Goal: Contribute content: Contribute content

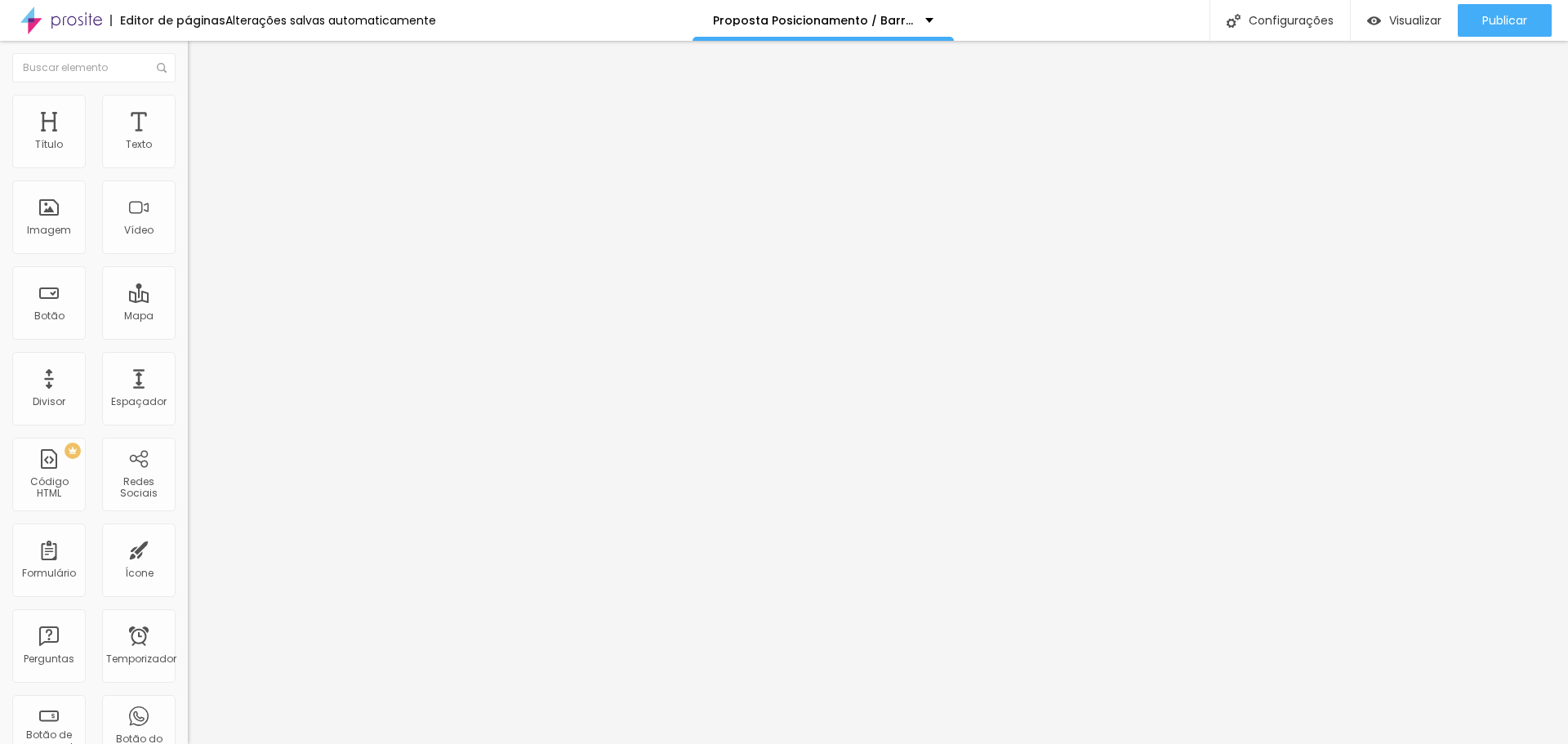
click at [198, 141] on font "Trocar imagem" at bounding box center [238, 133] width 79 height 14
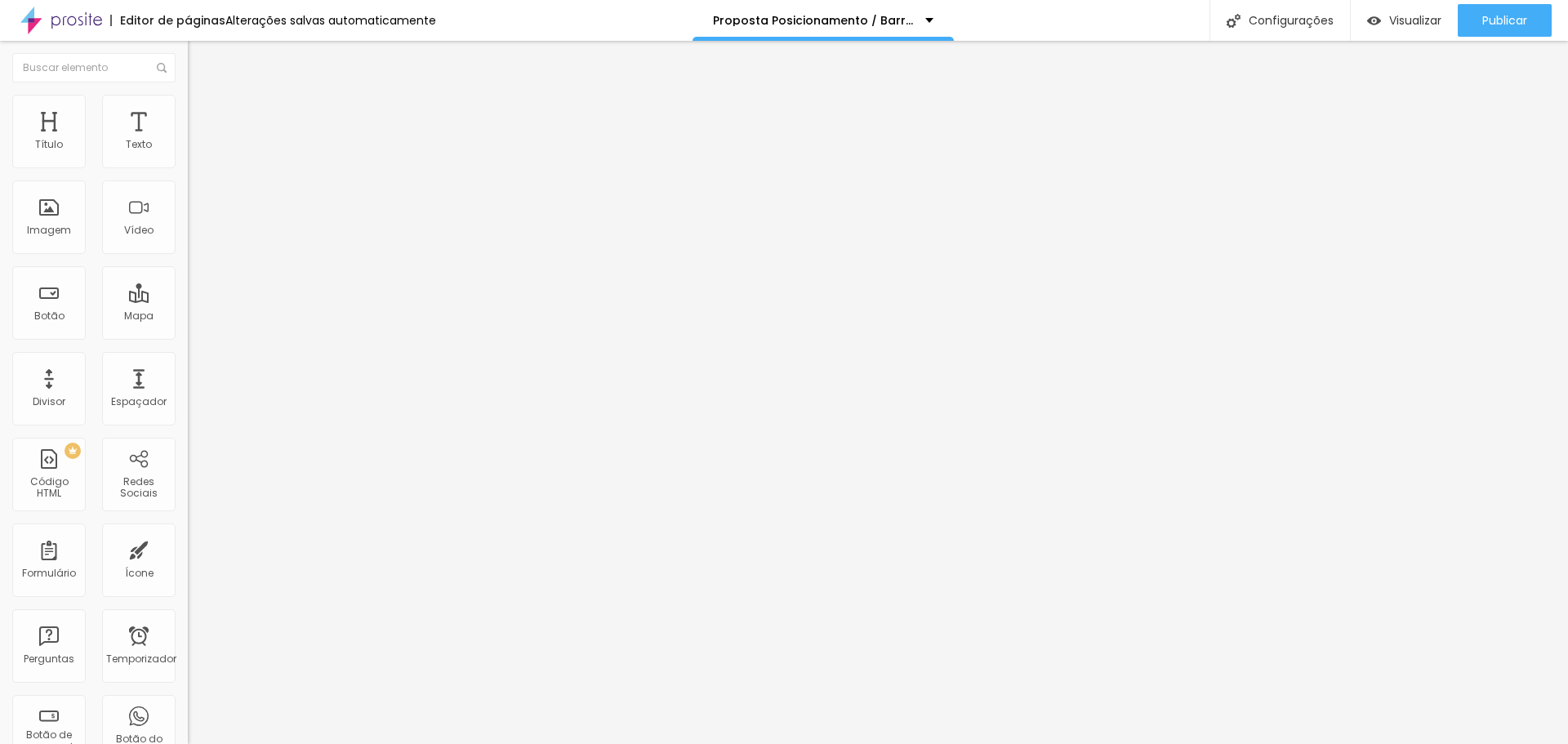
click at [203, 113] on font "Estilo" at bounding box center [215, 105] width 26 height 14
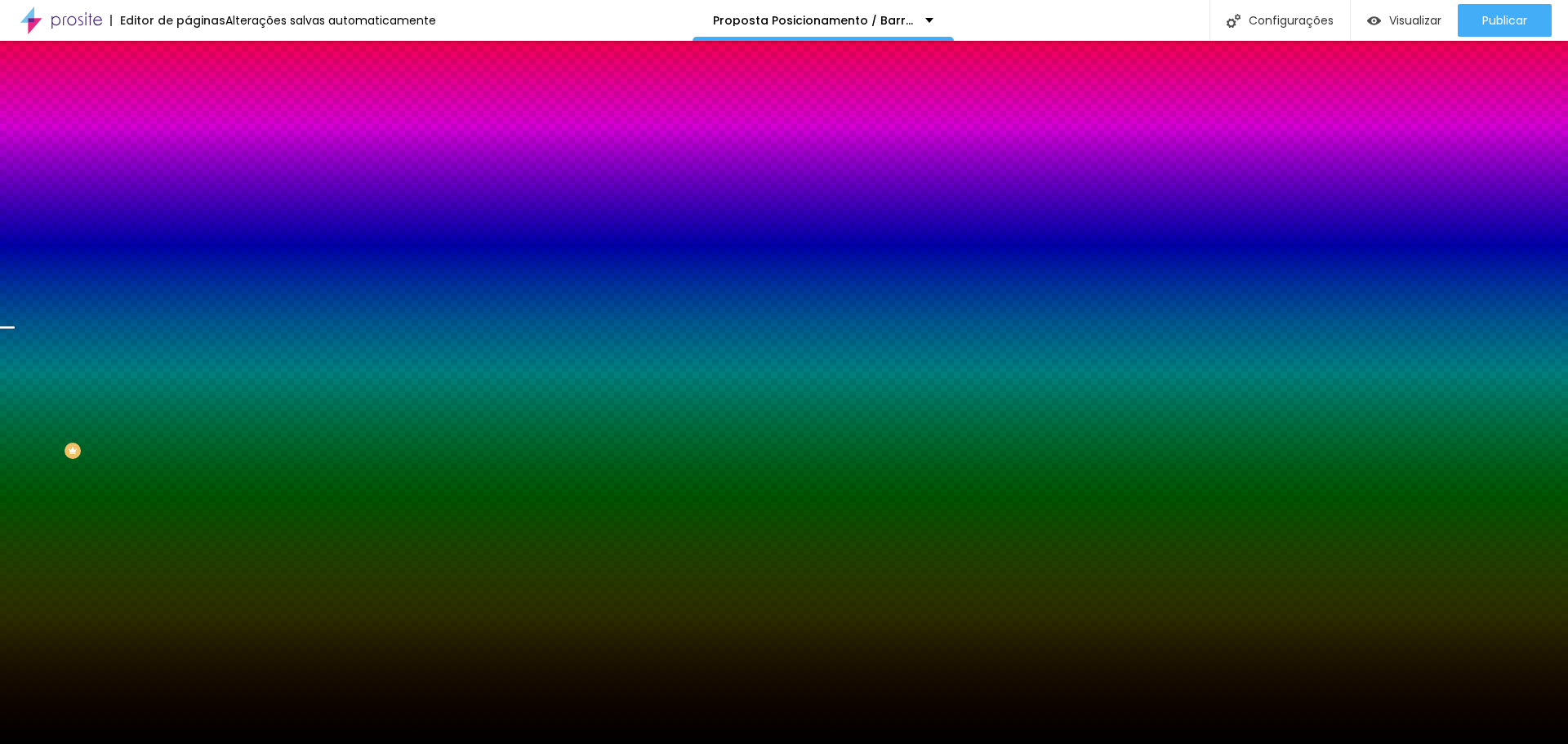
click at [198, 150] on font "Trocar imagem" at bounding box center [238, 143] width 79 height 14
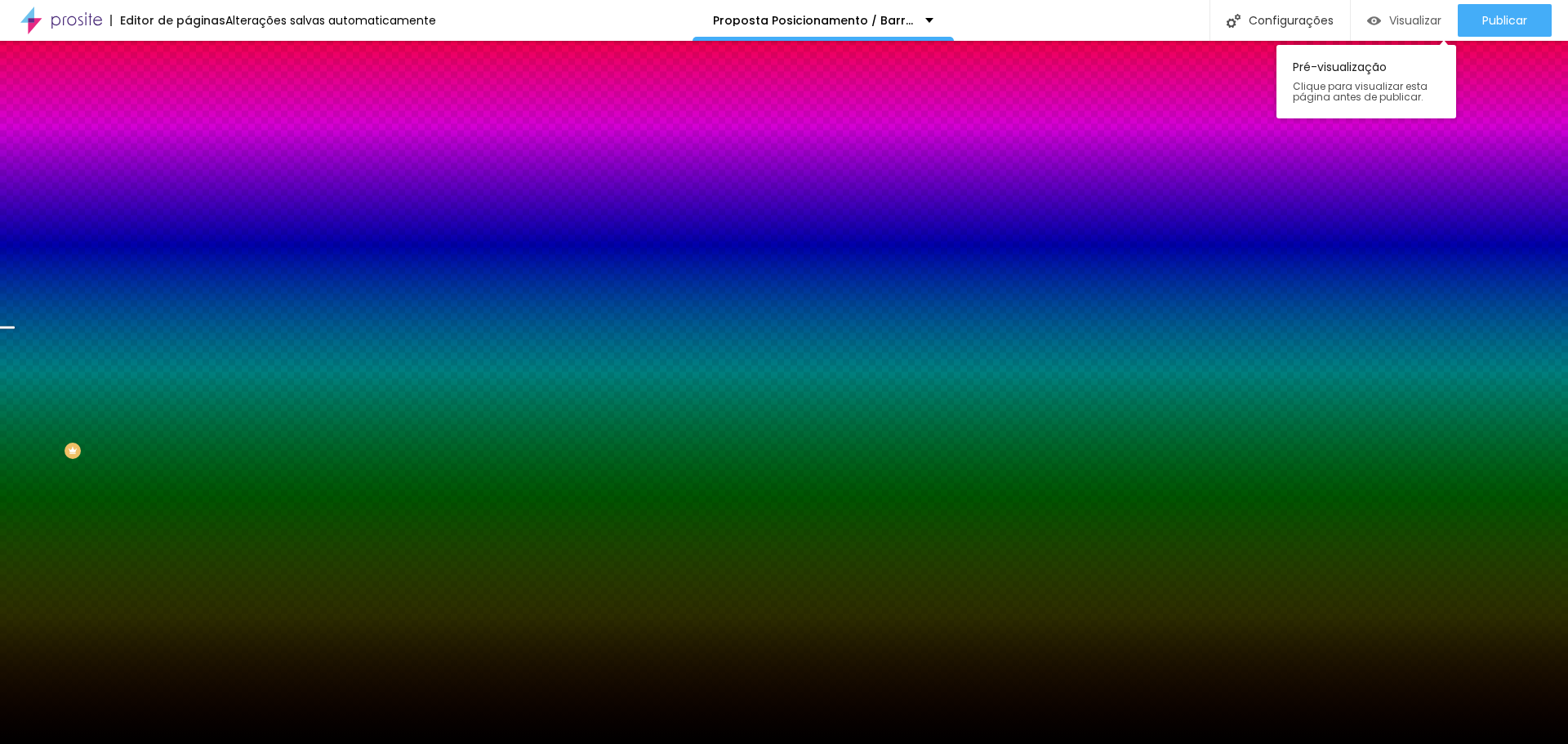
click at [1404, 12] on font "Visualizar" at bounding box center [1415, 21] width 52 height 17
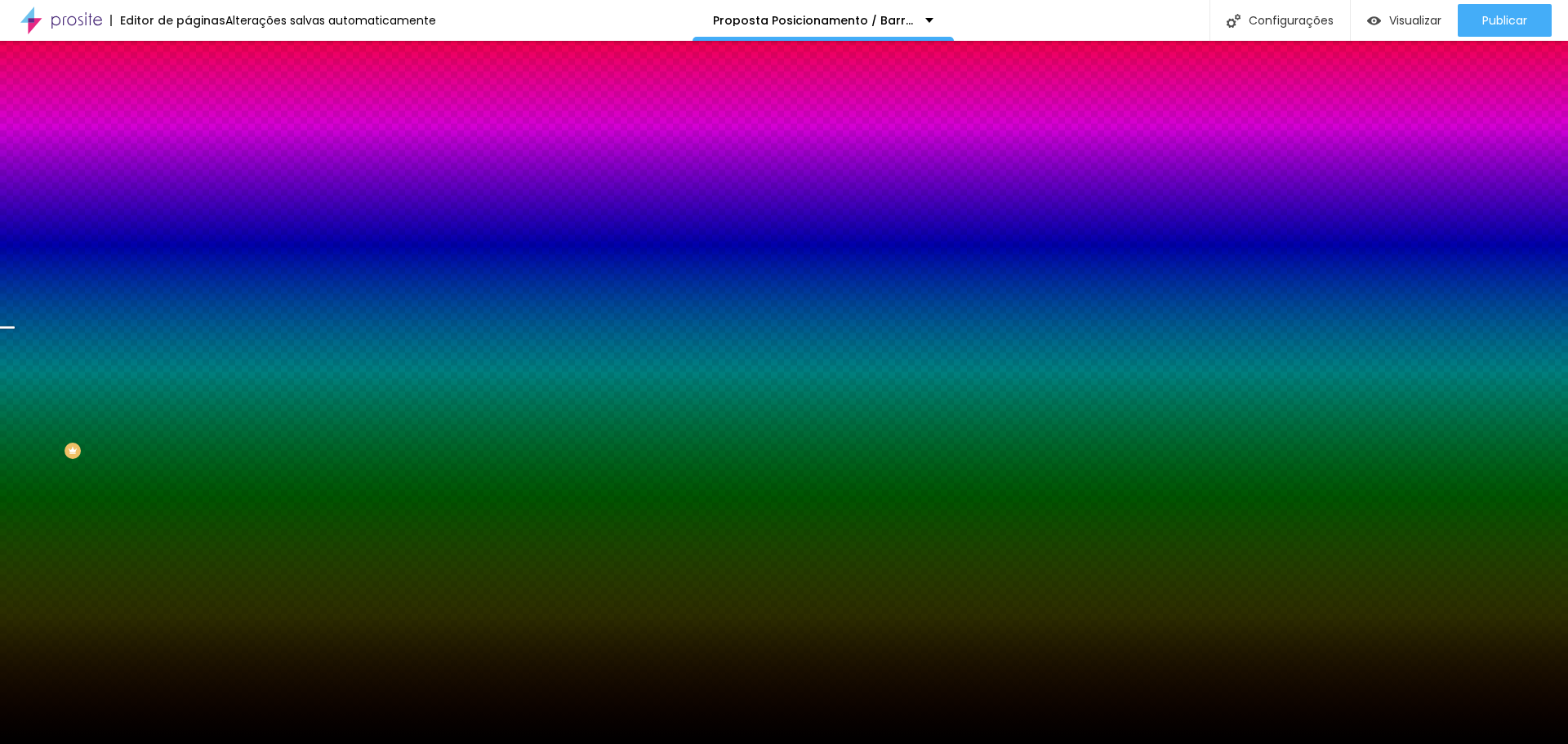
click at [198, 150] on font "Trocar imagem" at bounding box center [238, 143] width 79 height 14
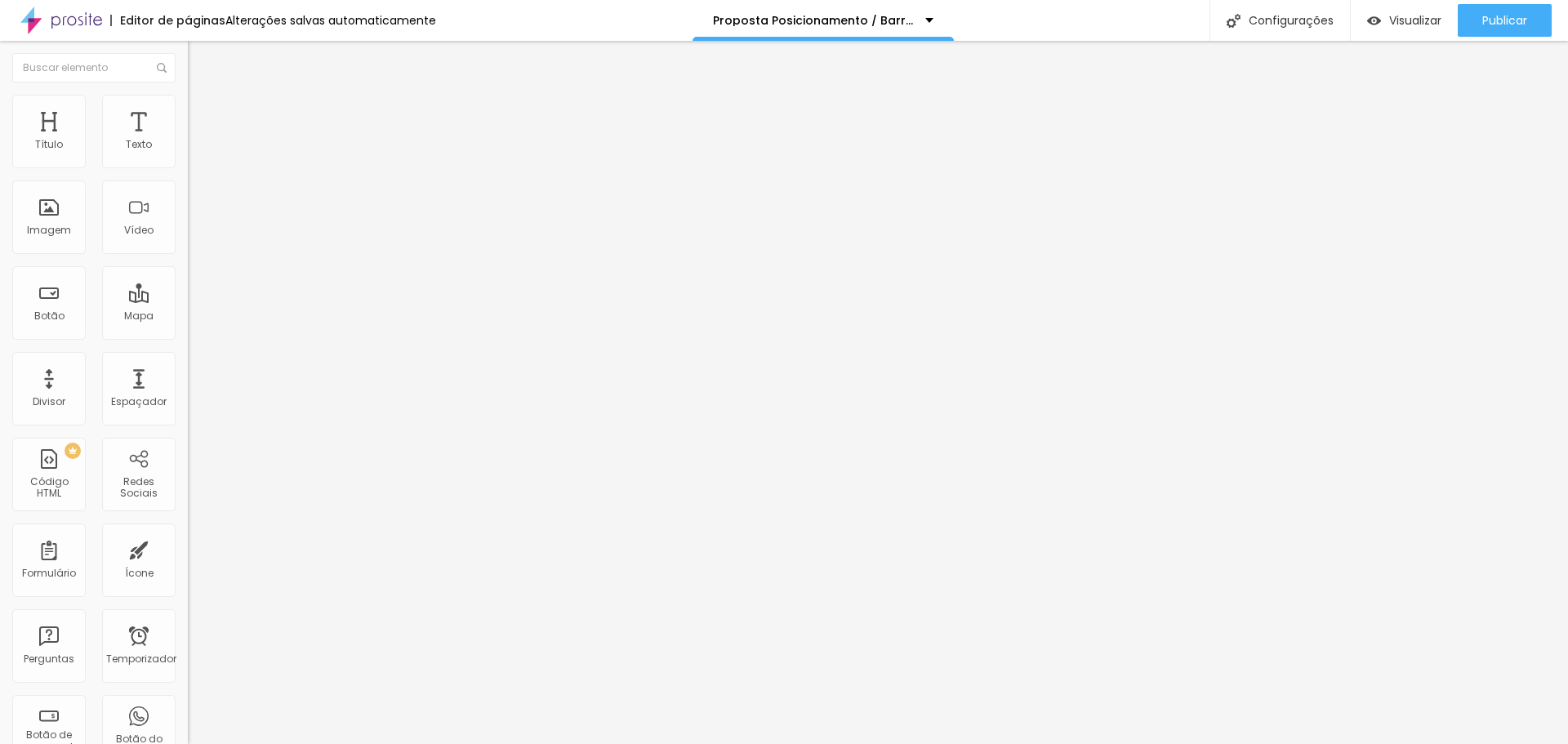
type input "79"
type input "78"
type input "77"
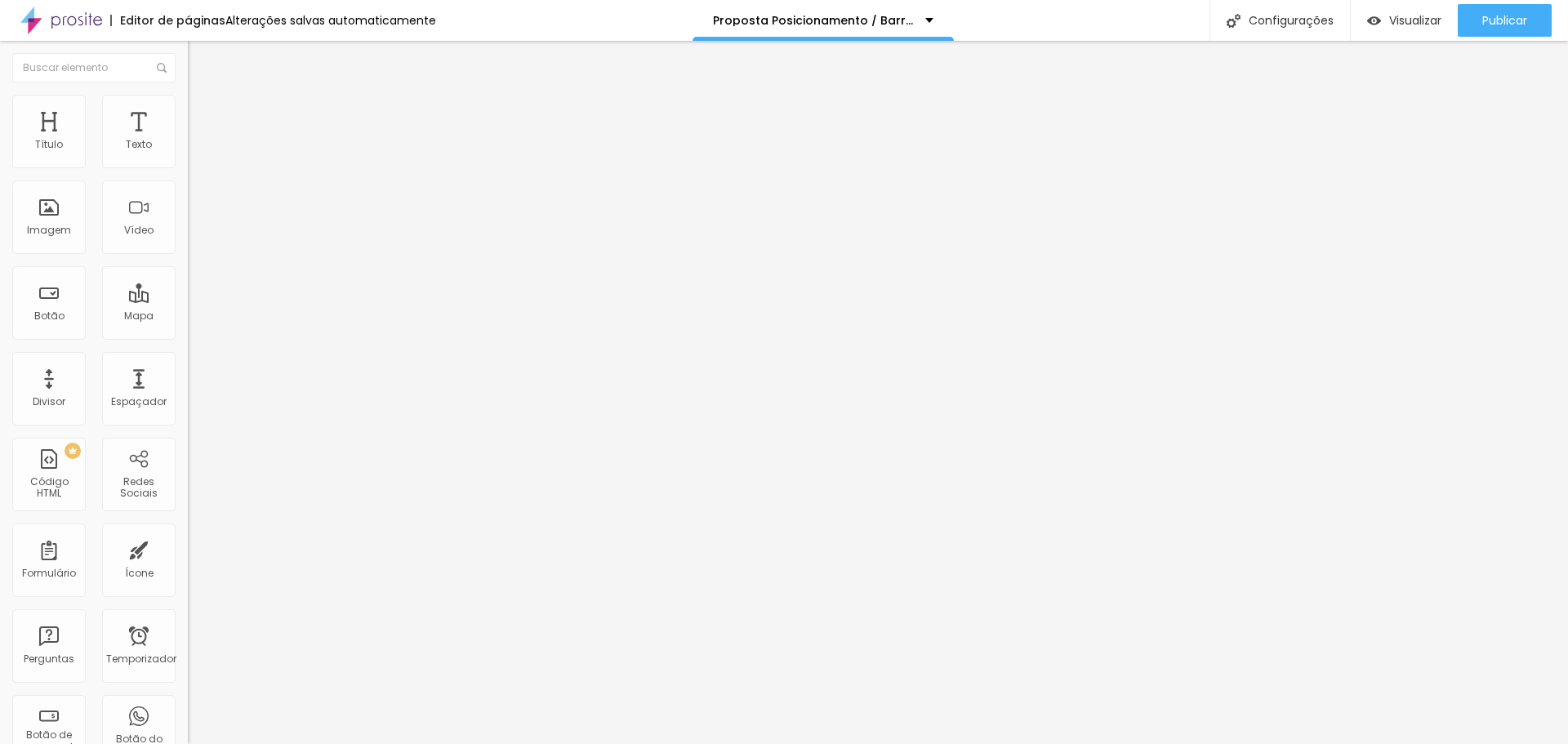
type input "77"
type input "76"
type input "72"
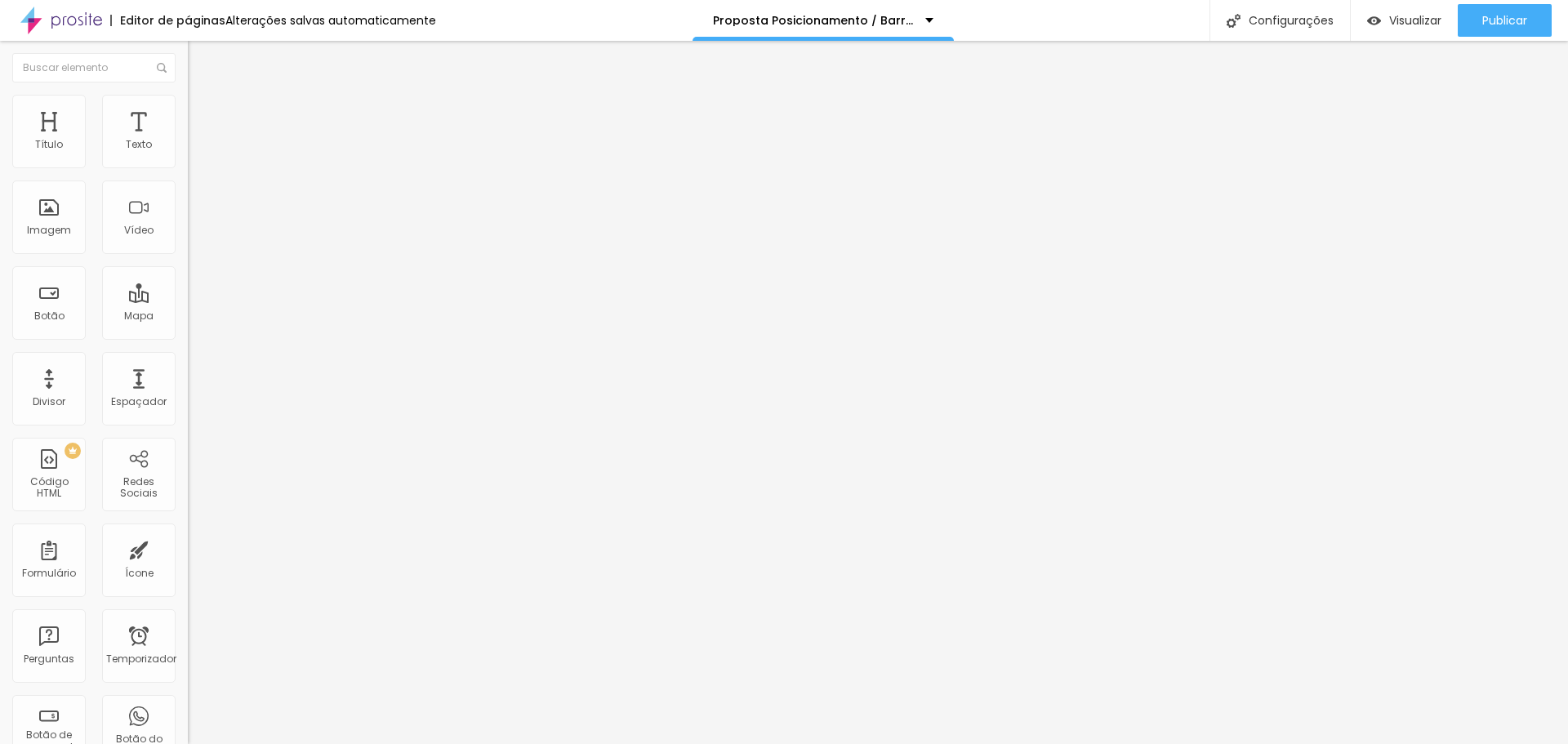
type input "71"
type input "70"
type input "69"
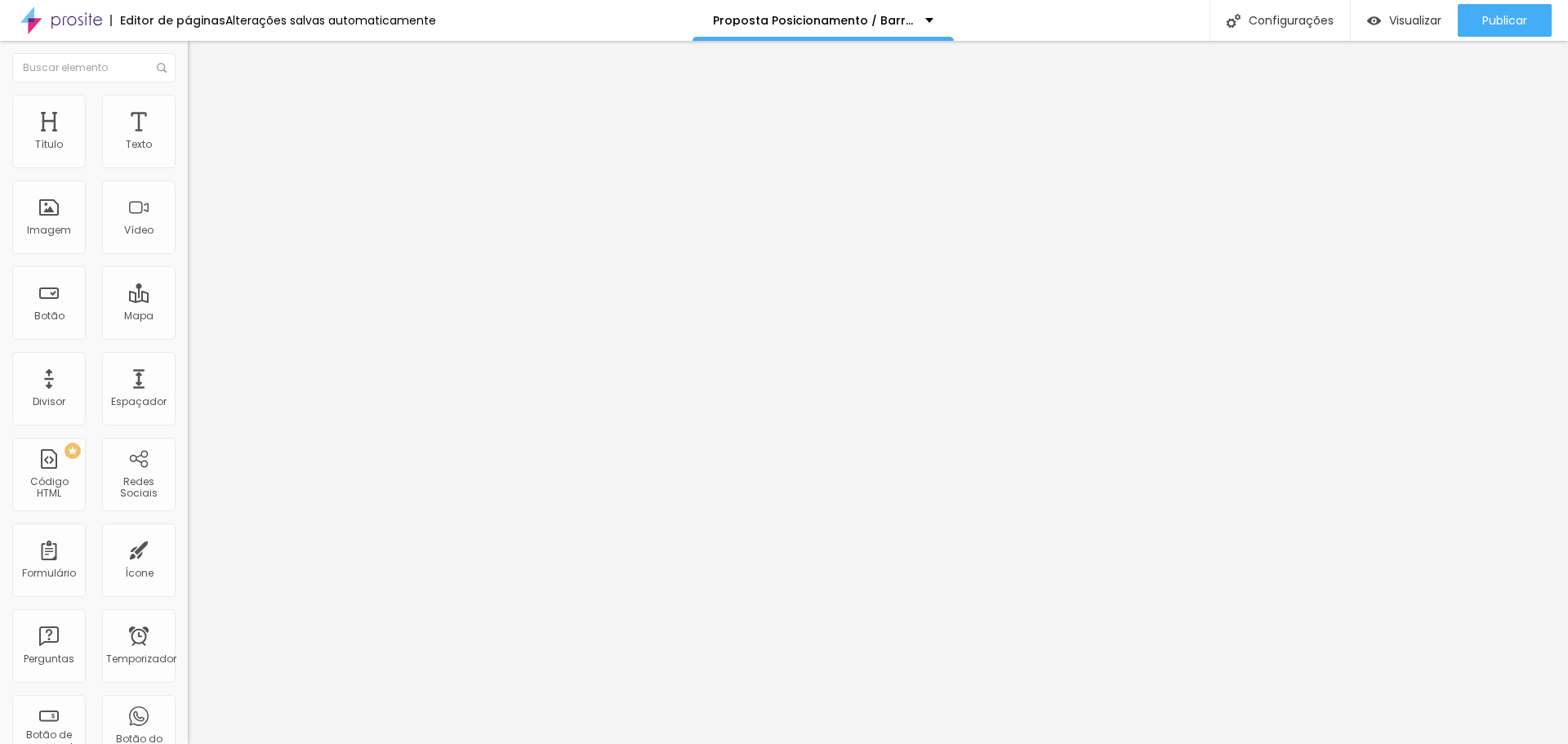
type input "69"
type input "67"
type input "66"
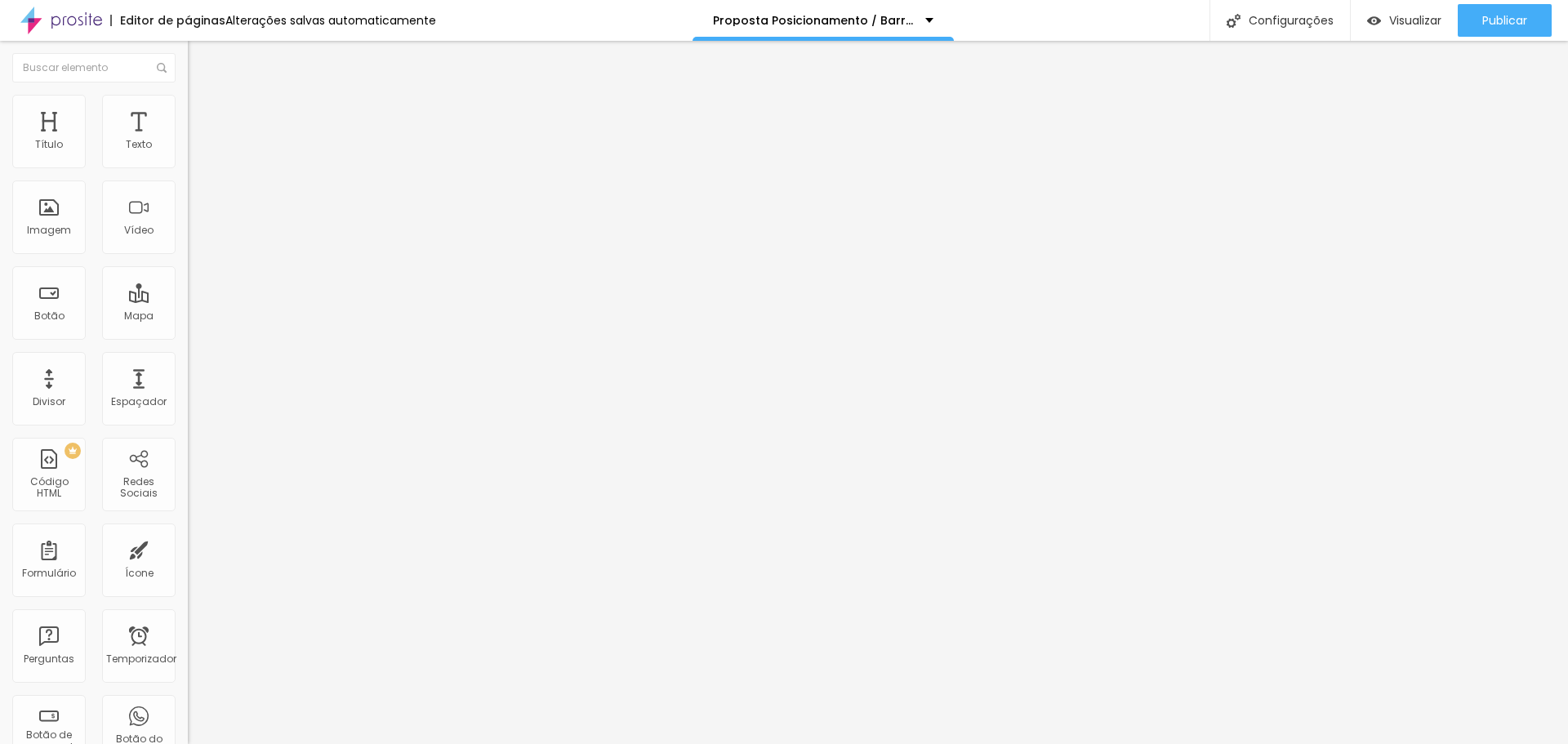
type input "65"
type input "64"
type input "63"
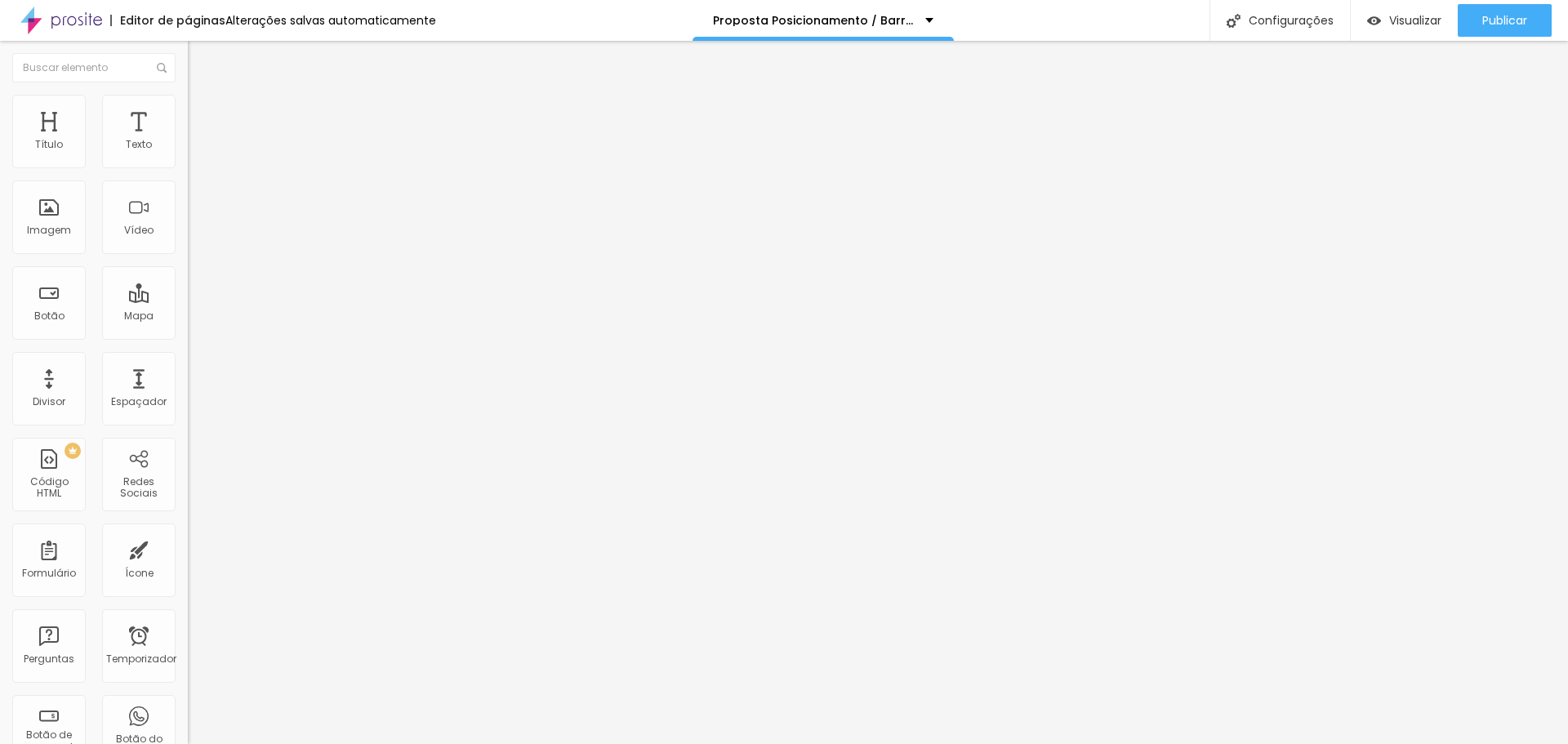
type input "63"
type input "62"
type input "61"
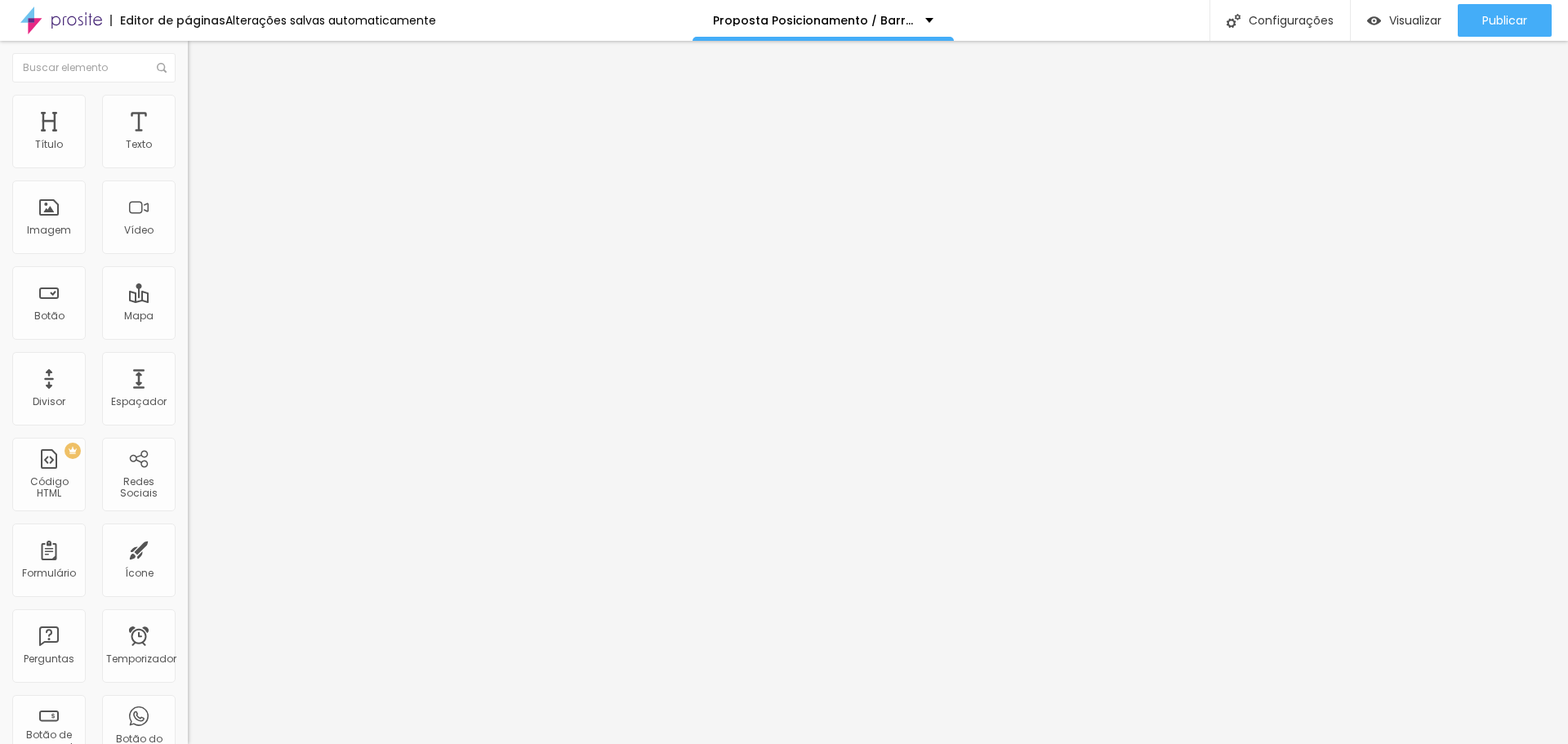
type input "60"
type input "59"
drag, startPoint x: 116, startPoint y: 342, endPoint x: 90, endPoint y: 344, distance: 26.1
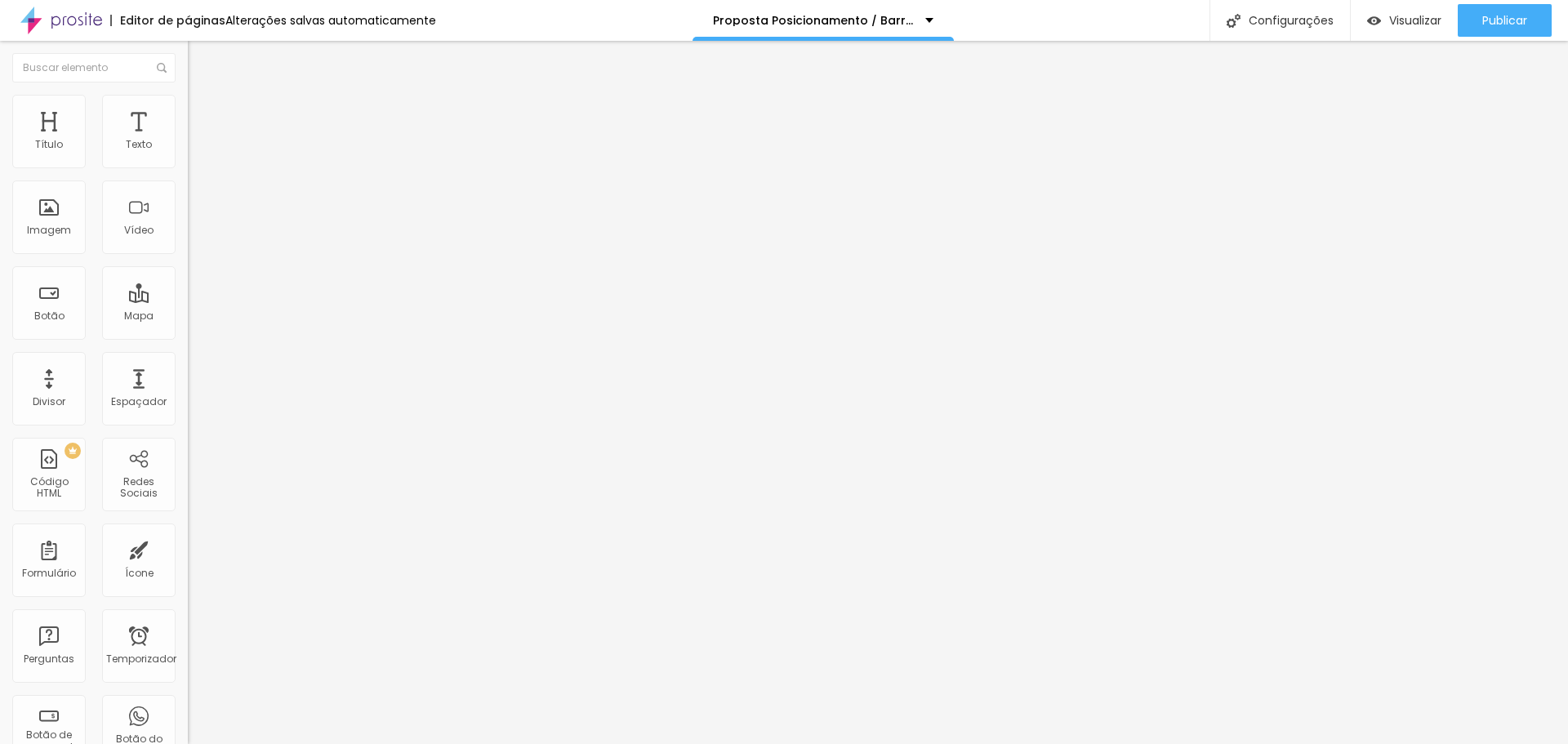
type input "59"
click at [188, 386] on input "range" at bounding box center [240, 392] width 105 height 13
click at [1427, 12] on font "Visualizar" at bounding box center [1415, 21] width 52 height 17
click at [203, 113] on font "Estilo" at bounding box center [215, 105] width 26 height 14
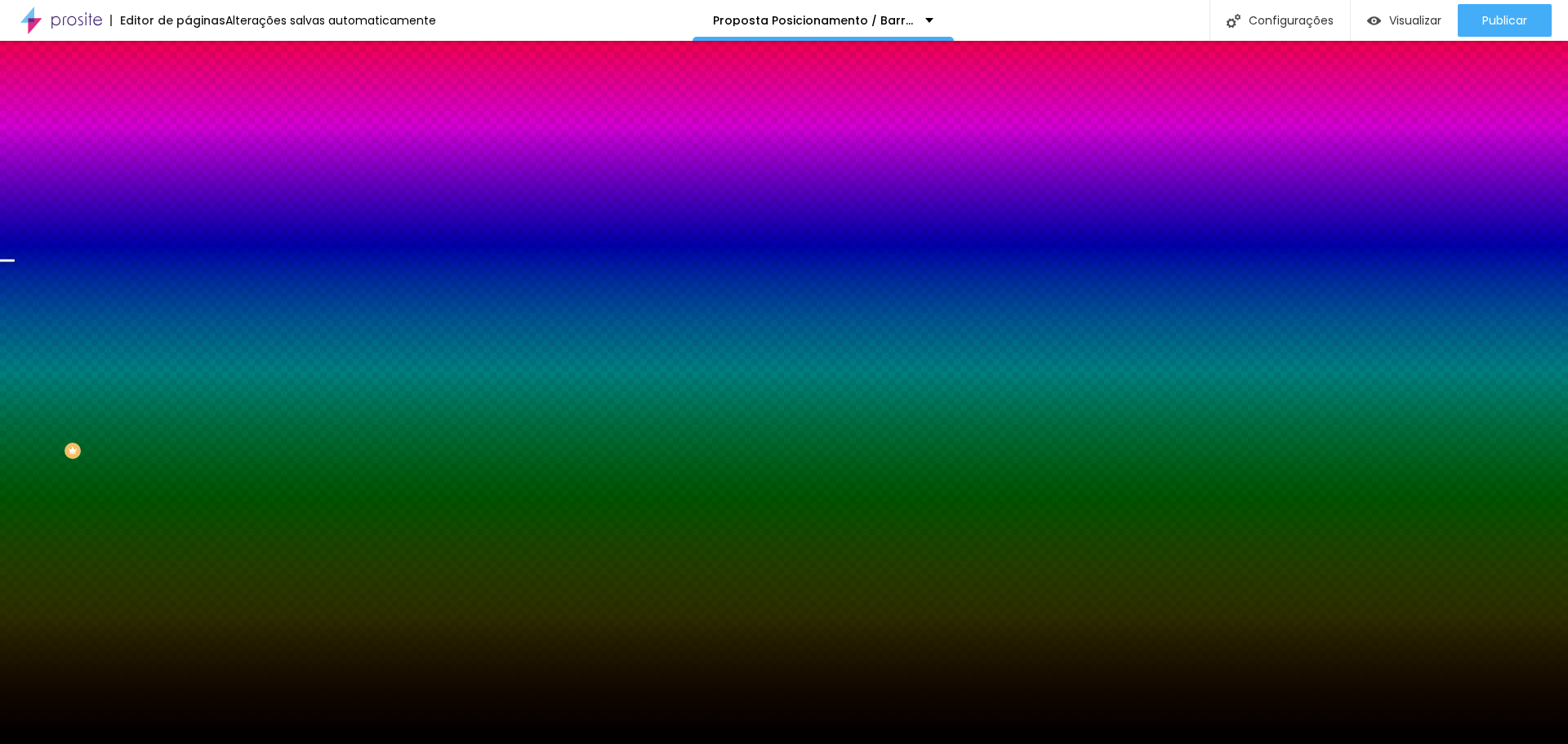
click at [198, 150] on font "Trocar imagem" at bounding box center [238, 143] width 79 height 14
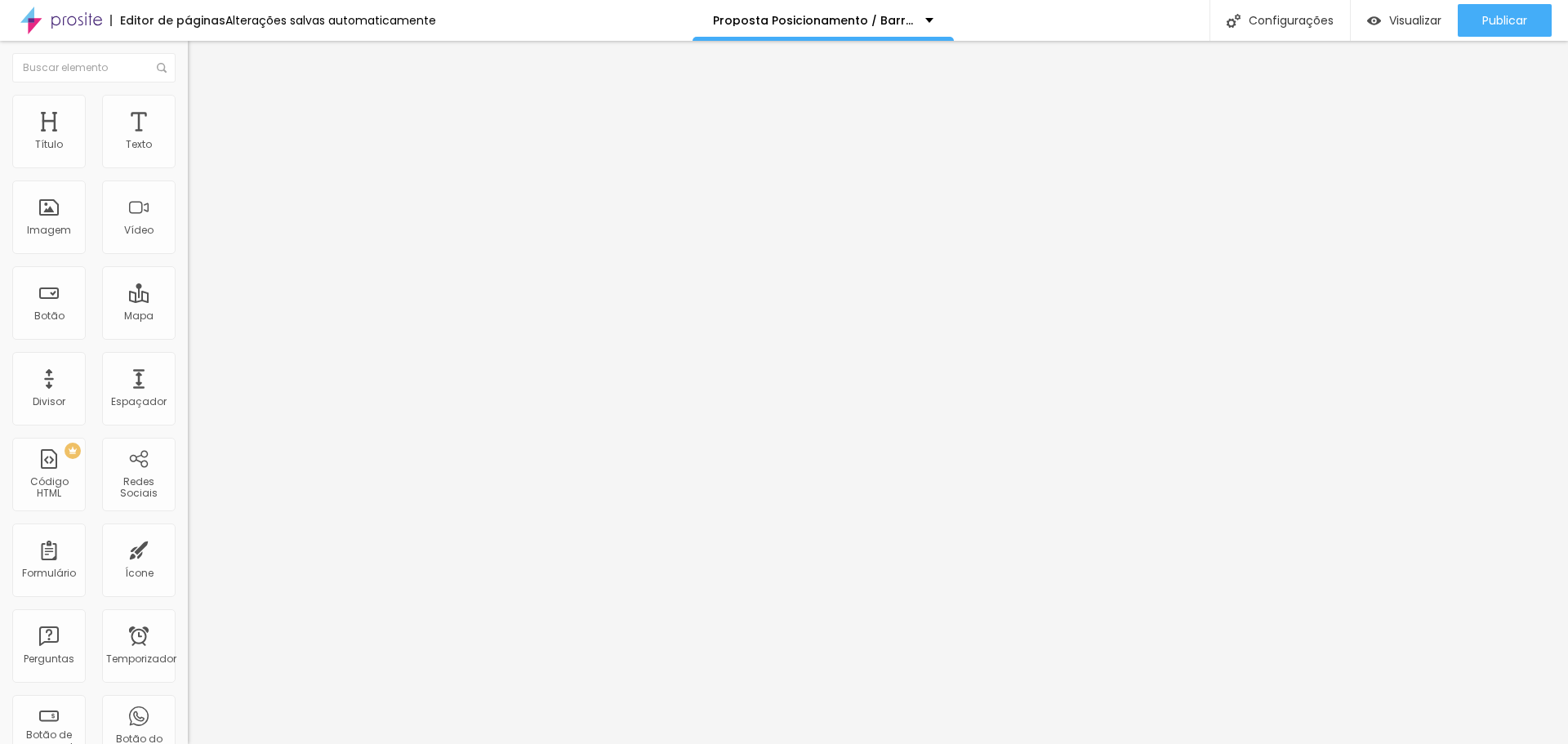
click at [203, 111] on font "Estilo" at bounding box center [215, 105] width 26 height 14
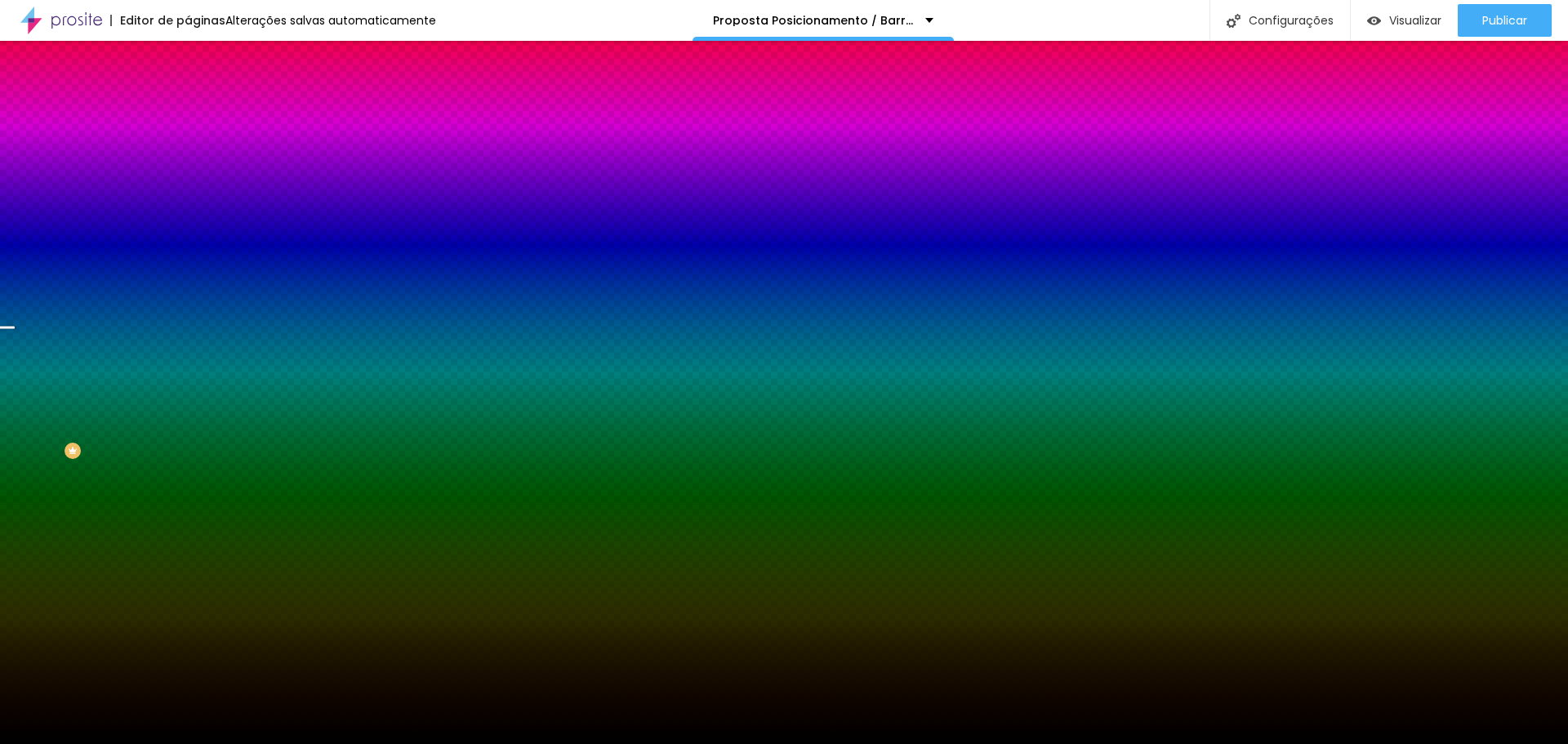
click at [198, 150] on font "Trocar imagem" at bounding box center [238, 143] width 79 height 14
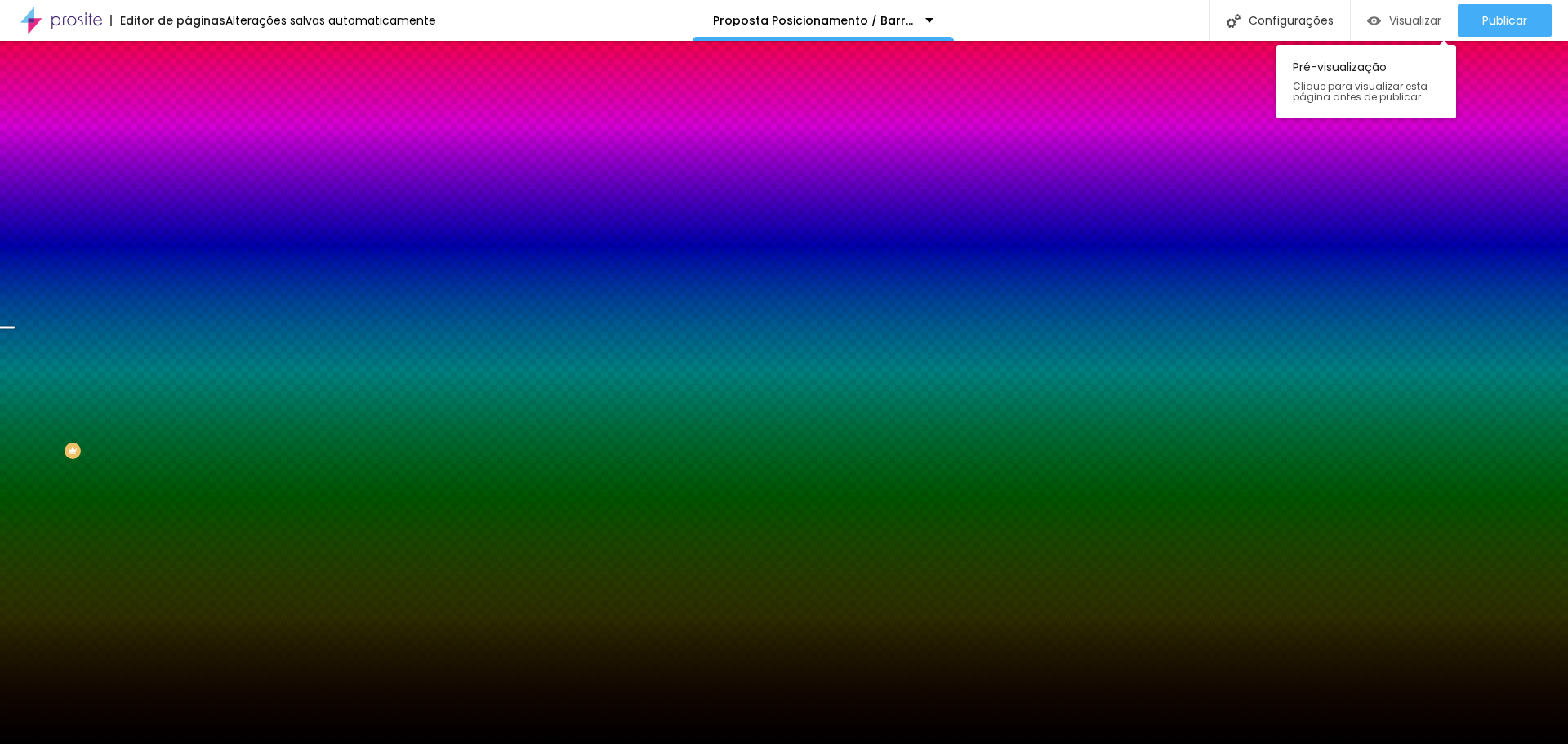
click at [1416, 15] on font "Visualizar" at bounding box center [1415, 21] width 52 height 17
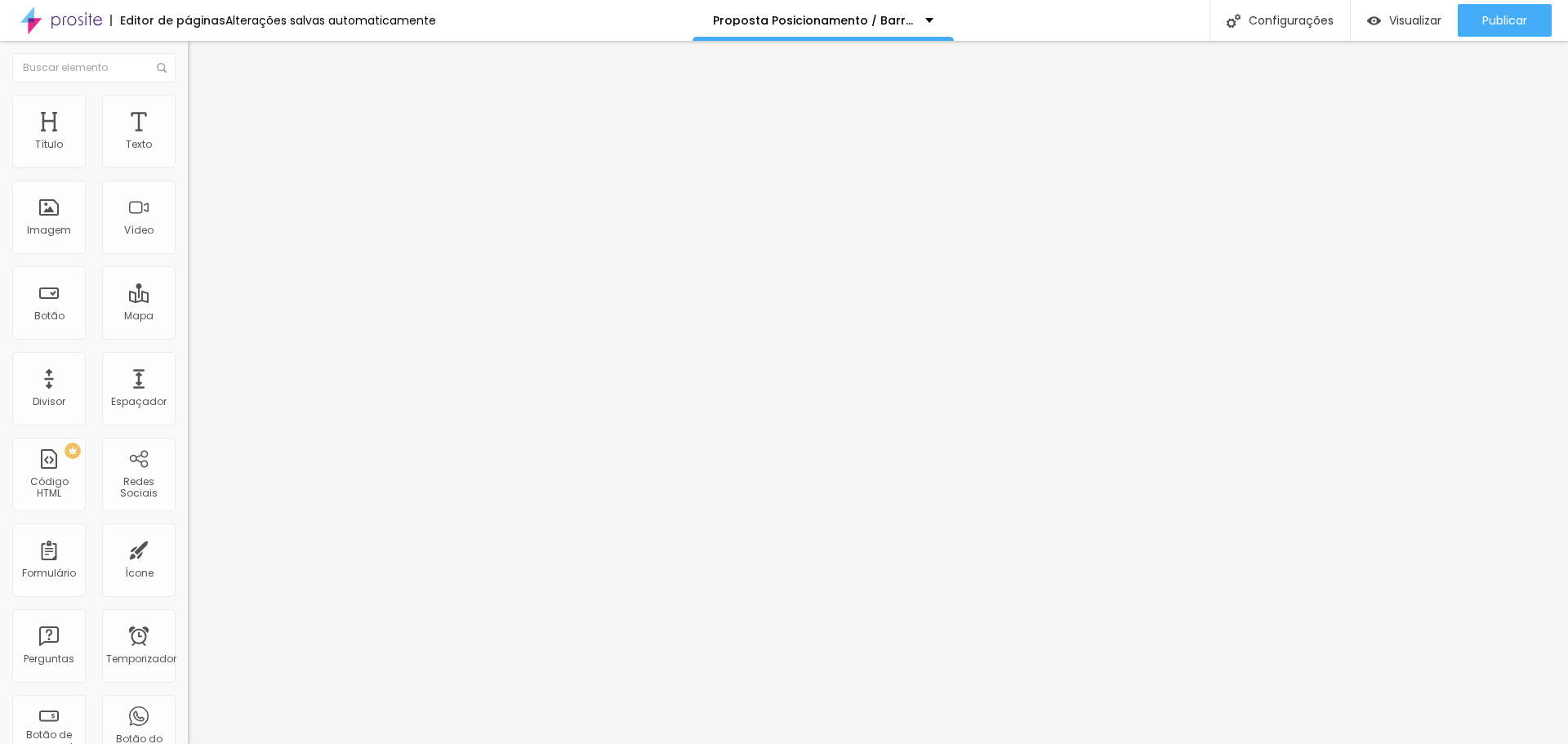
click at [198, 141] on font "Trocar imagem" at bounding box center [238, 133] width 79 height 14
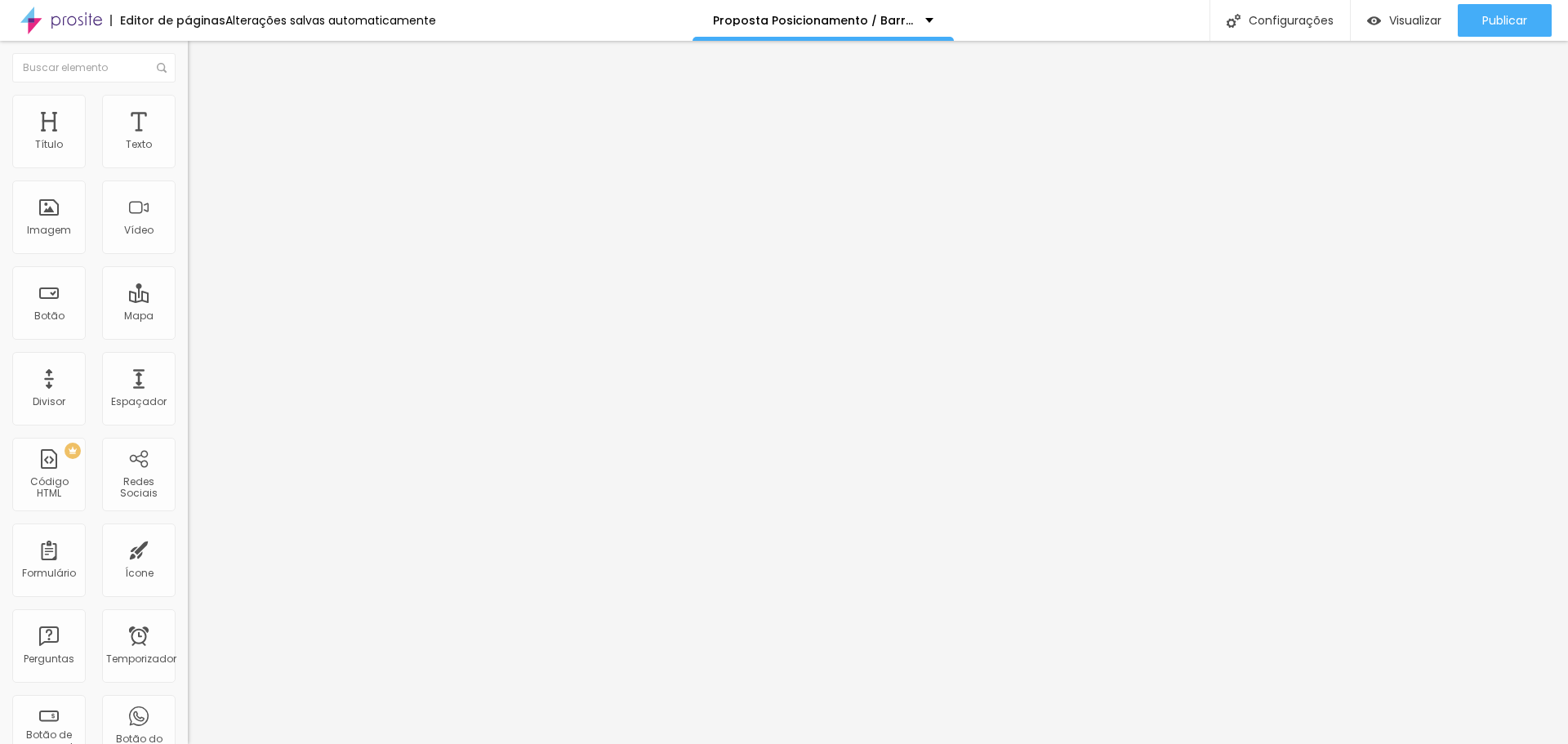
type input "66"
click at [188, 386] on input "range" at bounding box center [240, 392] width 105 height 13
type input "65"
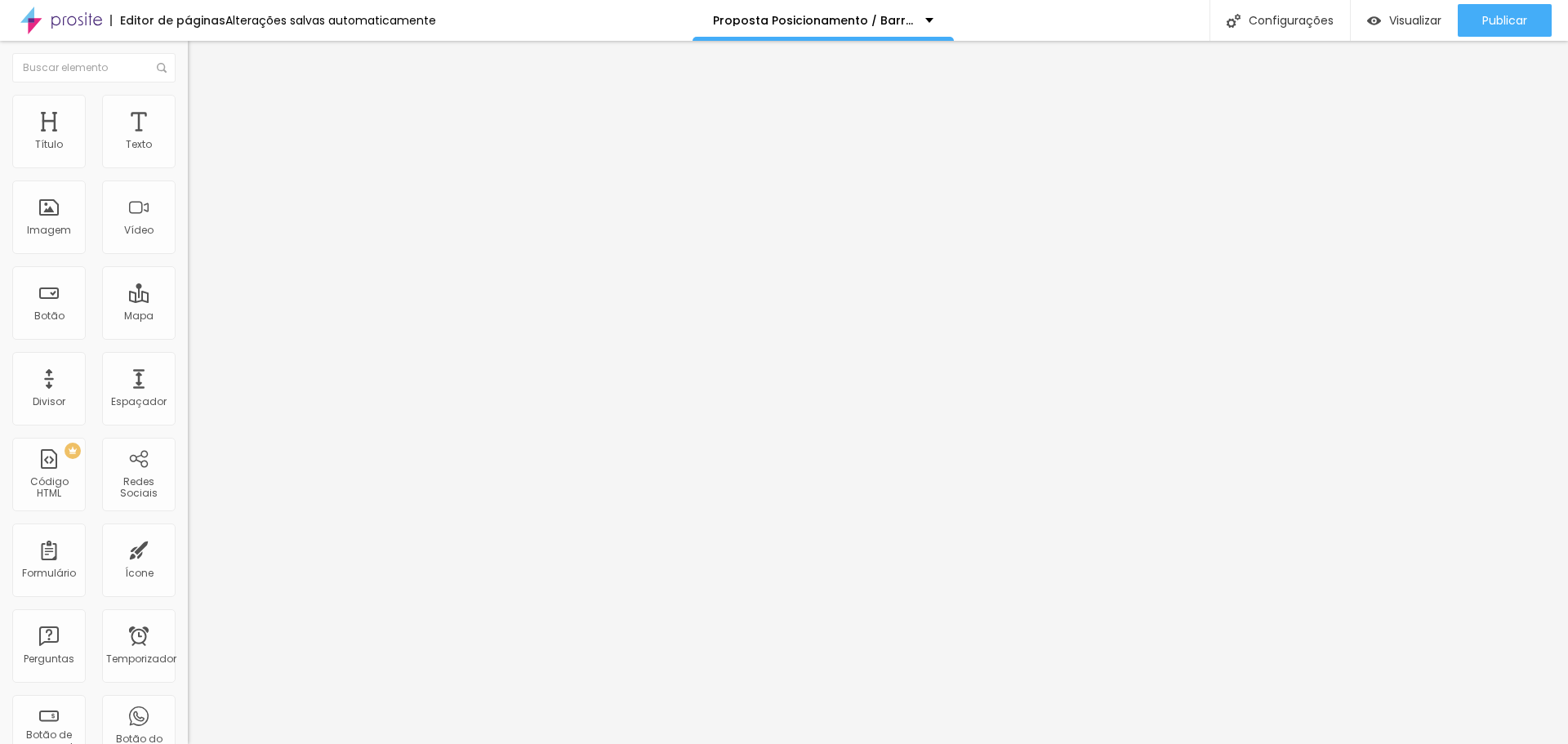
type input "64"
type input "63"
type input "62"
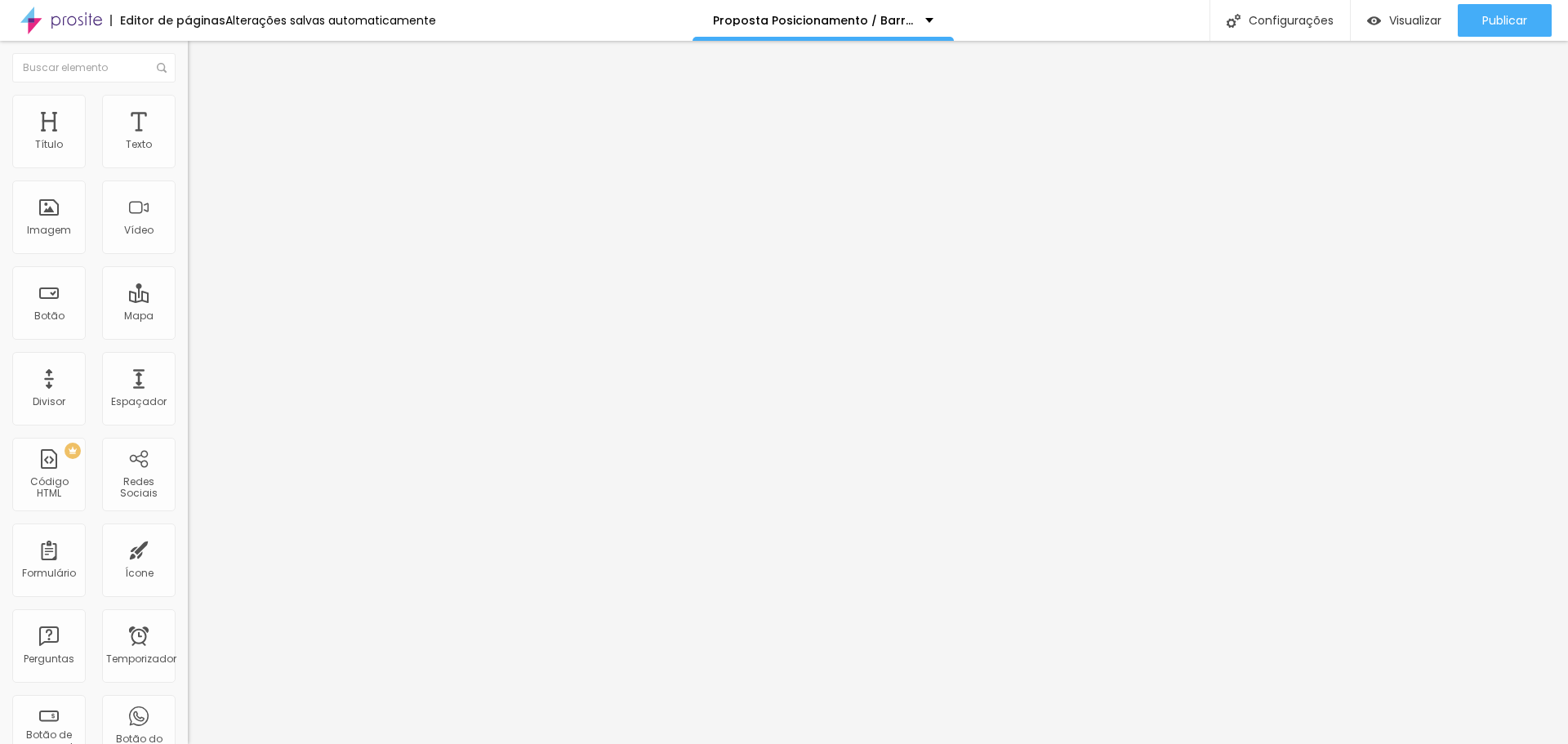
type input "62"
type input "61"
type input "60"
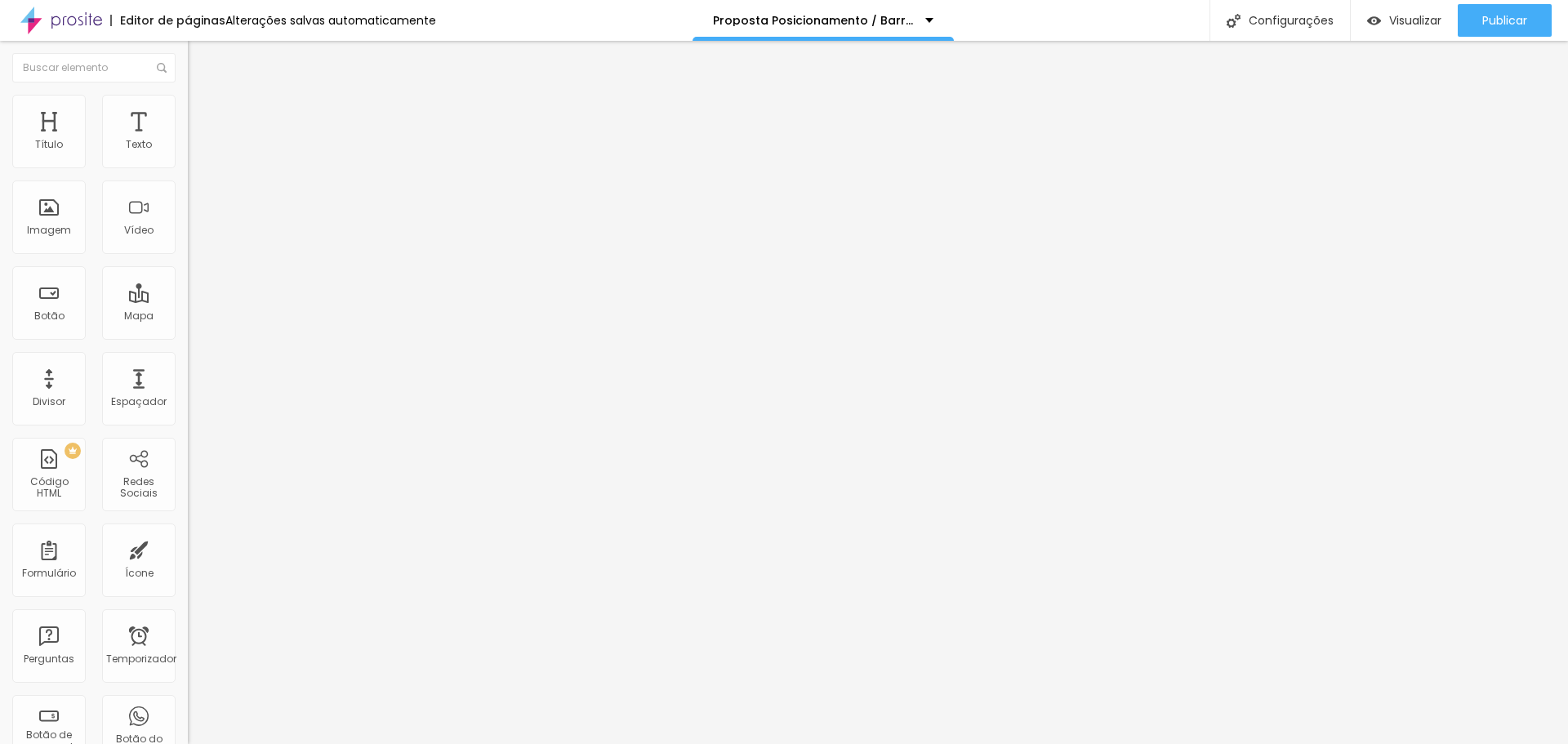
type input "59"
type input "60"
type input "61"
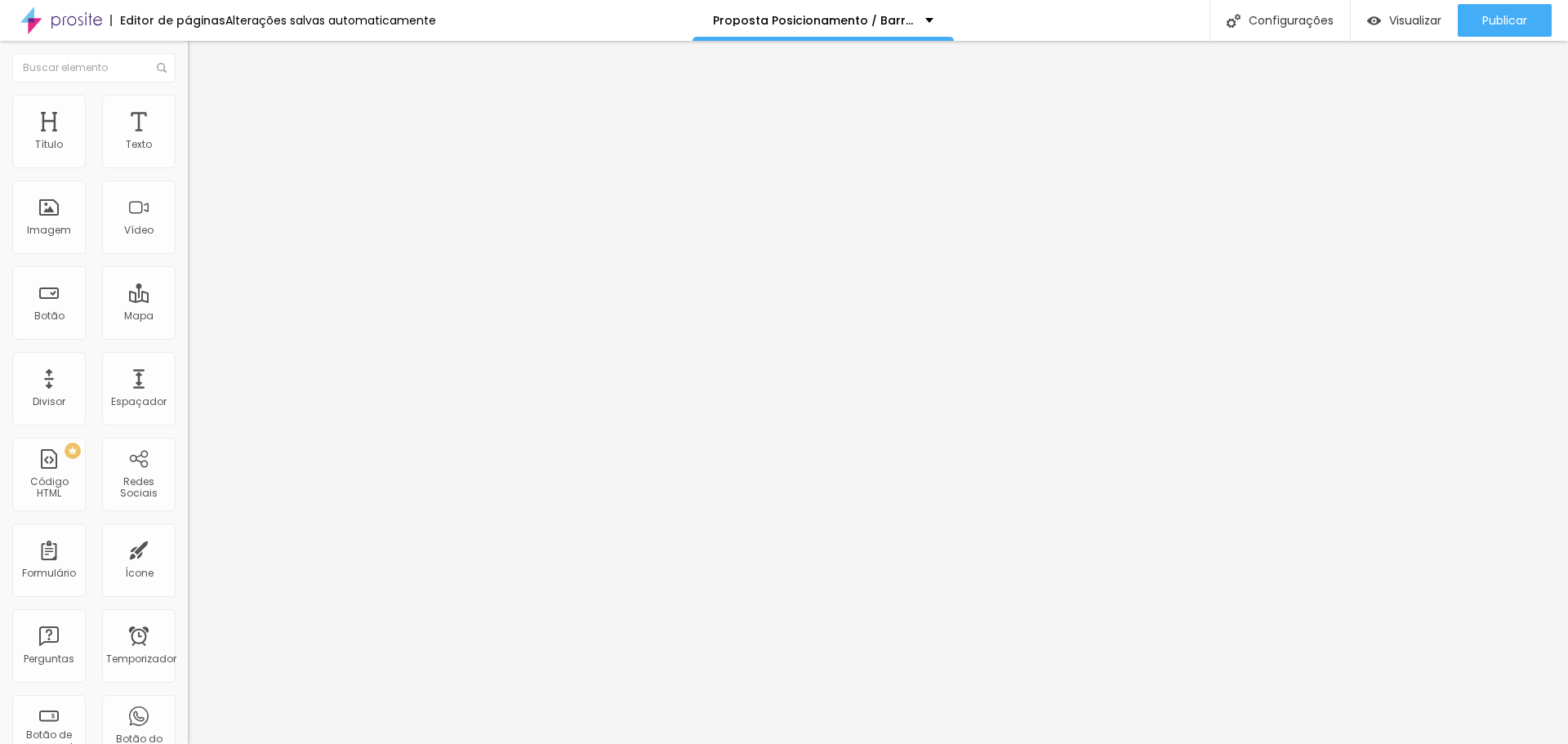
type input "61"
type input "60"
click at [188, 386] on input "range" at bounding box center [240, 392] width 105 height 13
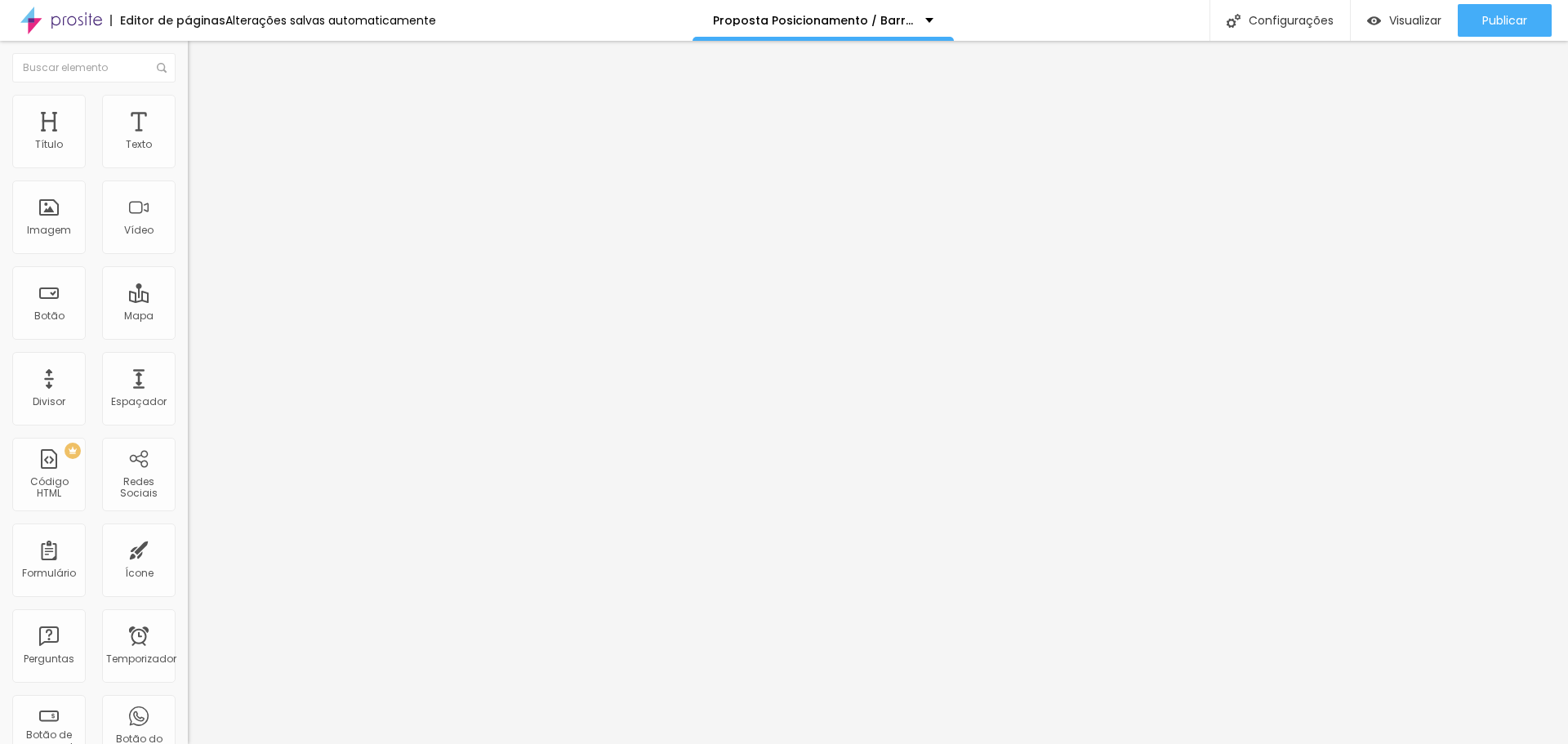
type input "61"
click at [188, 386] on input "range" at bounding box center [240, 392] width 105 height 13
type input "54"
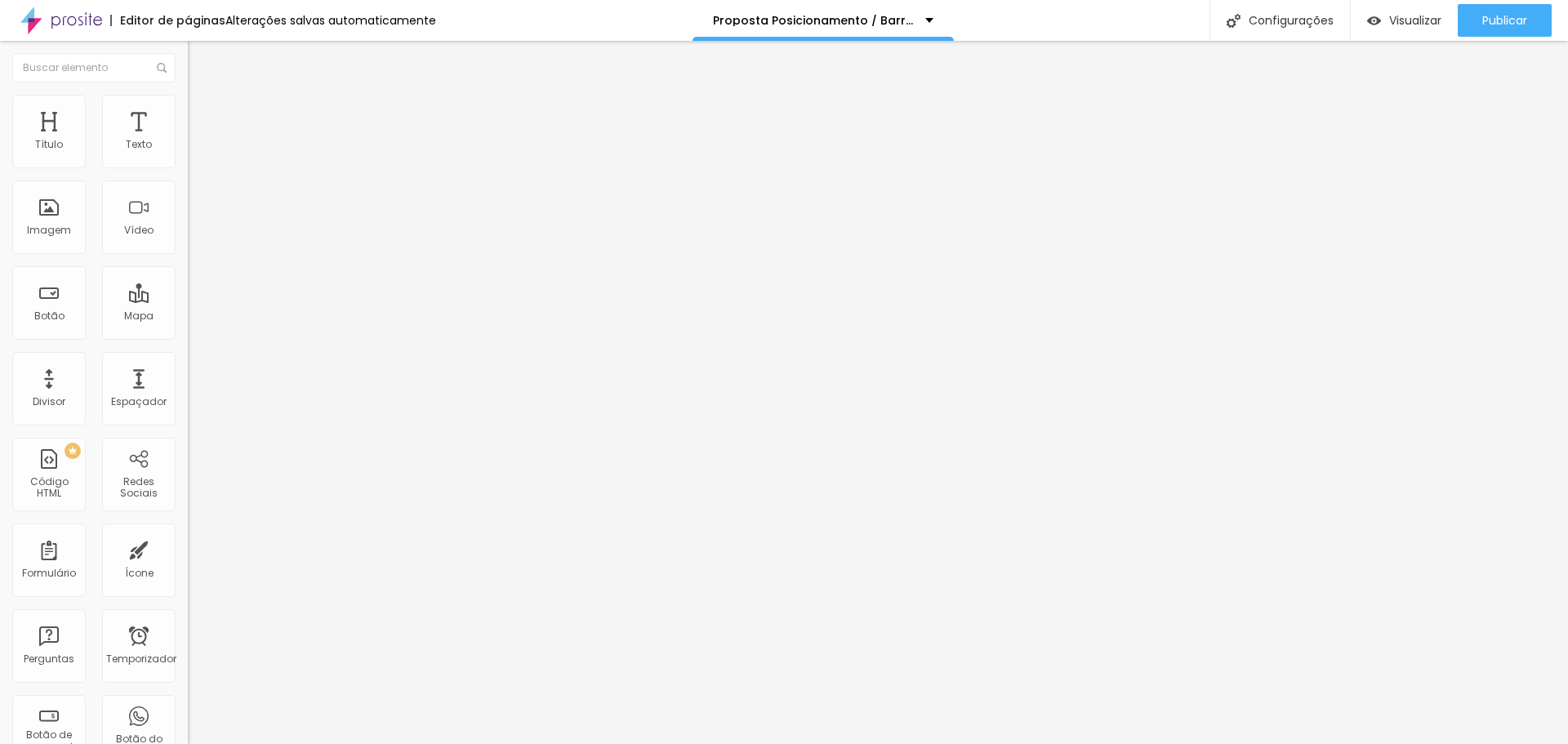
click at [188, 386] on input "range" at bounding box center [240, 392] width 105 height 13
type input "55"
type input "56"
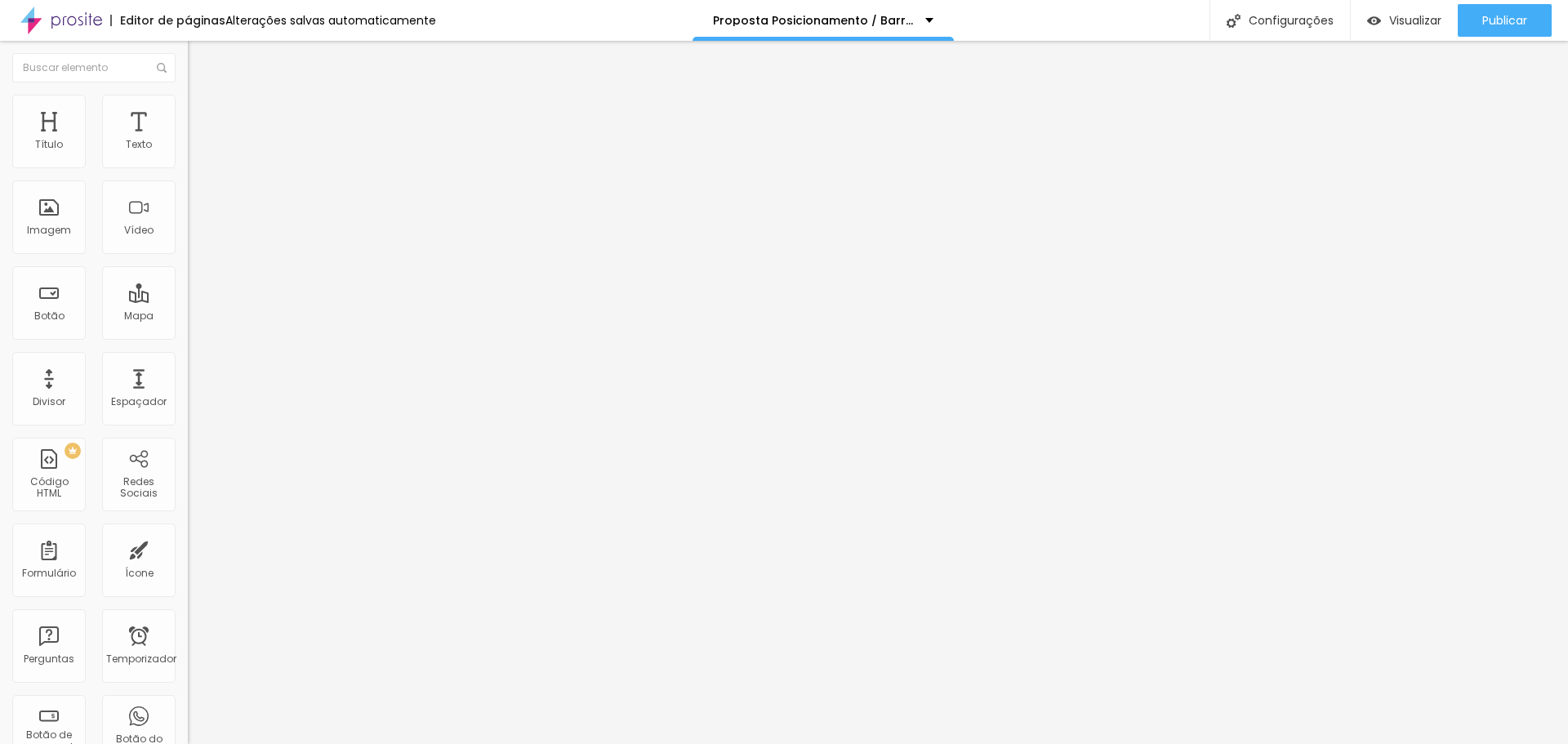
type input "57"
type input "58"
type input "59"
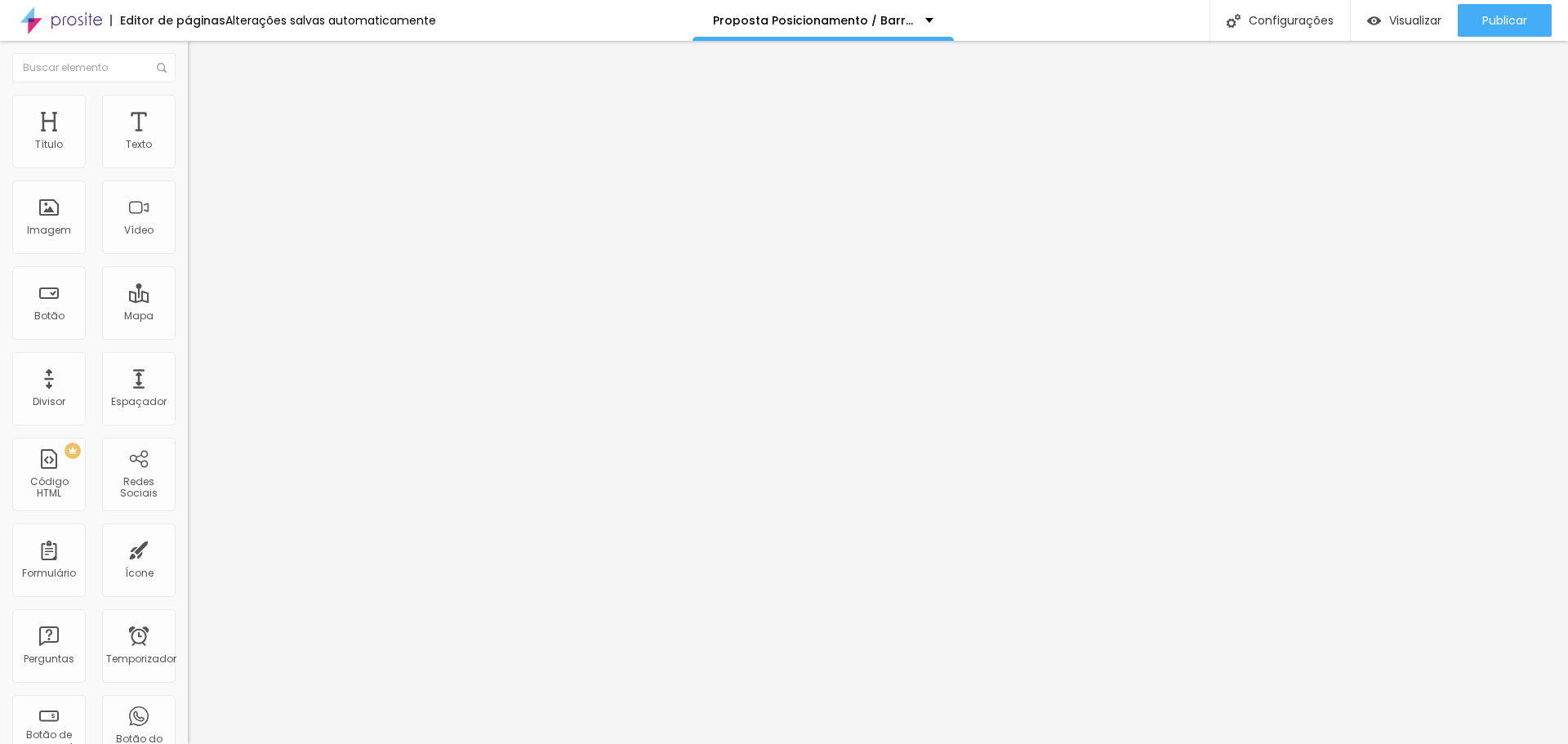
type input "59"
type input "60"
click at [188, 386] on input "range" at bounding box center [240, 392] width 105 height 13
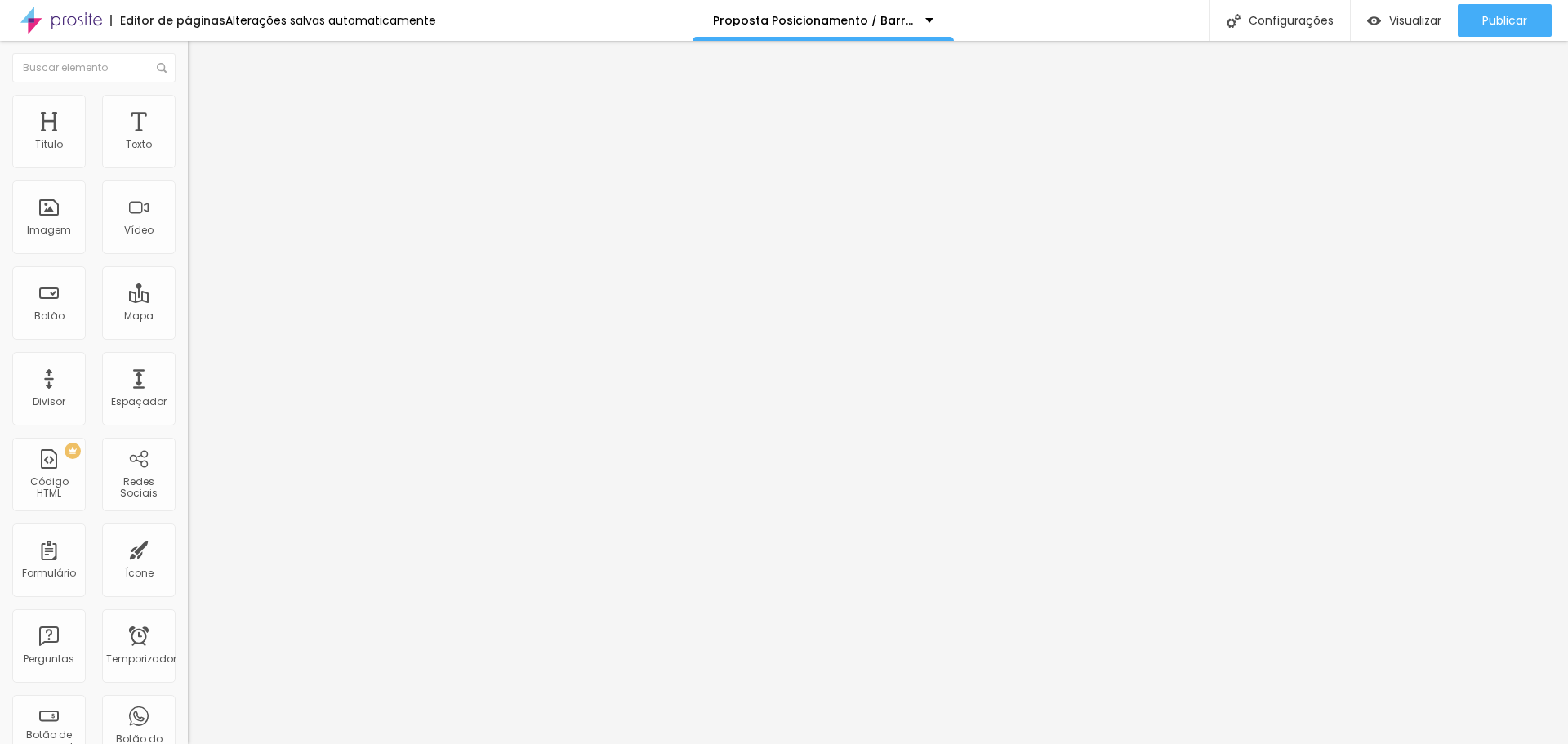
type input "56"
click at [188, 386] on input "range" at bounding box center [240, 392] width 105 height 13
type input "57"
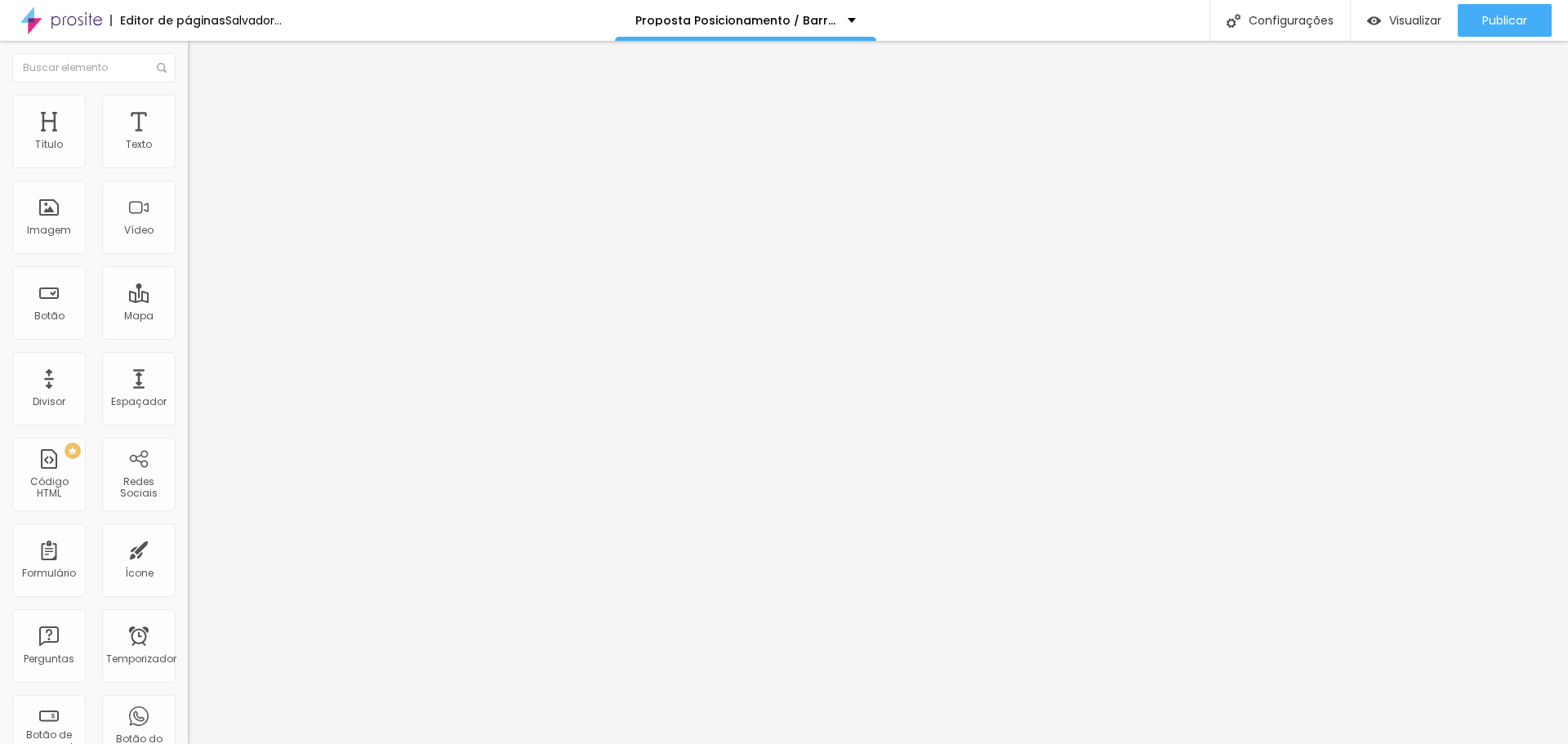
type input "58"
type input "59"
type input "60"
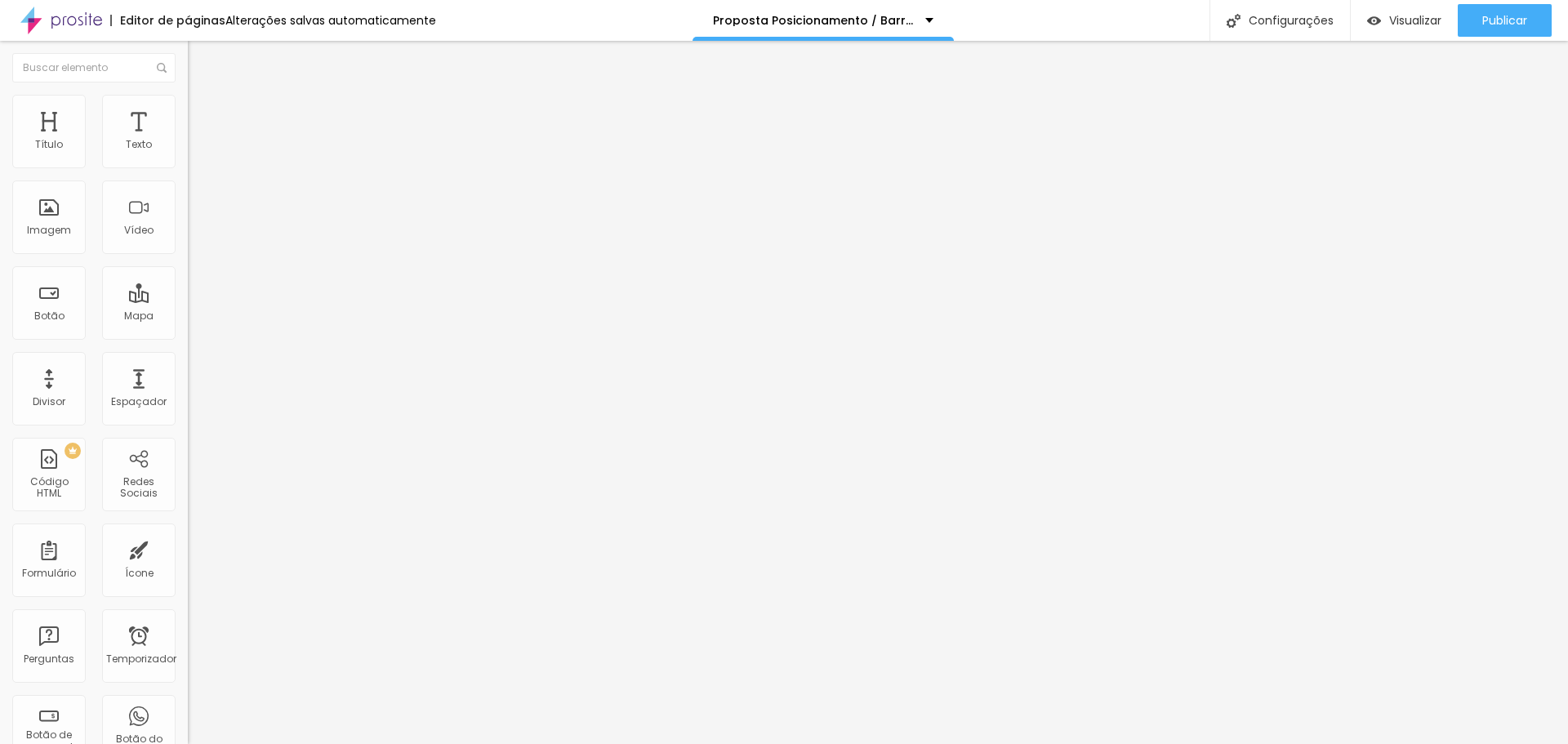
type input "60"
click at [188, 386] on input "range" at bounding box center [240, 392] width 105 height 13
type input "65"
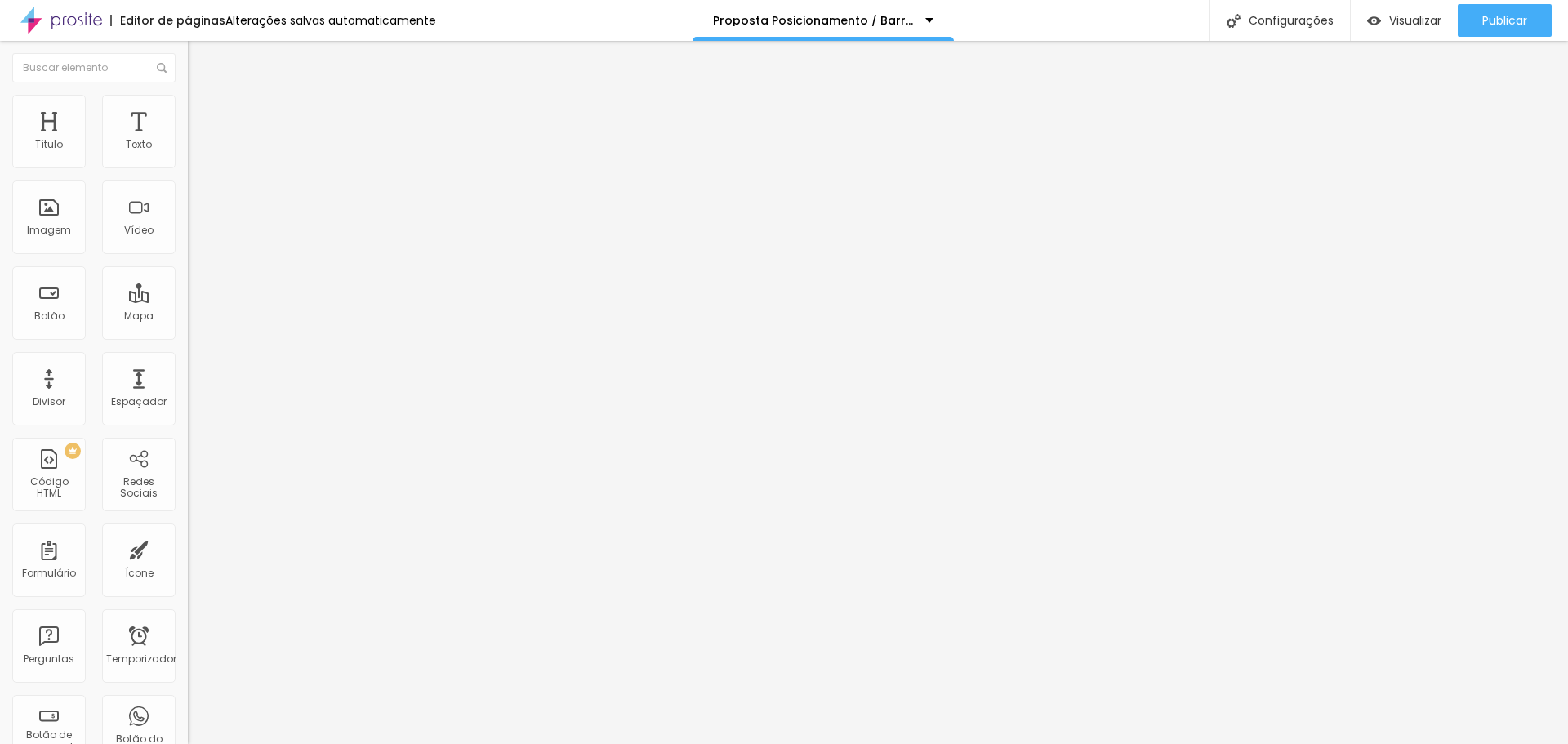
click at [188, 386] on input "range" at bounding box center [240, 392] width 105 height 13
type input "64"
type input "63"
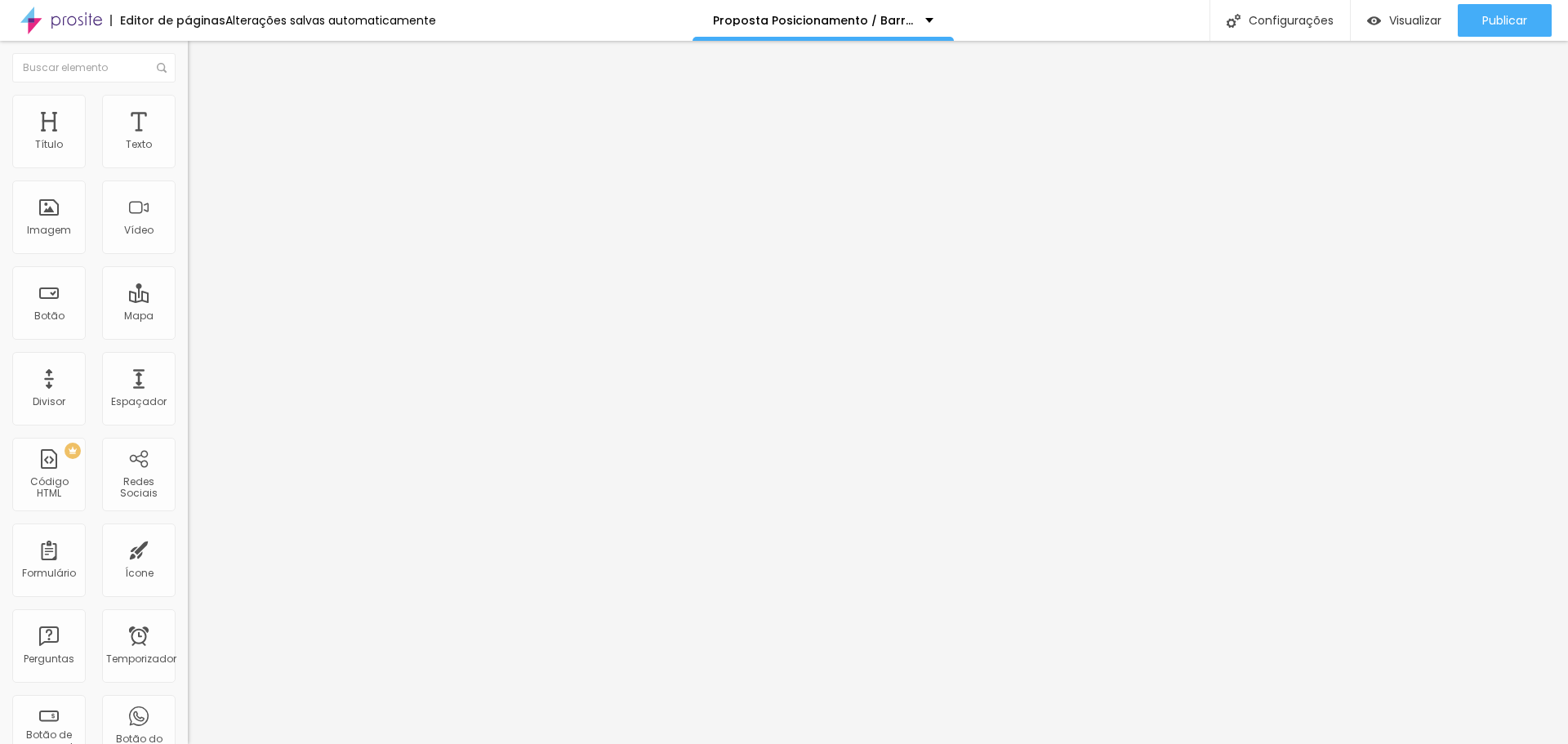
type input "62"
type input "61"
type input "60"
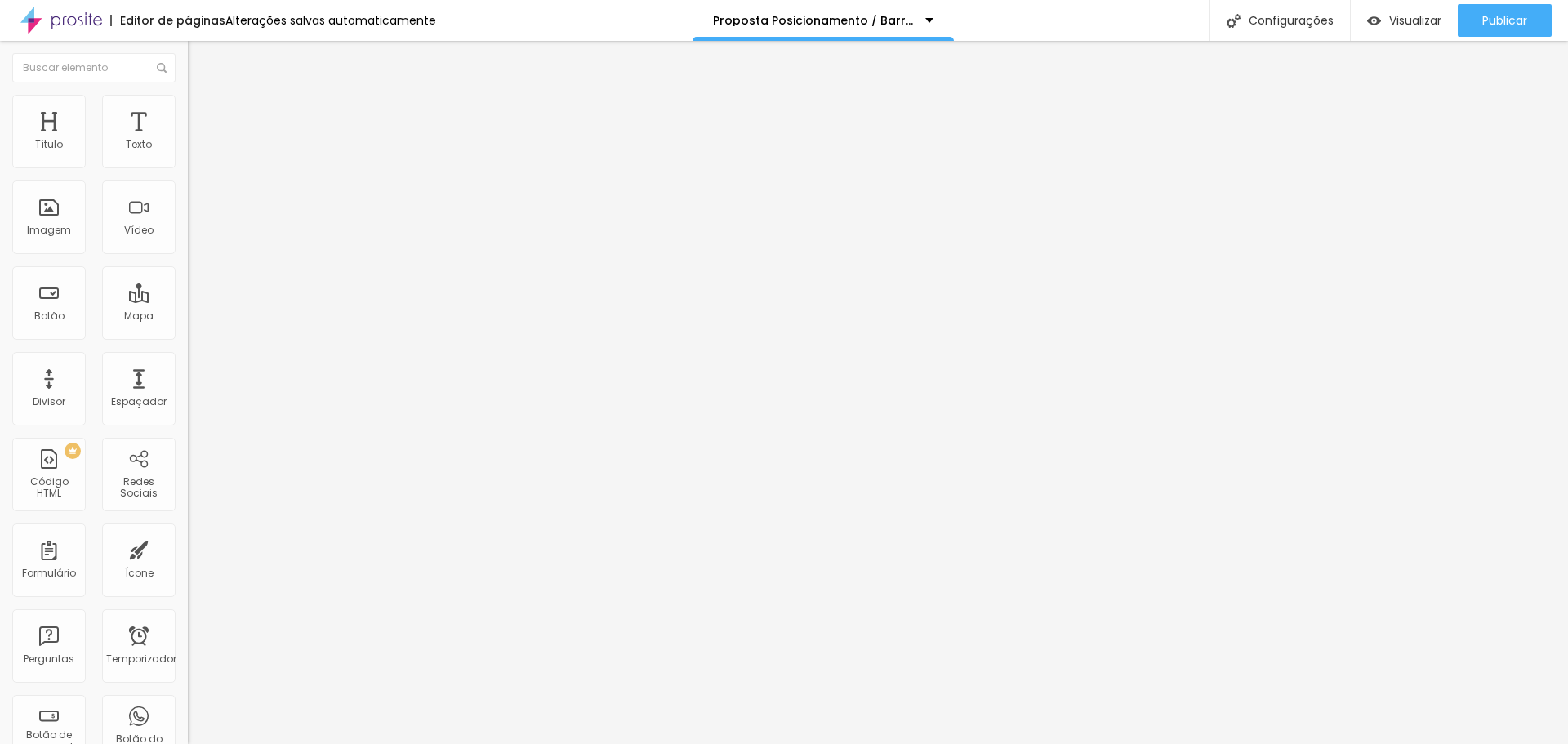
type input "60"
click at [188, 386] on input "range" at bounding box center [240, 392] width 105 height 13
click at [203, 112] on font "Estilo" at bounding box center [215, 105] width 26 height 14
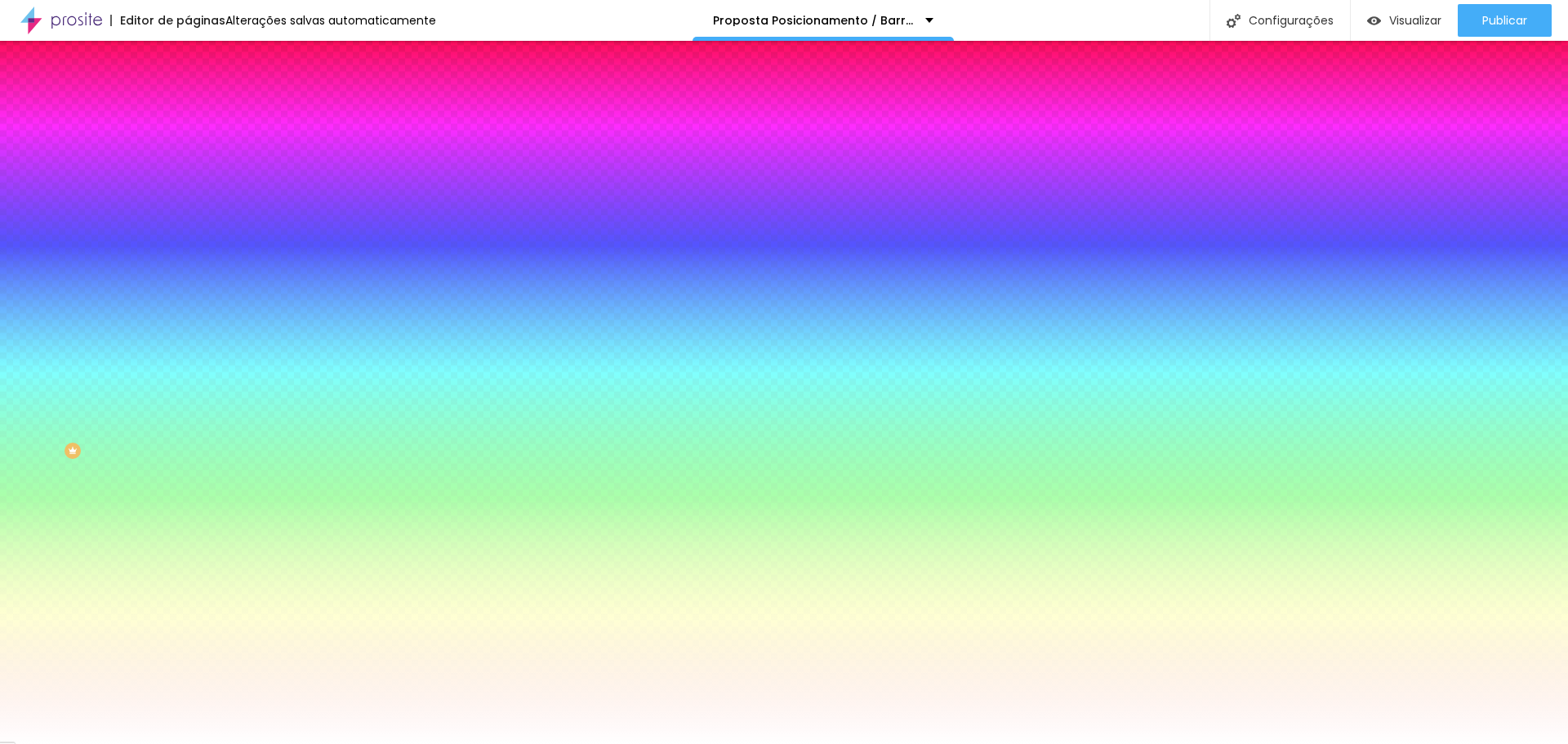
click at [198, 150] on font "Trocar imagem" at bounding box center [238, 143] width 79 height 14
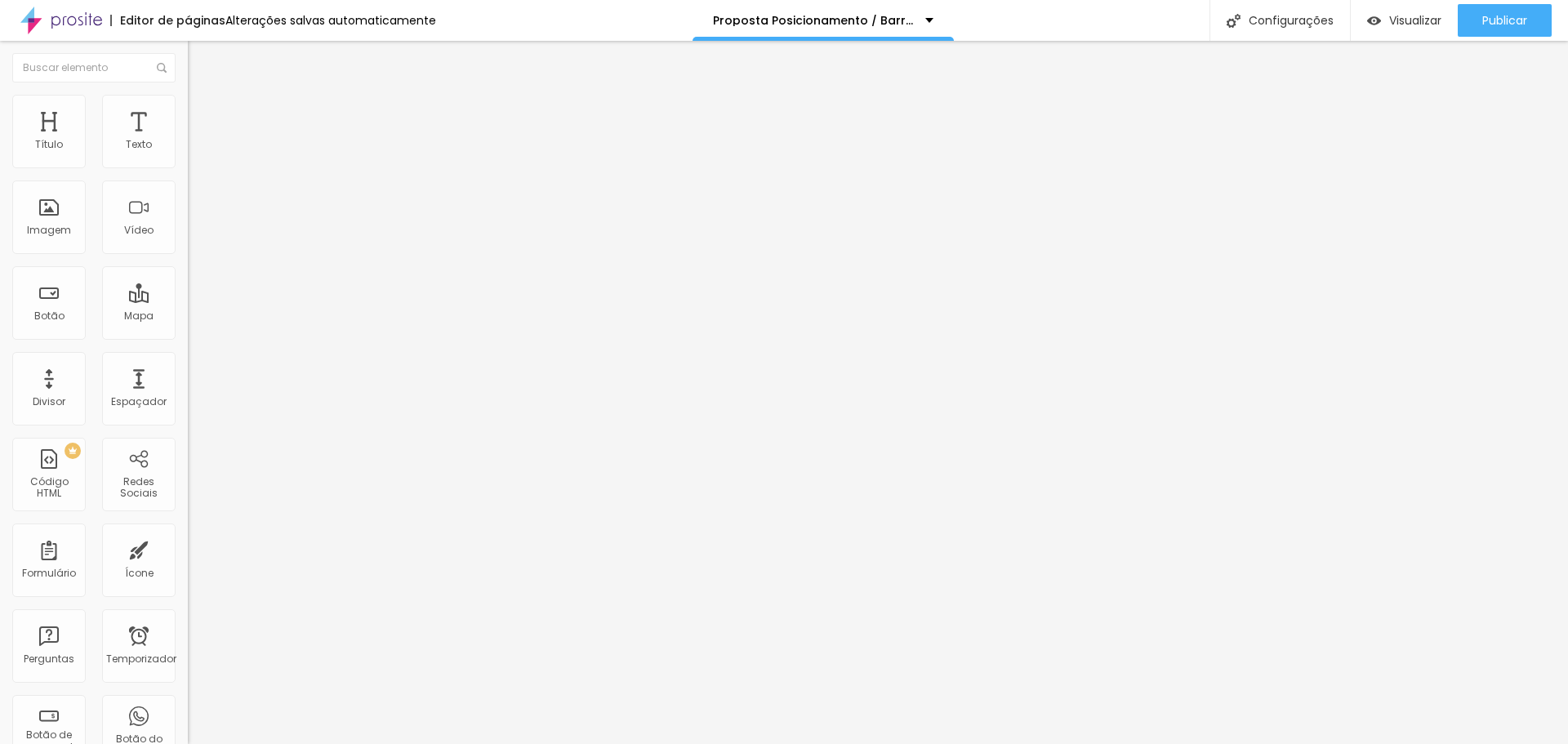
click at [203, 113] on font "Estilo" at bounding box center [215, 105] width 26 height 14
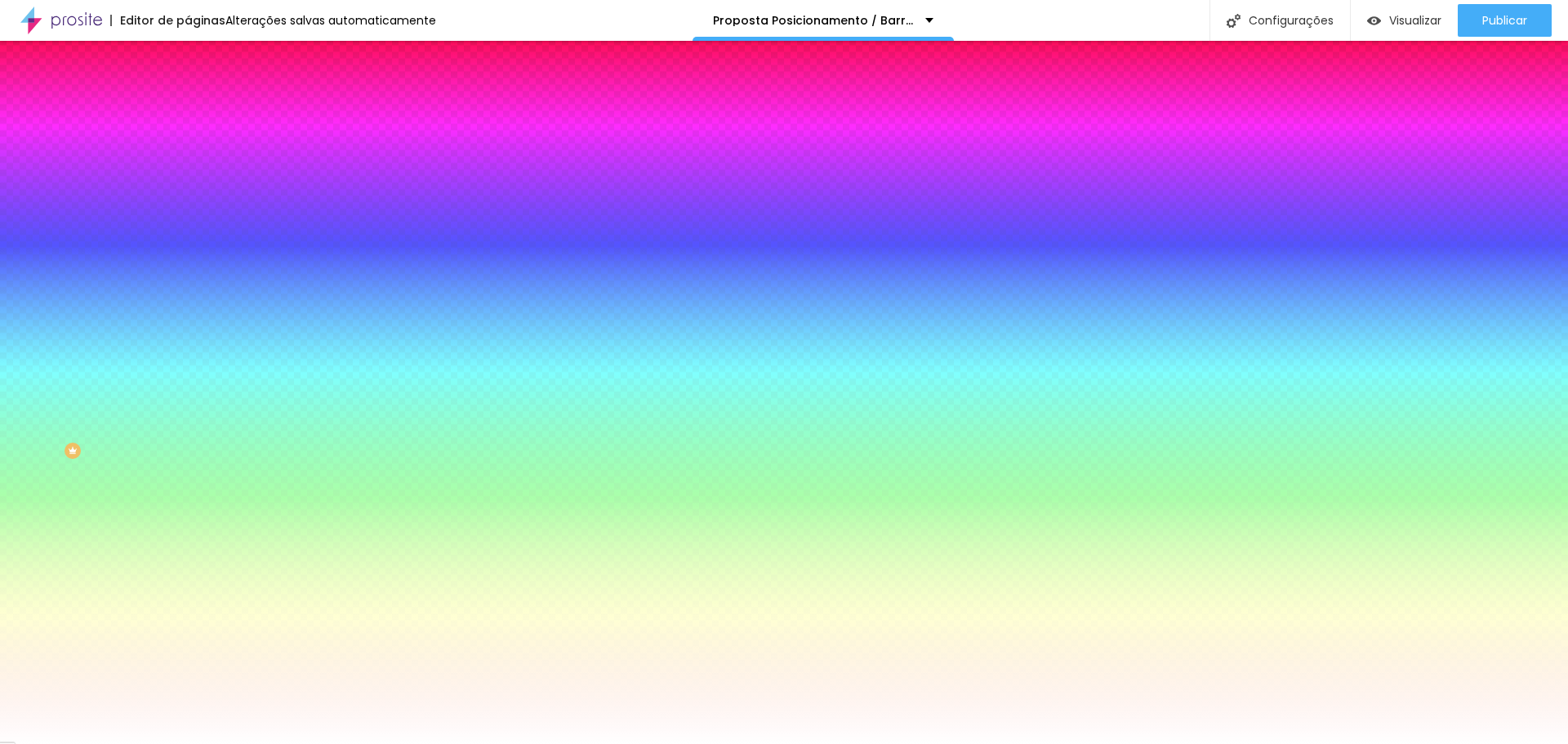
click at [198, 150] on font "Trocar imagem" at bounding box center [238, 143] width 79 height 14
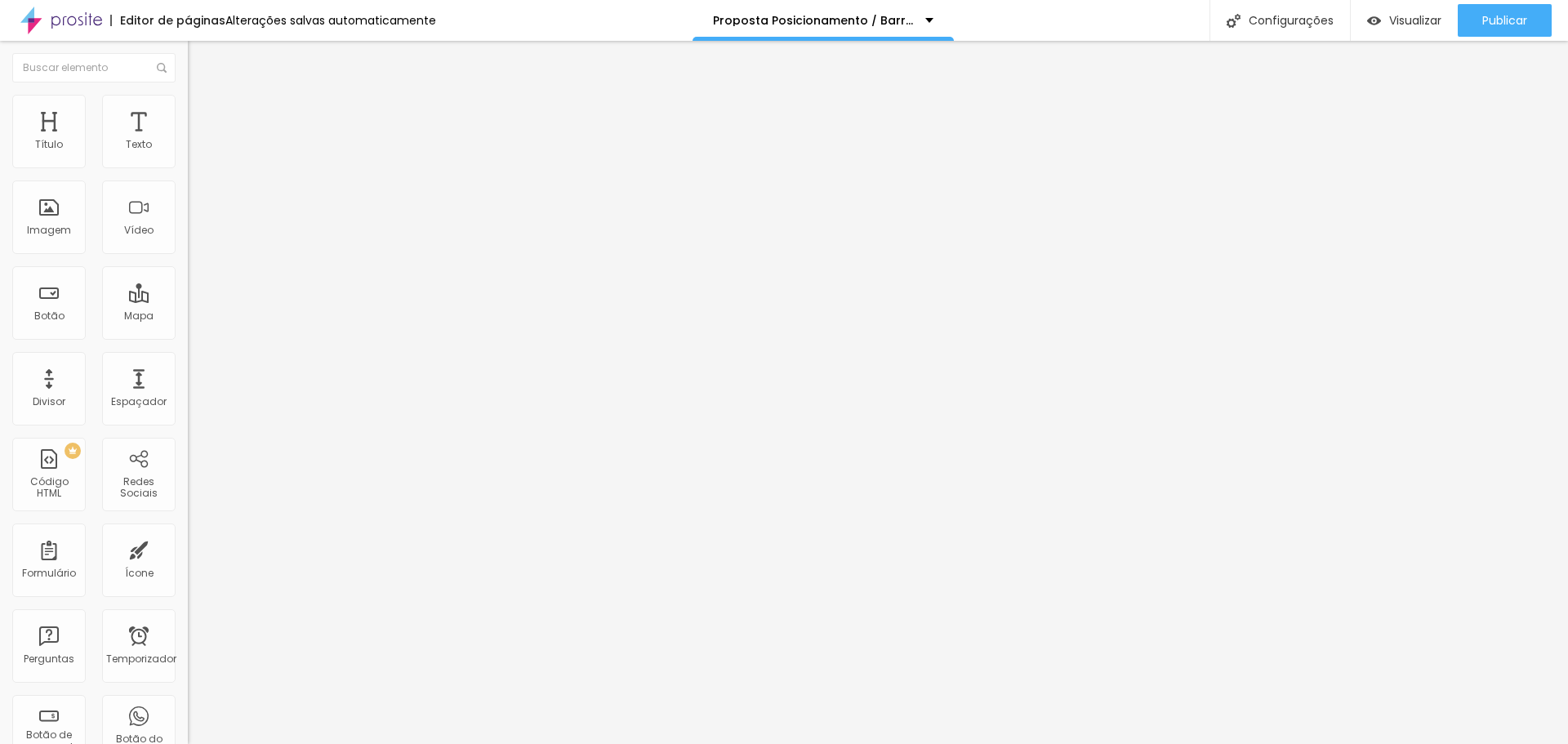
click at [188, 103] on img at bounding box center [195, 102] width 15 height 15
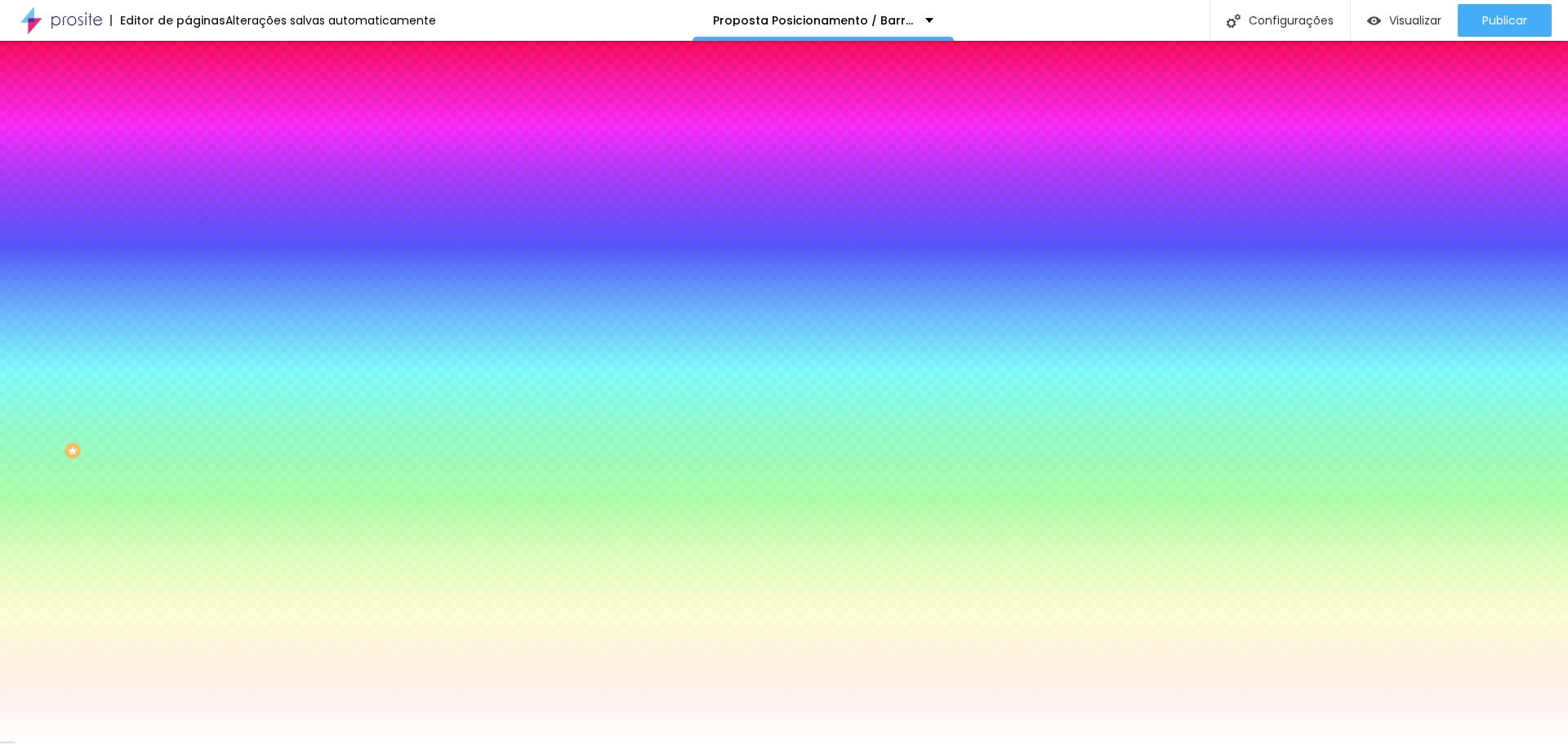
click at [198, 150] on font "Trocar imagem" at bounding box center [238, 143] width 79 height 14
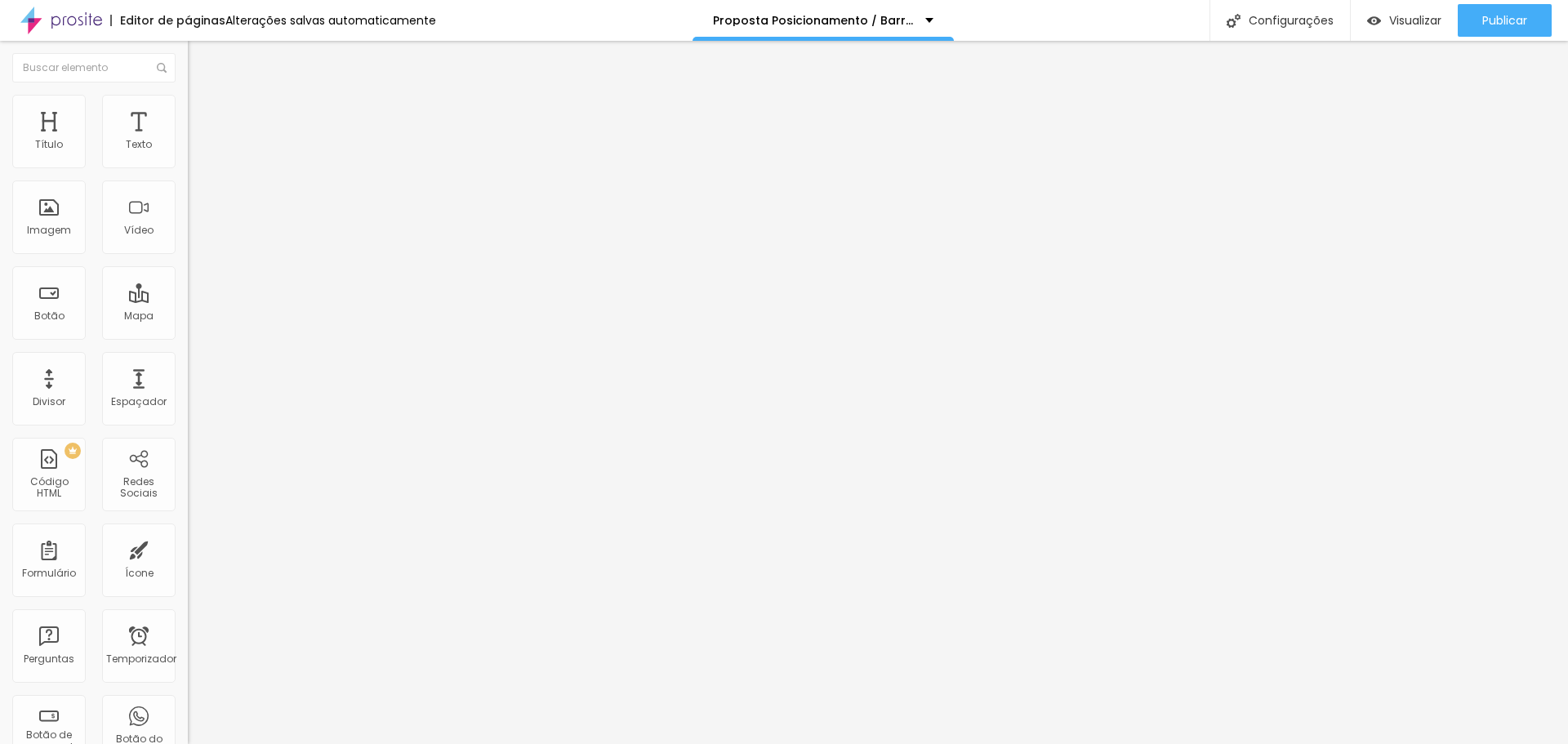
click at [188, 107] on li "Estilo" at bounding box center [281, 103] width 188 height 17
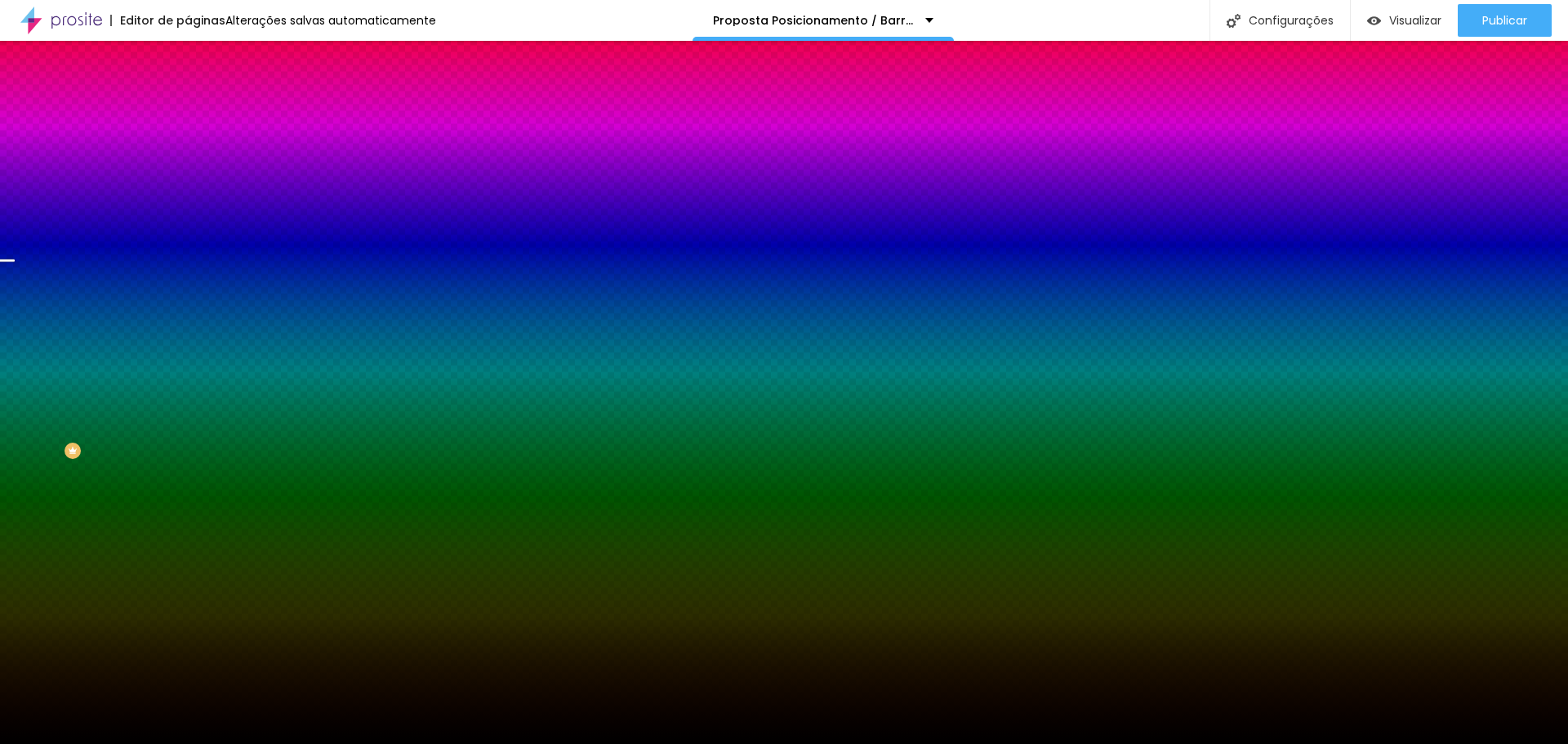
click at [198, 150] on font "Trocar imagem" at bounding box center [238, 143] width 79 height 14
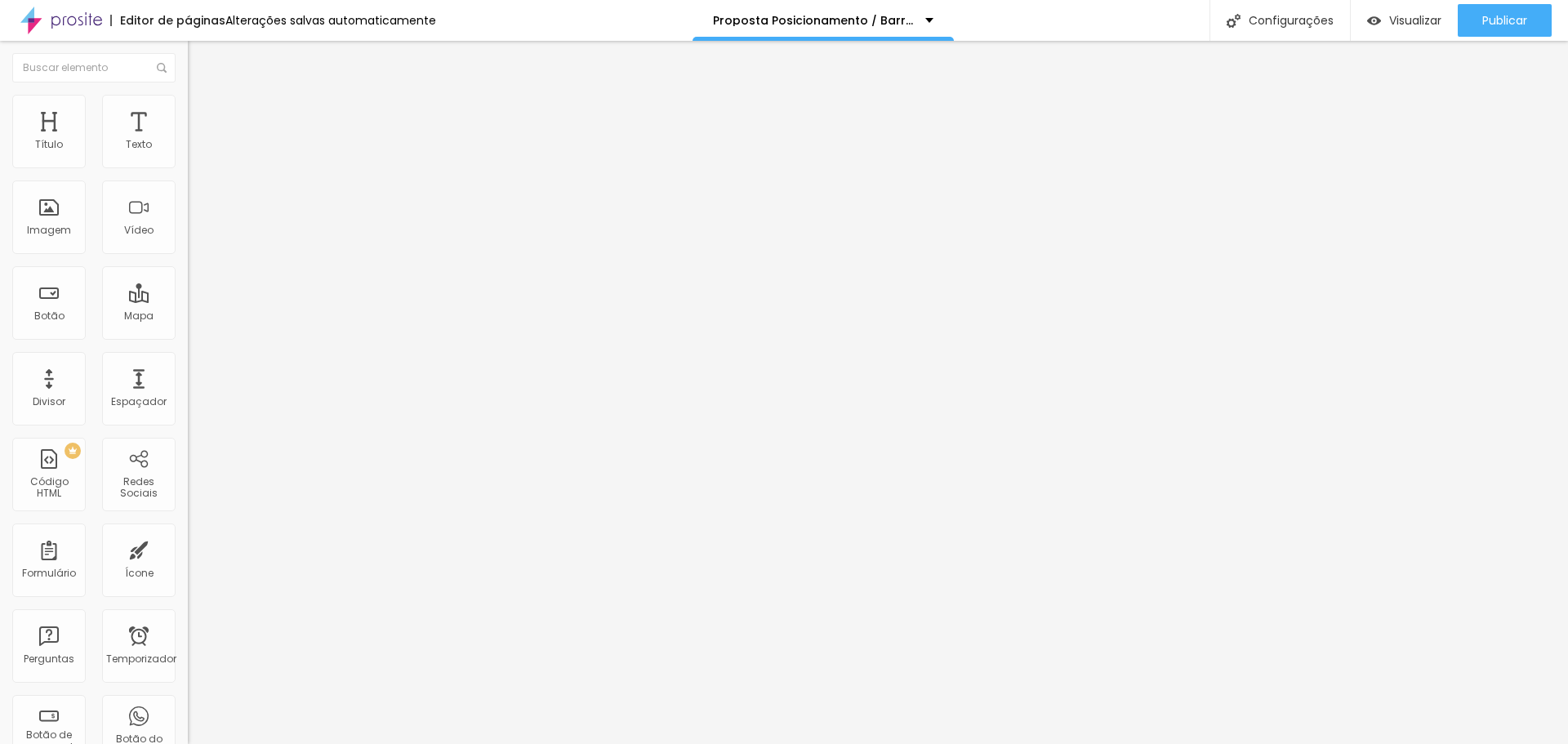
click at [203, 113] on font "Estilo" at bounding box center [215, 105] width 26 height 14
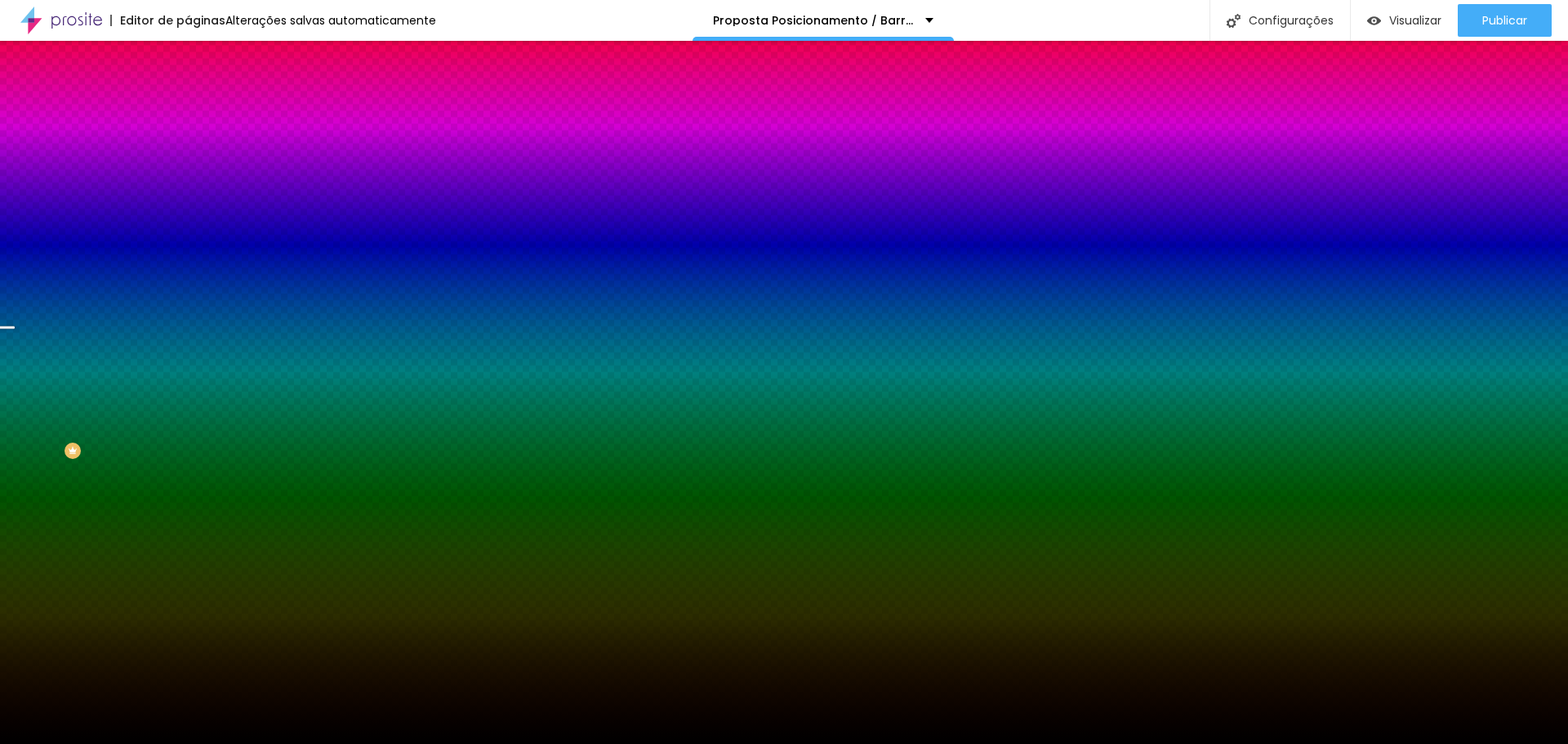
click at [198, 150] on font "Trocar imagem" at bounding box center [238, 143] width 79 height 14
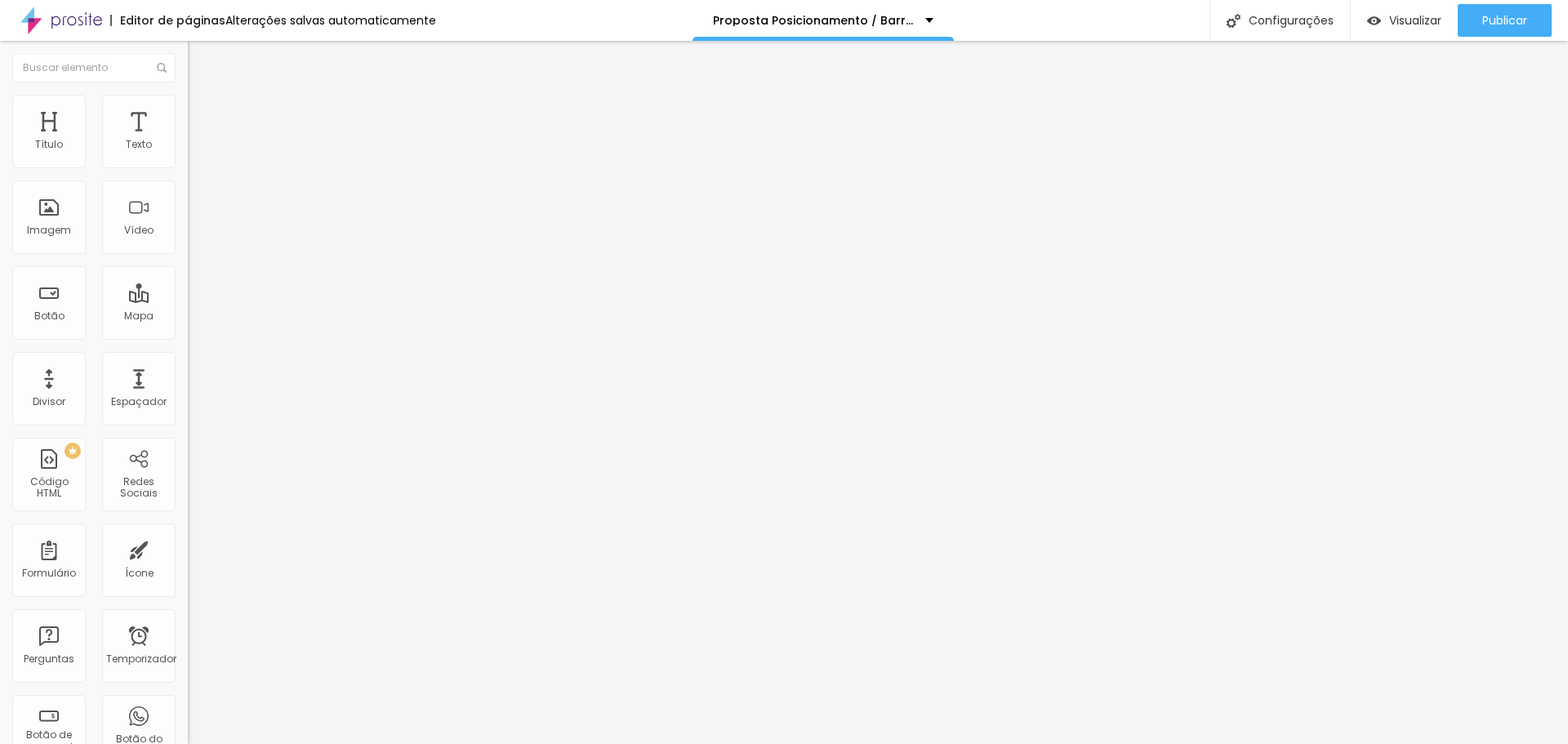
click at [188, 104] on img at bounding box center [195, 102] width 15 height 15
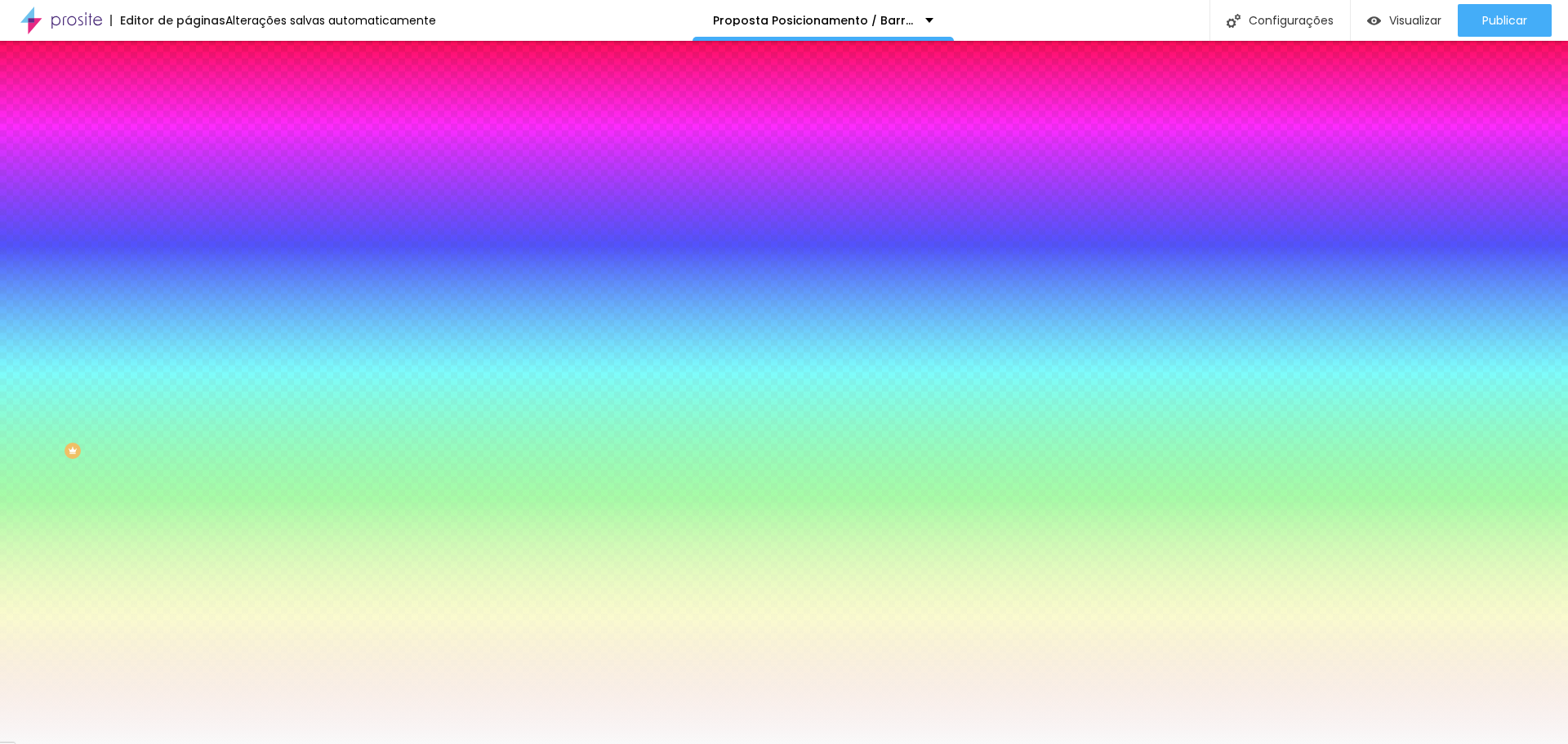
click at [198, 150] on font "Adicionar imagem" at bounding box center [245, 143] width 95 height 14
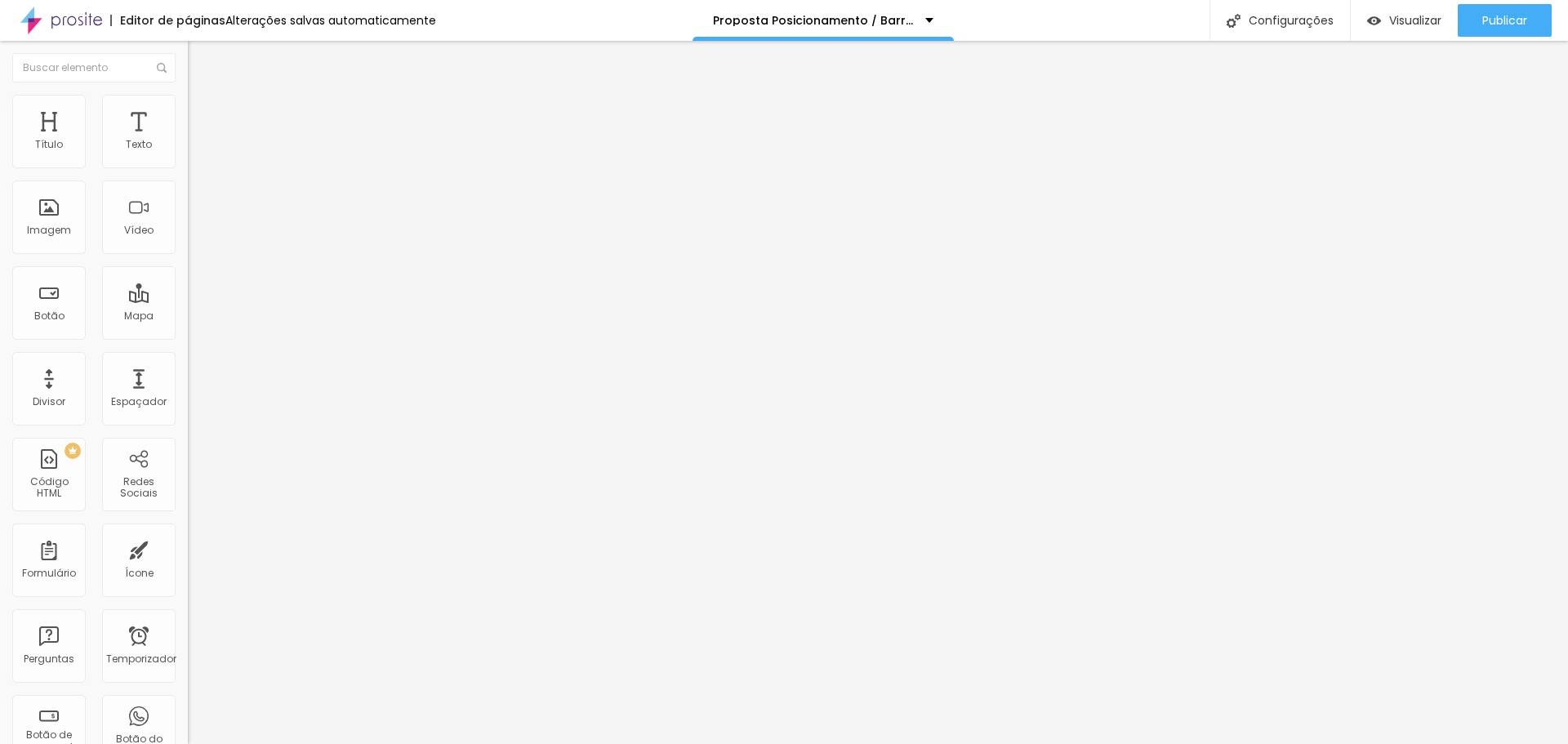
click at [203, 113] on font "Estilo" at bounding box center [215, 105] width 26 height 14
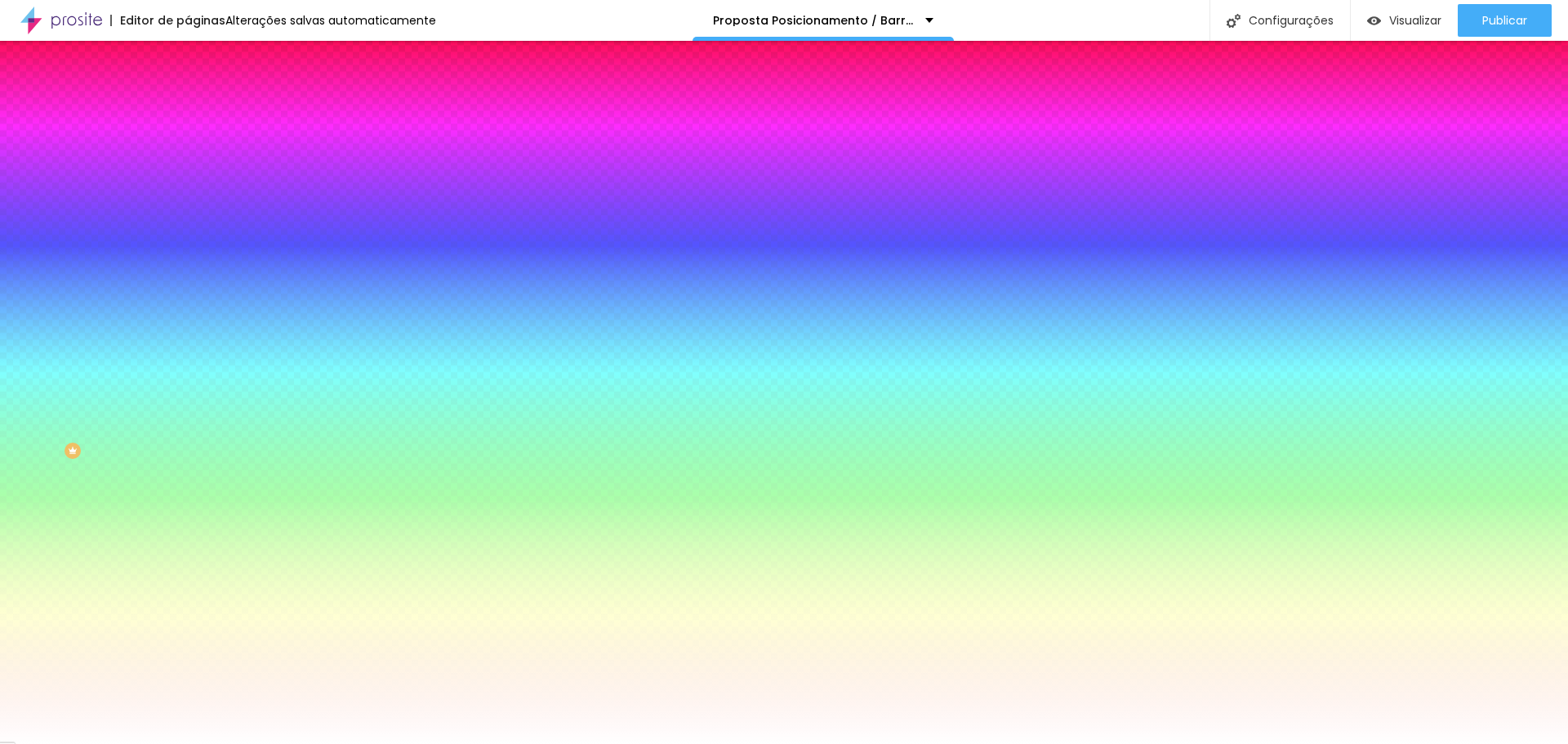
click at [198, 150] on font "Trocar imagem" at bounding box center [238, 143] width 79 height 14
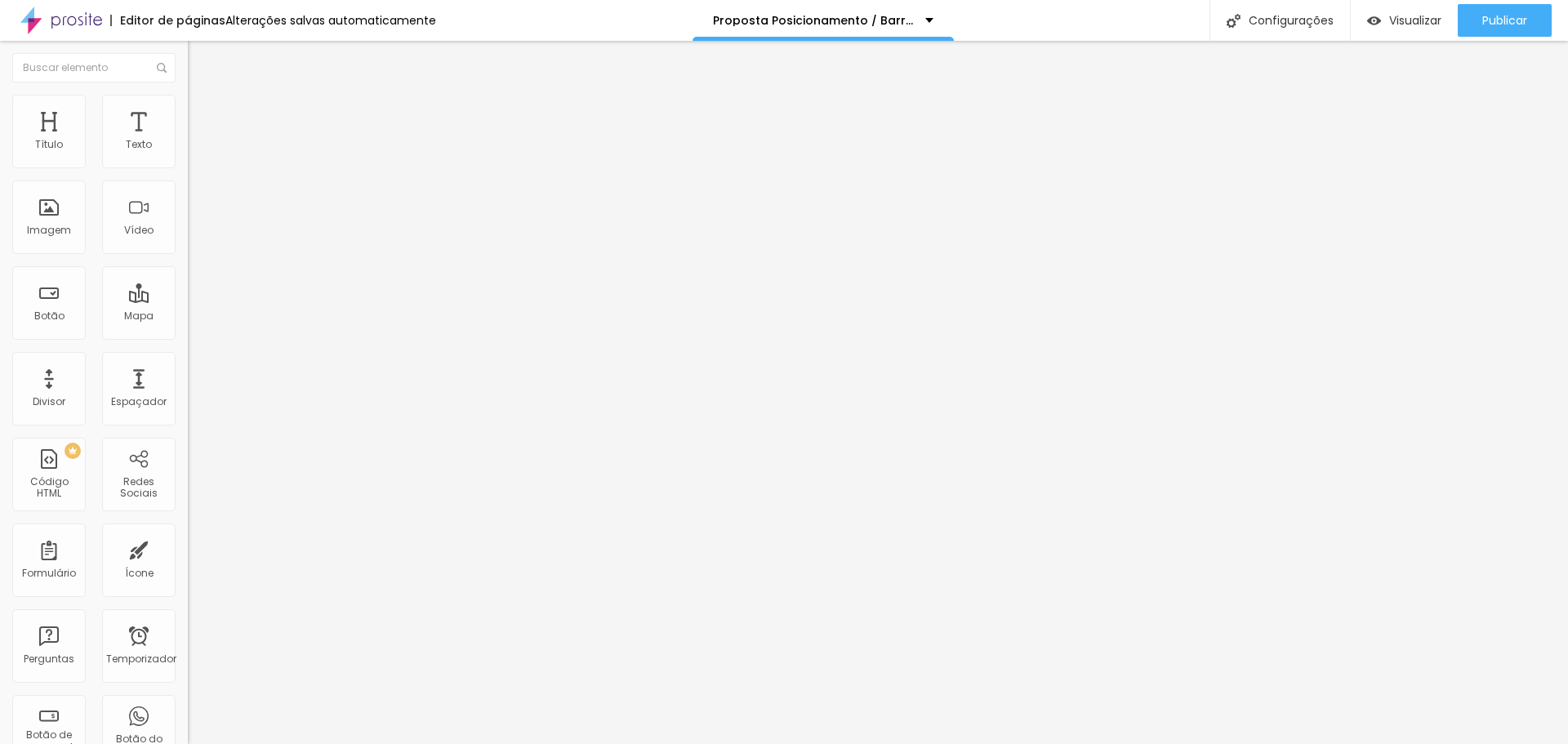
click at [198, 141] on font "Trocar imagem" at bounding box center [238, 133] width 79 height 14
click at [1273, 29] on div "Configurações" at bounding box center [1280, 20] width 141 height 41
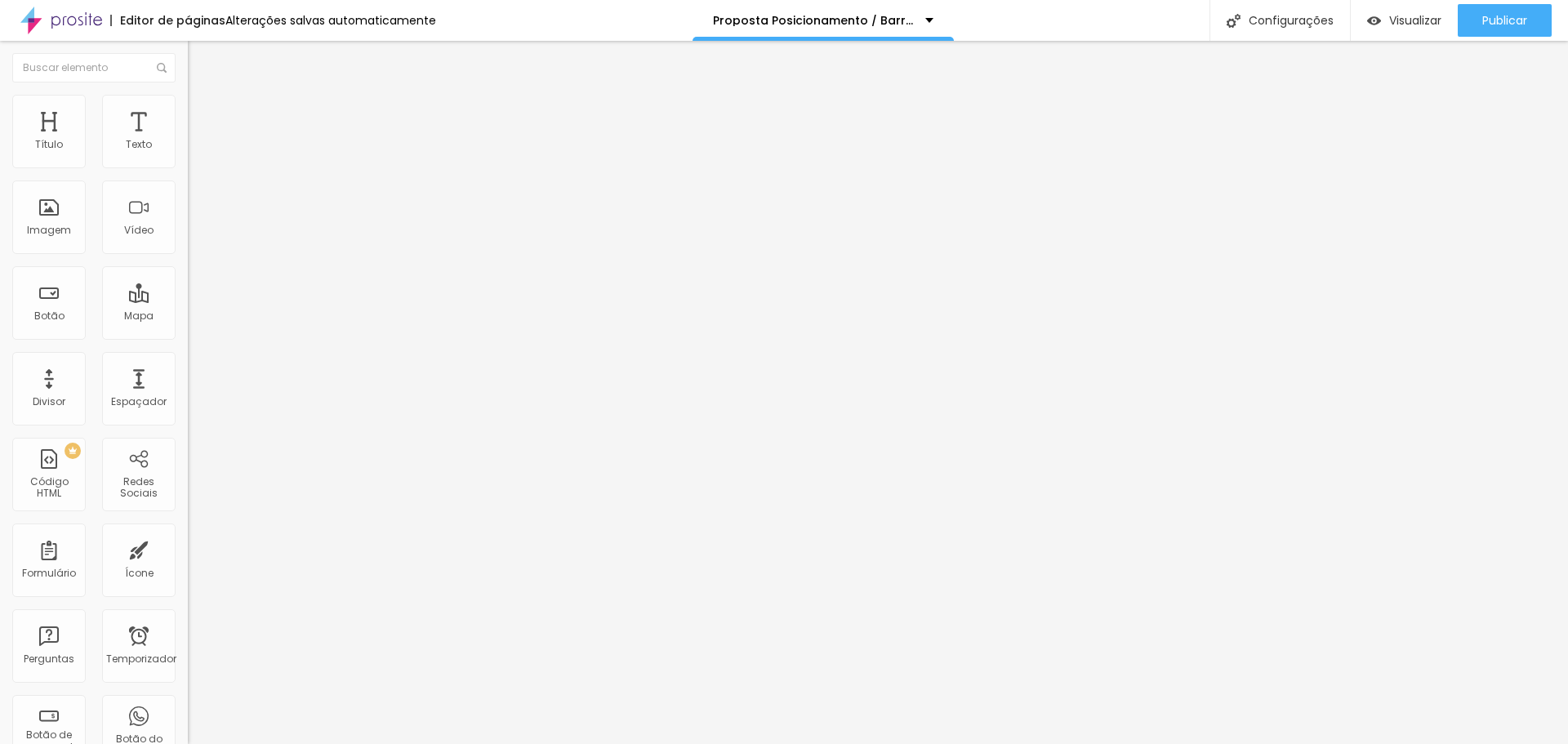
click at [203, 111] on font "Estilo" at bounding box center [215, 105] width 26 height 14
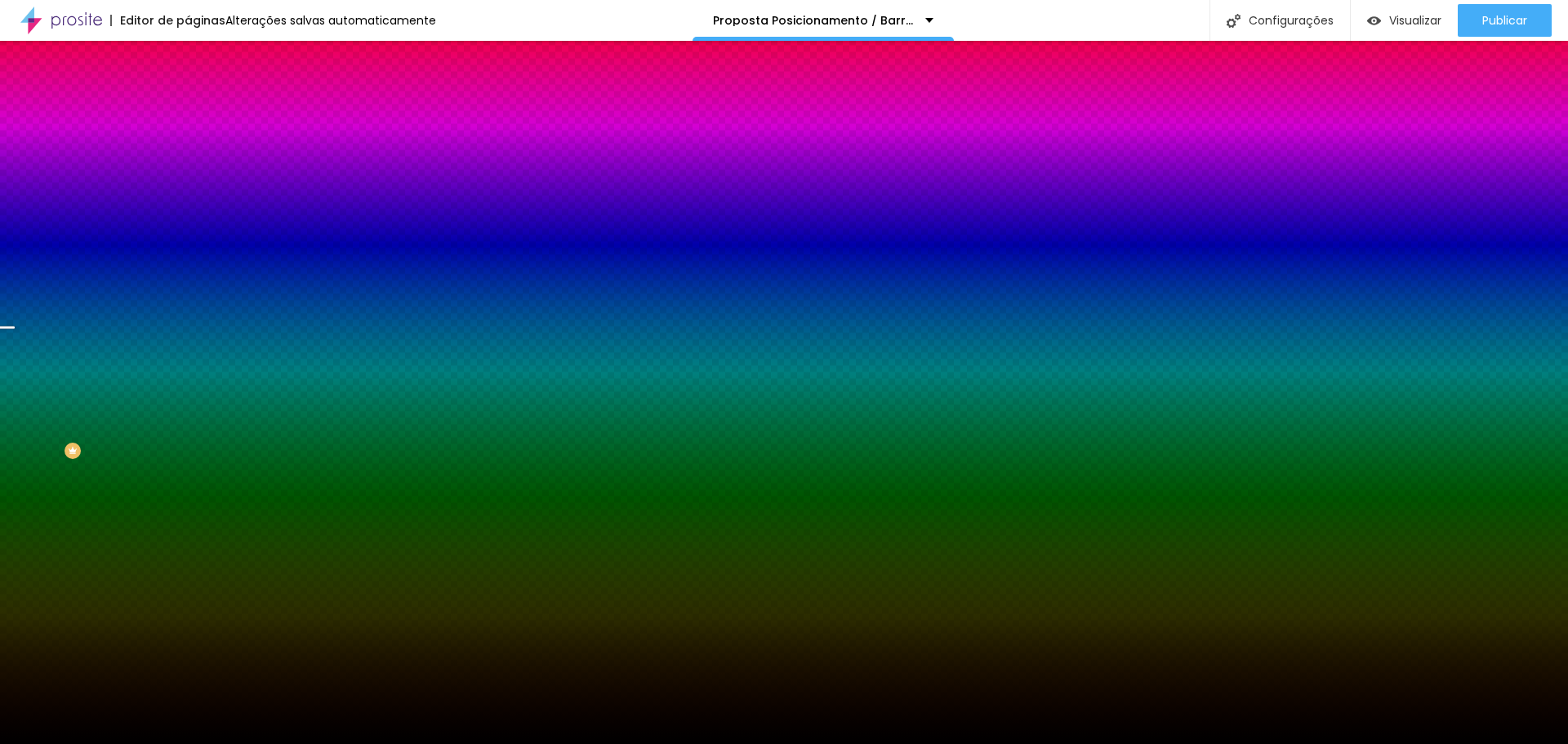
click at [198, 150] on font "Trocar imagem" at bounding box center [238, 143] width 79 height 14
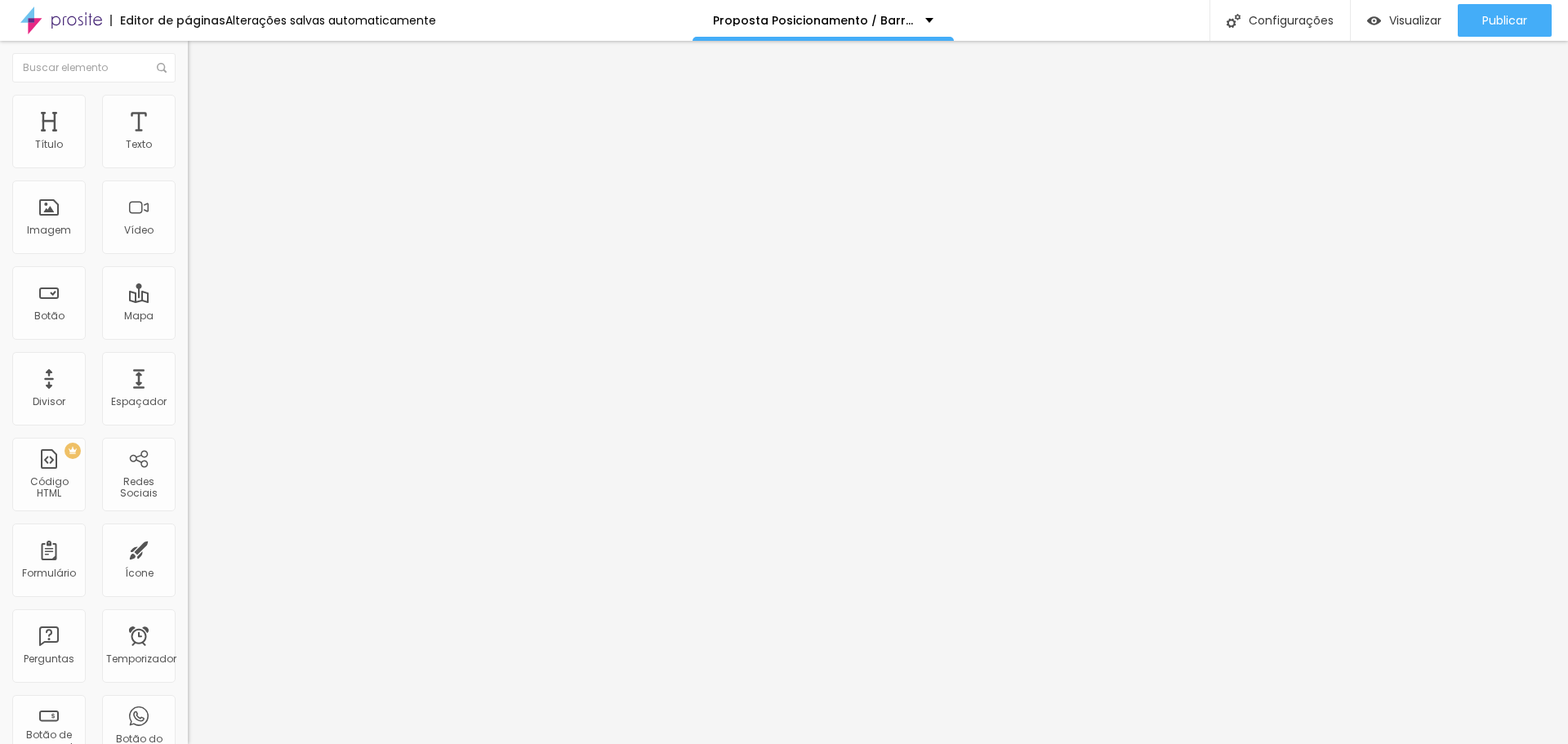
click at [188, 103] on img at bounding box center [195, 102] width 15 height 15
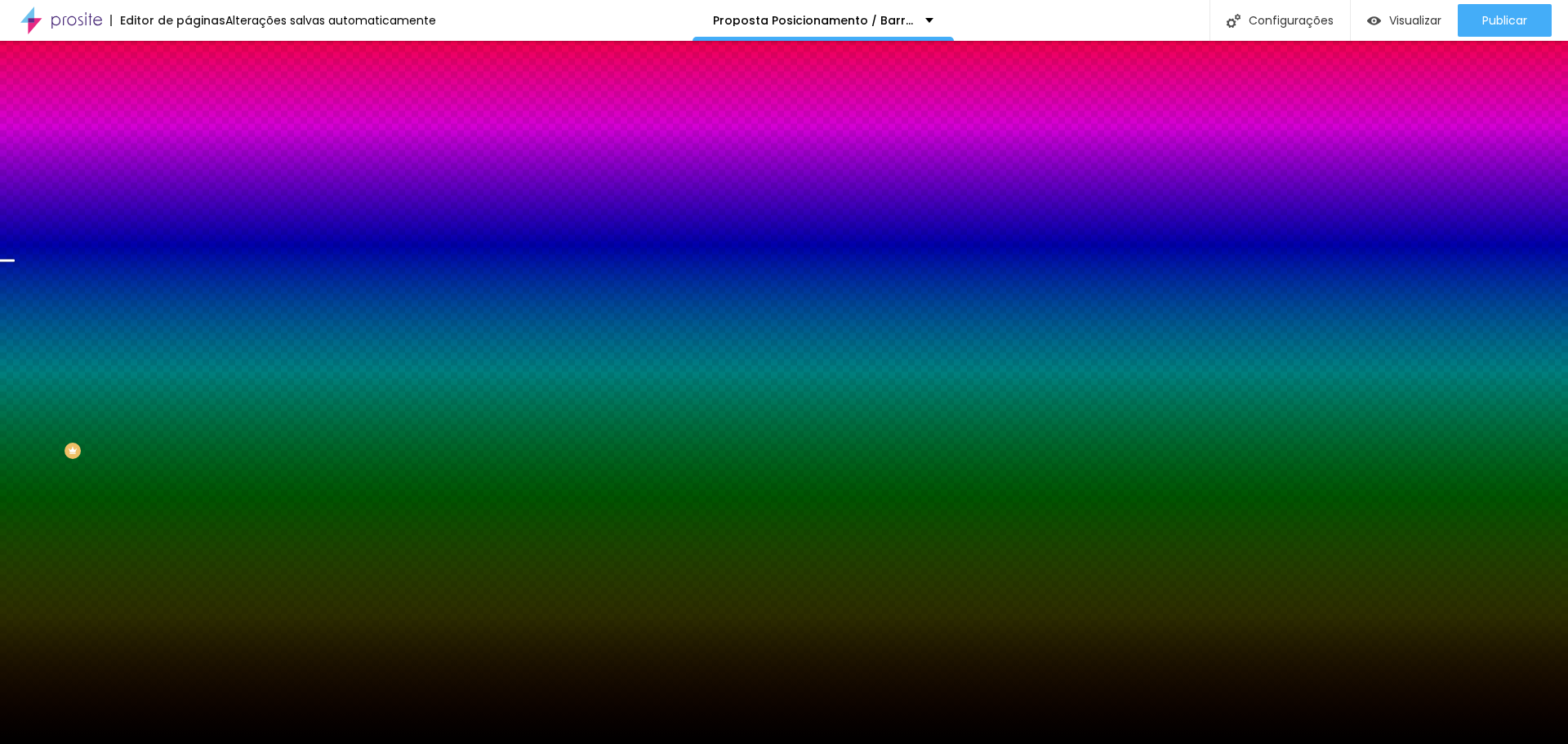
click at [198, 150] on font "Trocar imagem" at bounding box center [238, 143] width 79 height 14
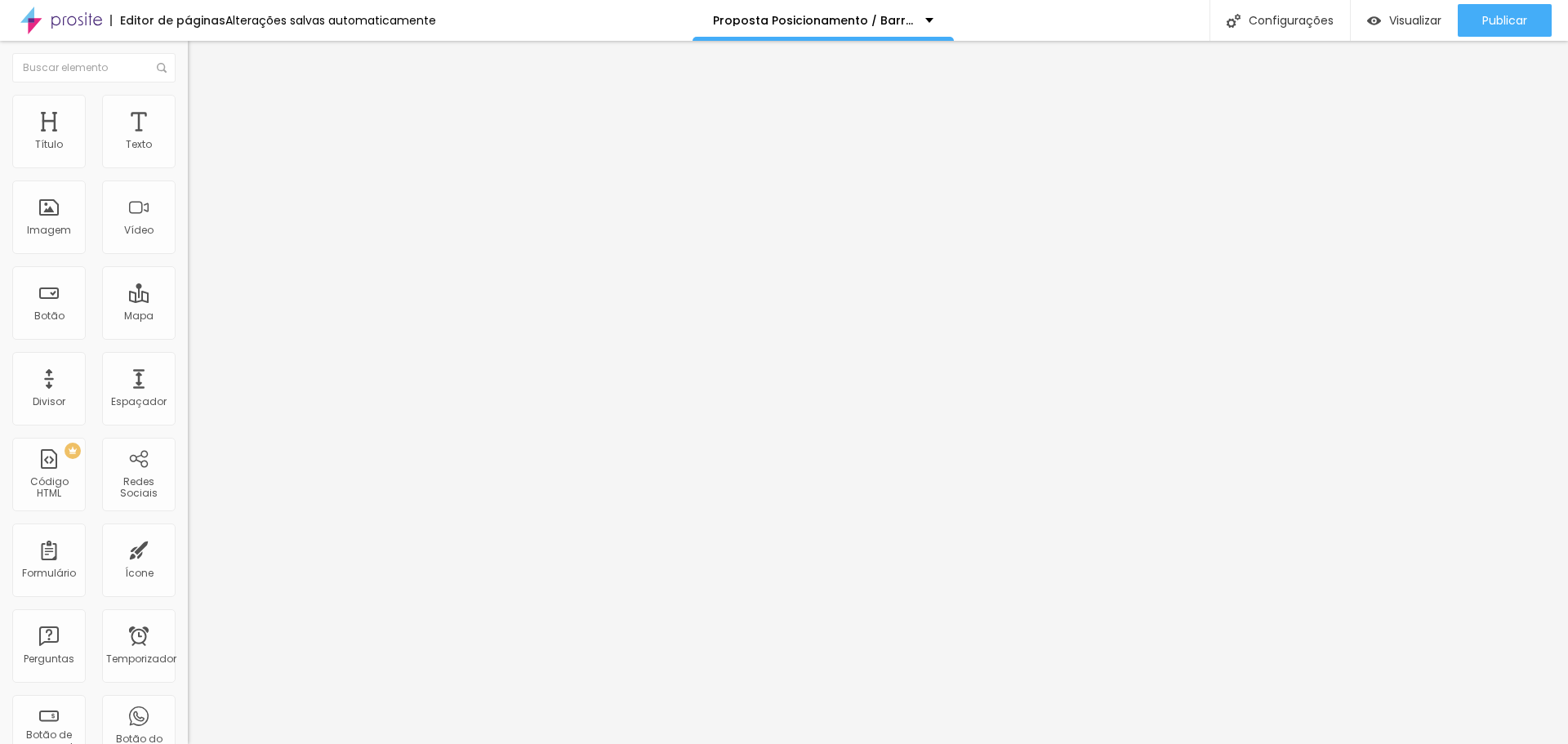
click at [188, 103] on img at bounding box center [195, 102] width 15 height 15
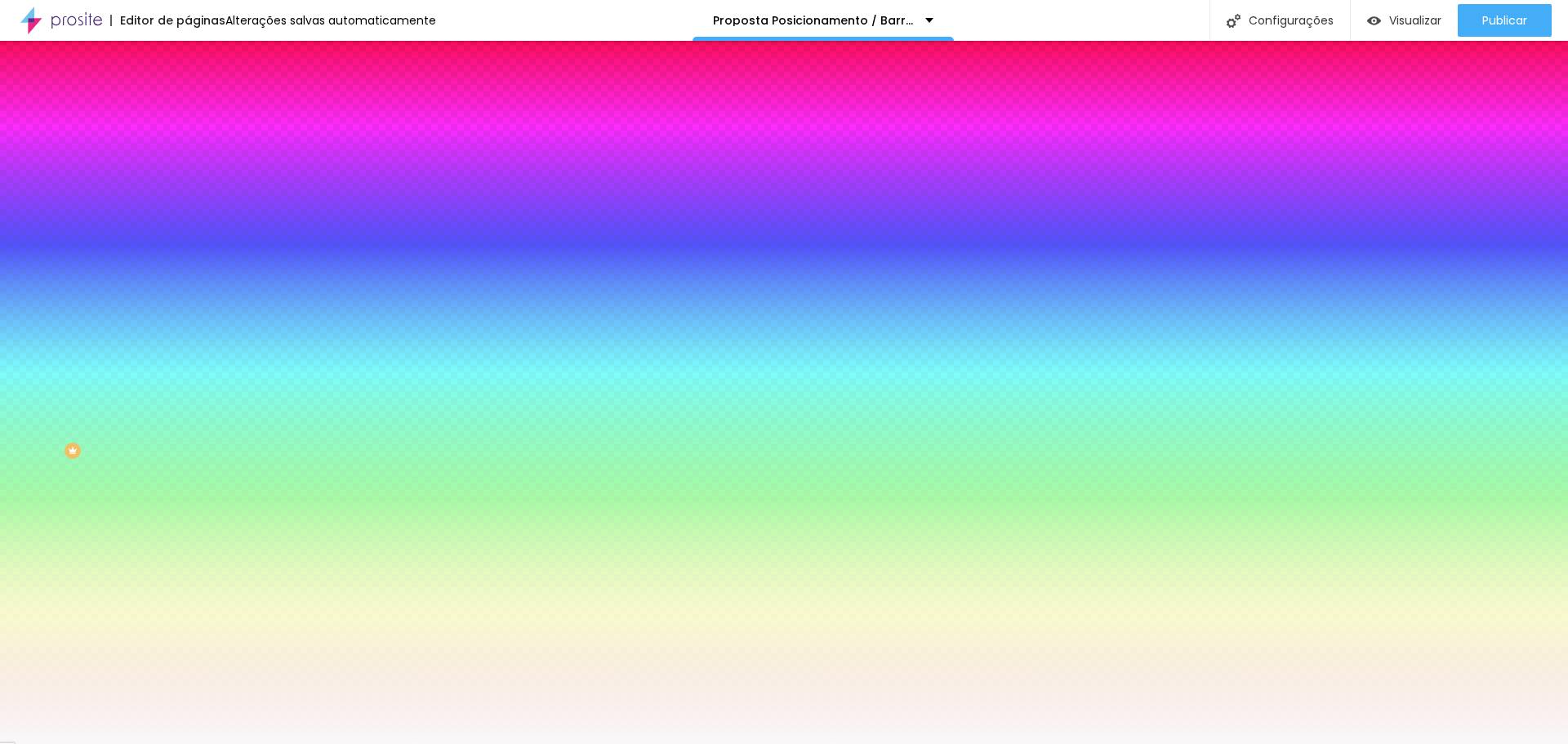
click at [198, 150] on font "Trocar imagem" at bounding box center [238, 143] width 79 height 14
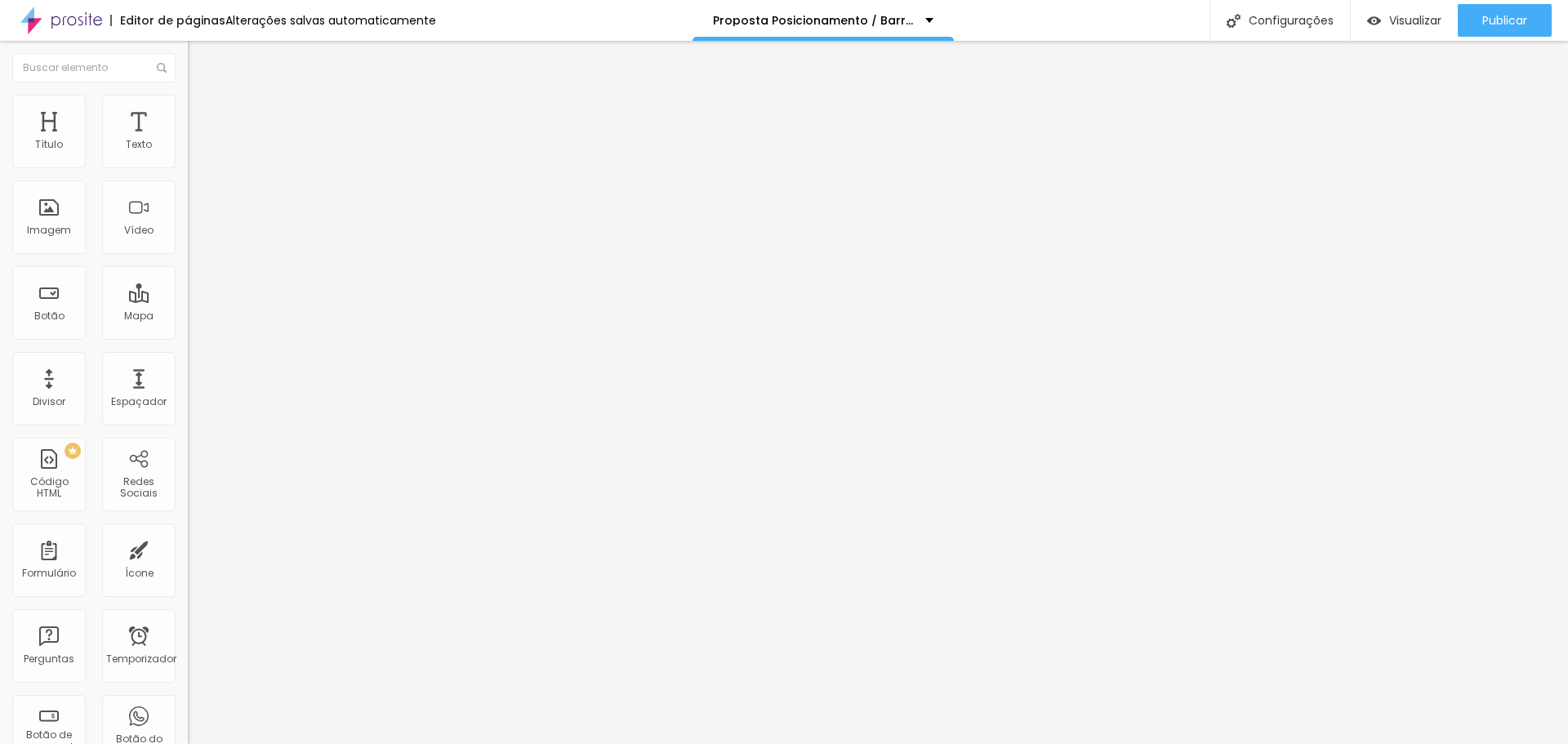
click at [188, 103] on img at bounding box center [195, 102] width 15 height 15
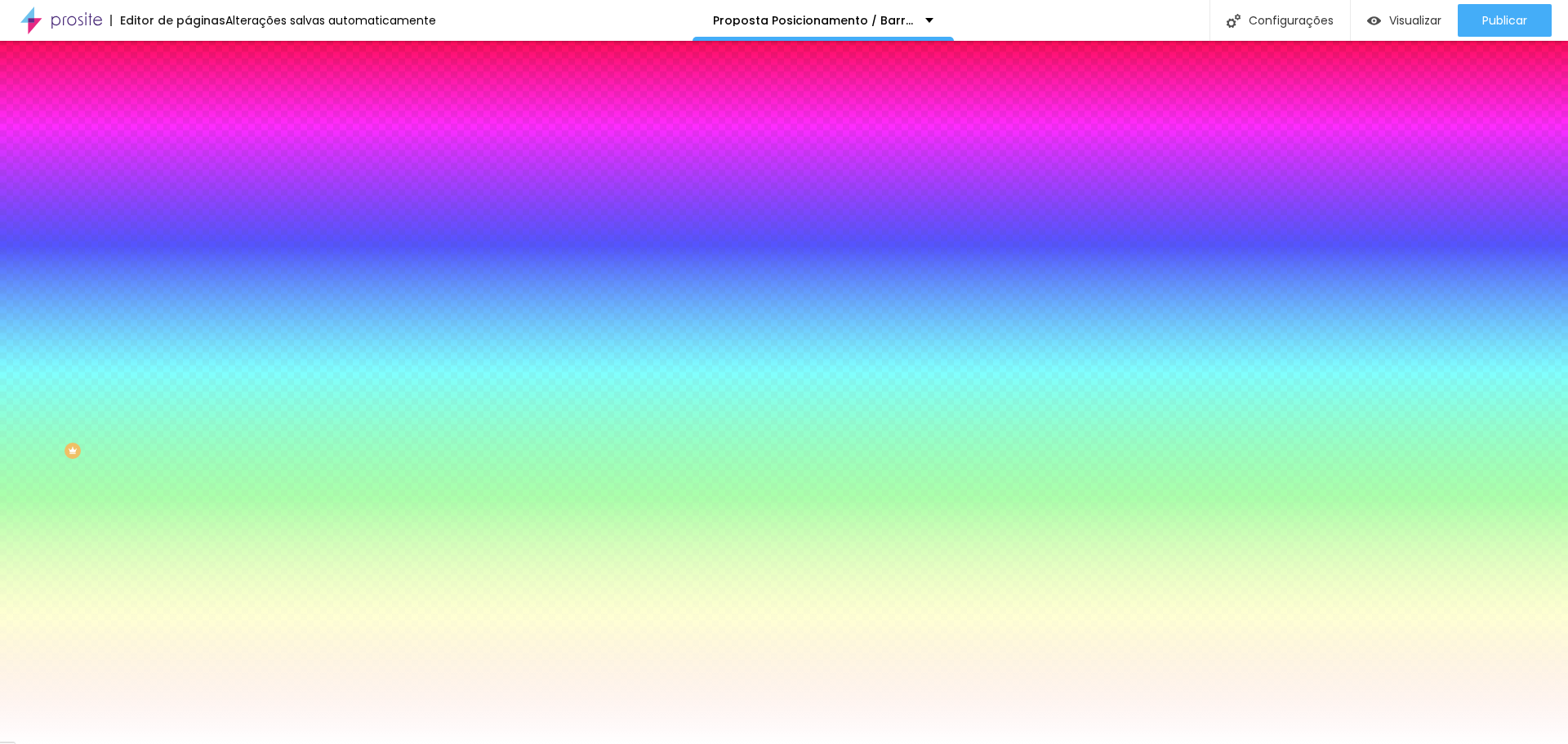
click at [198, 150] on font "Trocar imagem" at bounding box center [238, 143] width 79 height 14
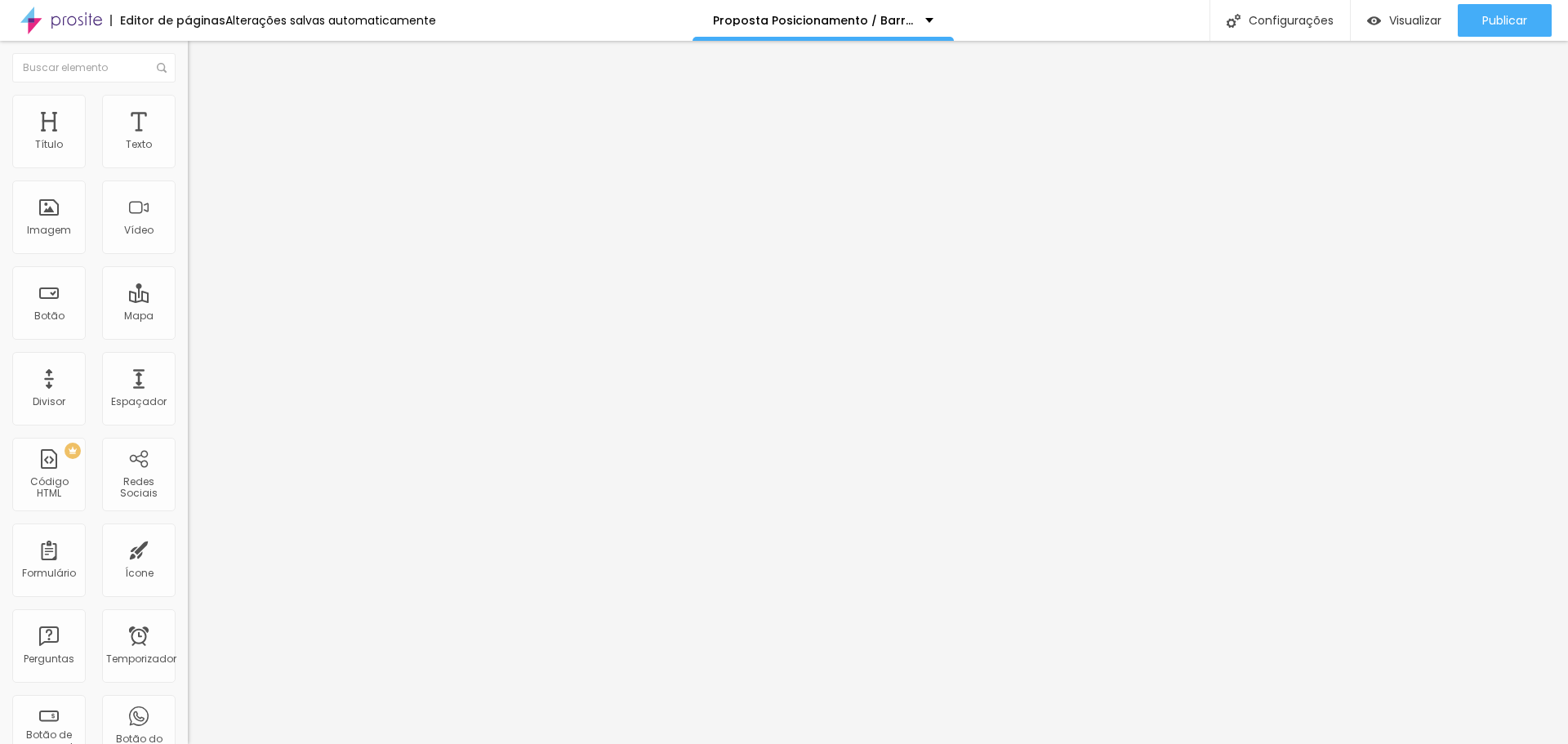
click at [188, 100] on img at bounding box center [195, 102] width 15 height 15
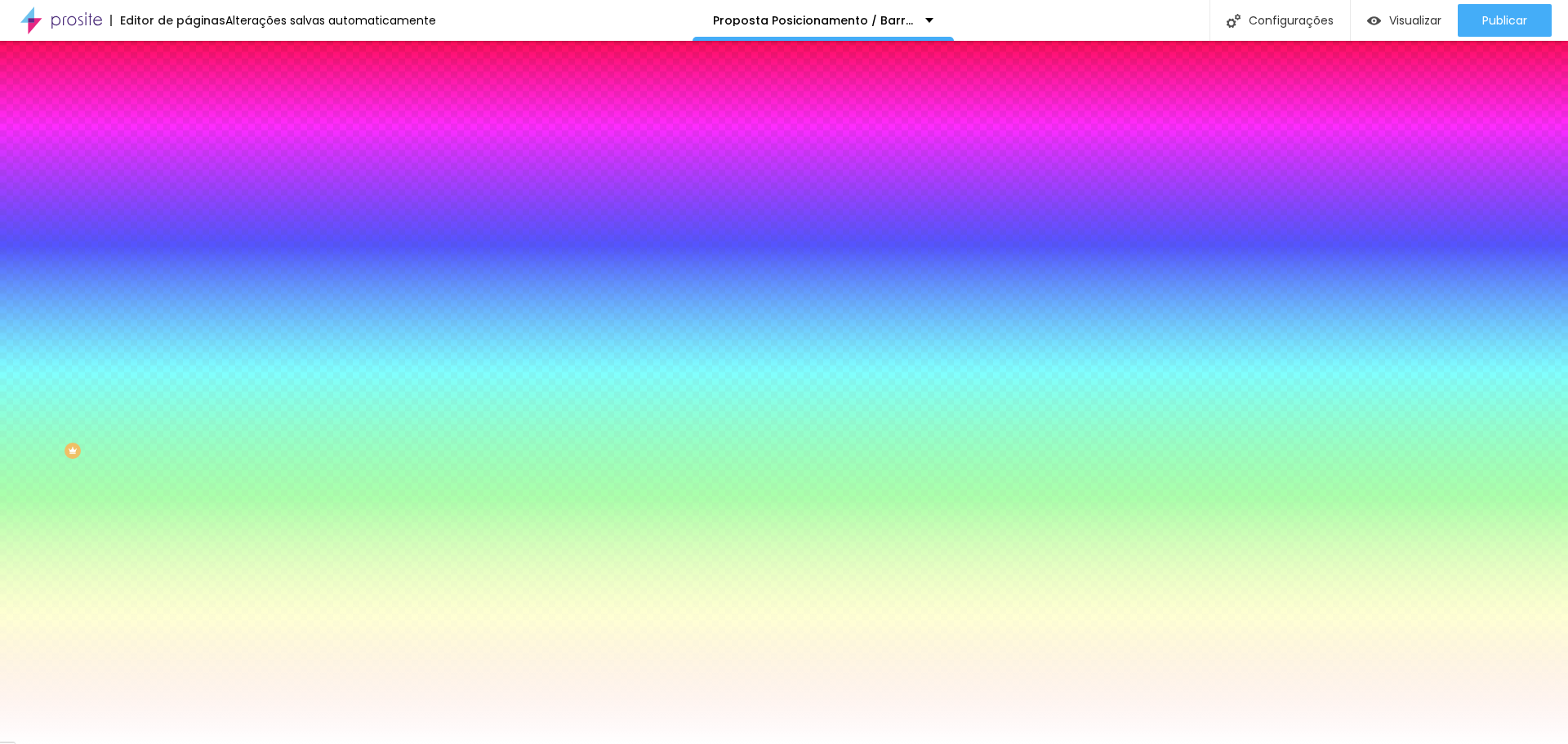
click at [188, 149] on div "Trocar imagem" at bounding box center [281, 143] width 188 height 12
click at [198, 150] on font "Trocar imagem" at bounding box center [238, 143] width 79 height 14
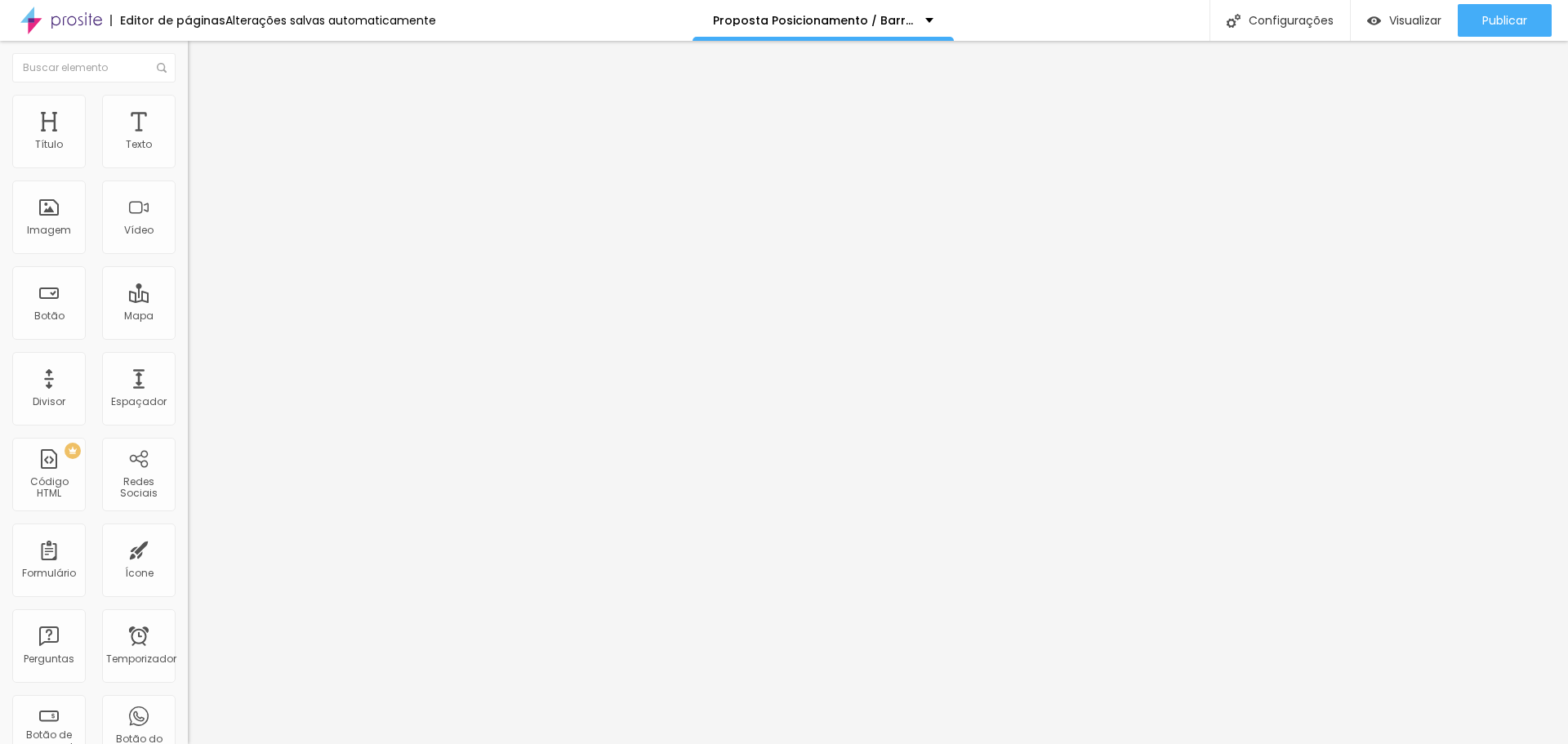
click at [203, 111] on font "Estilo" at bounding box center [215, 105] width 26 height 14
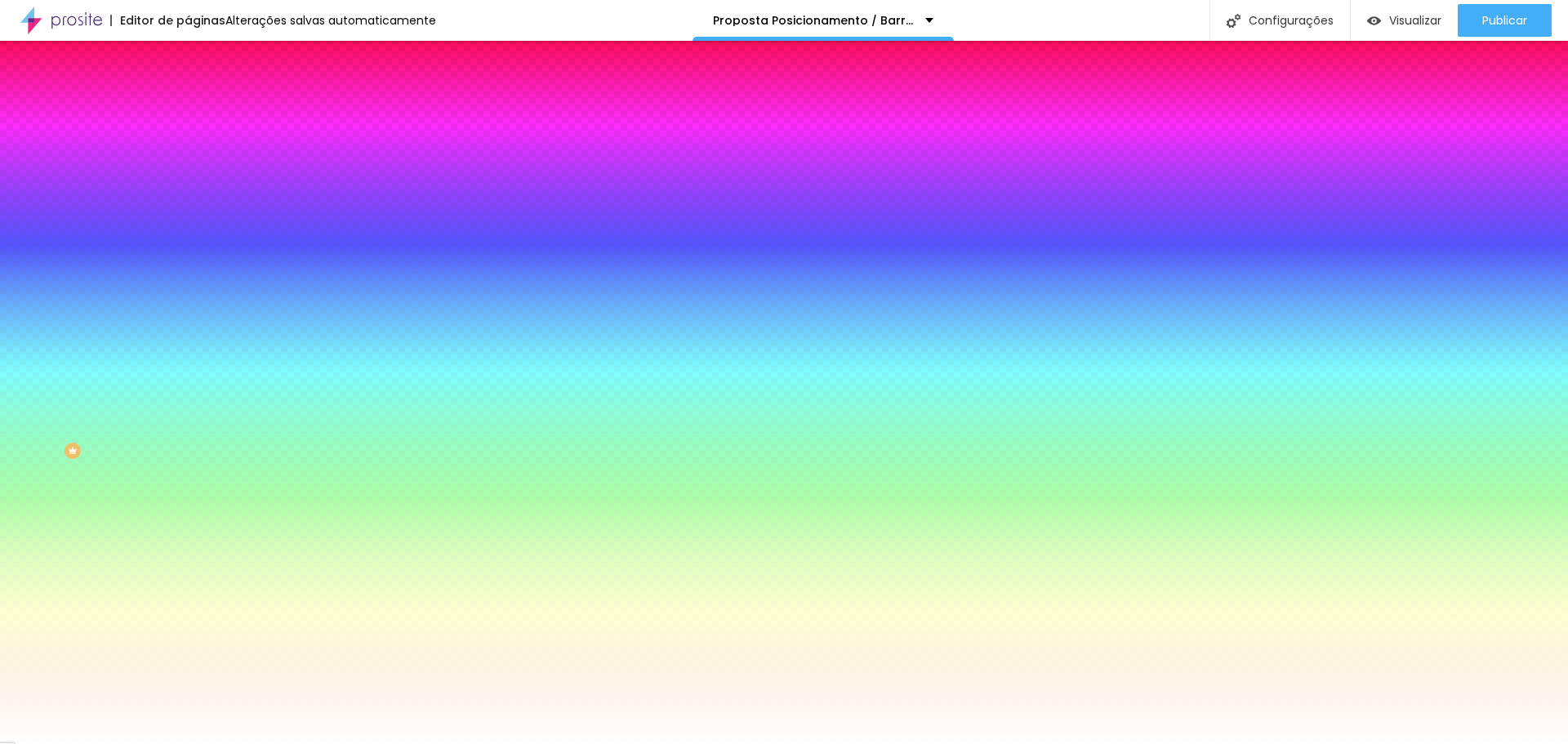
click at [198, 150] on font "Trocar imagem" at bounding box center [238, 143] width 79 height 14
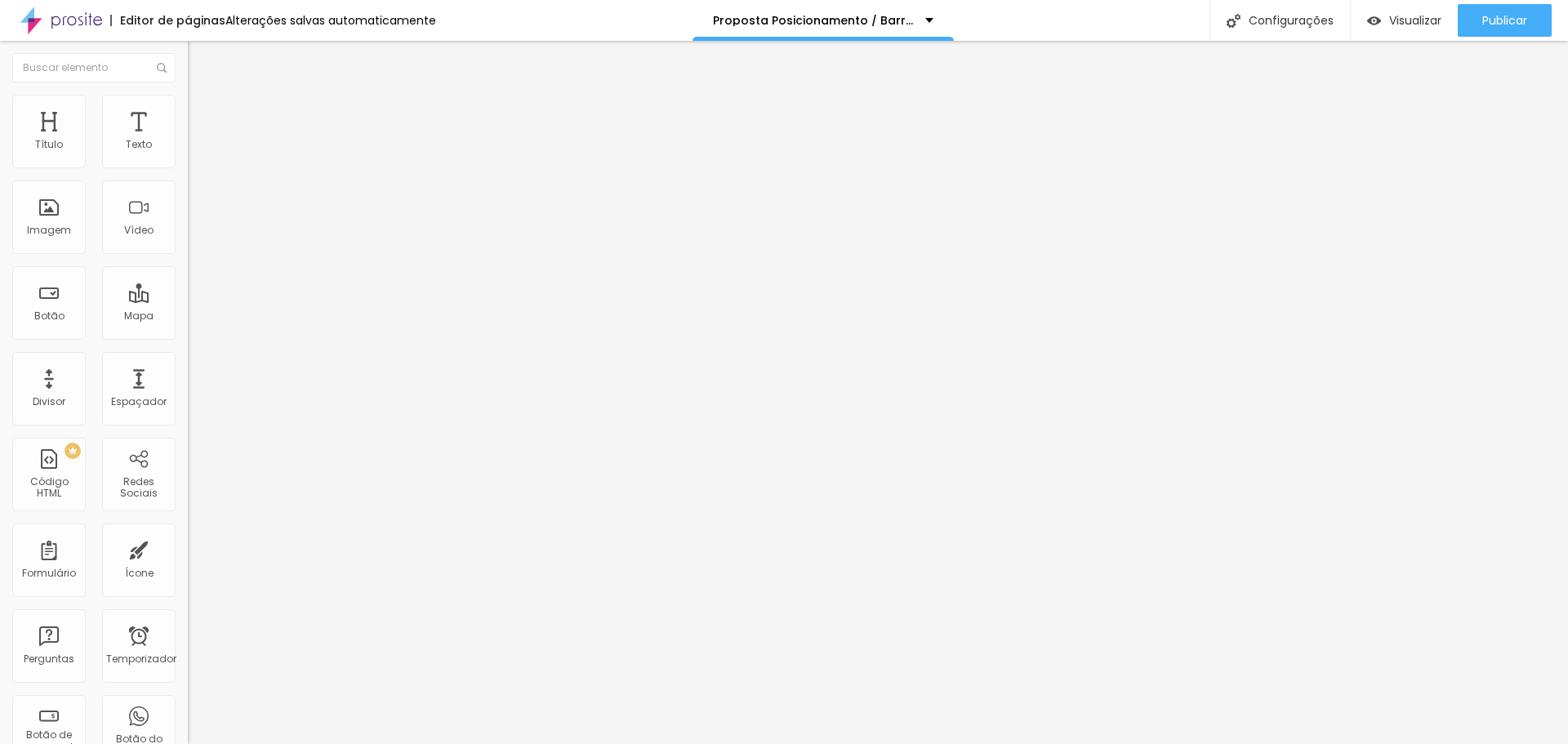
click at [203, 111] on font "Estilo" at bounding box center [215, 105] width 26 height 14
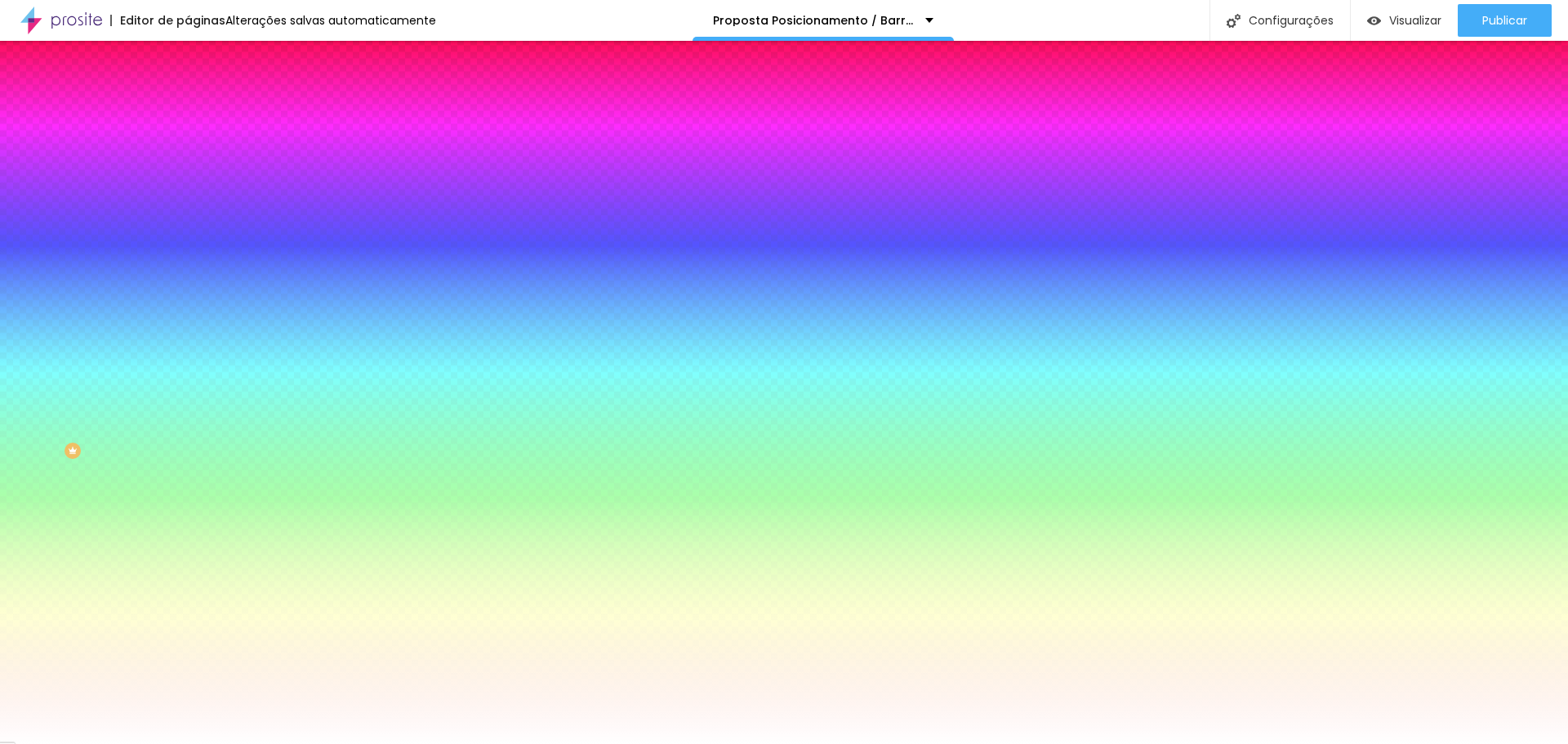
click at [198, 150] on font "Trocar imagem" at bounding box center [238, 143] width 79 height 14
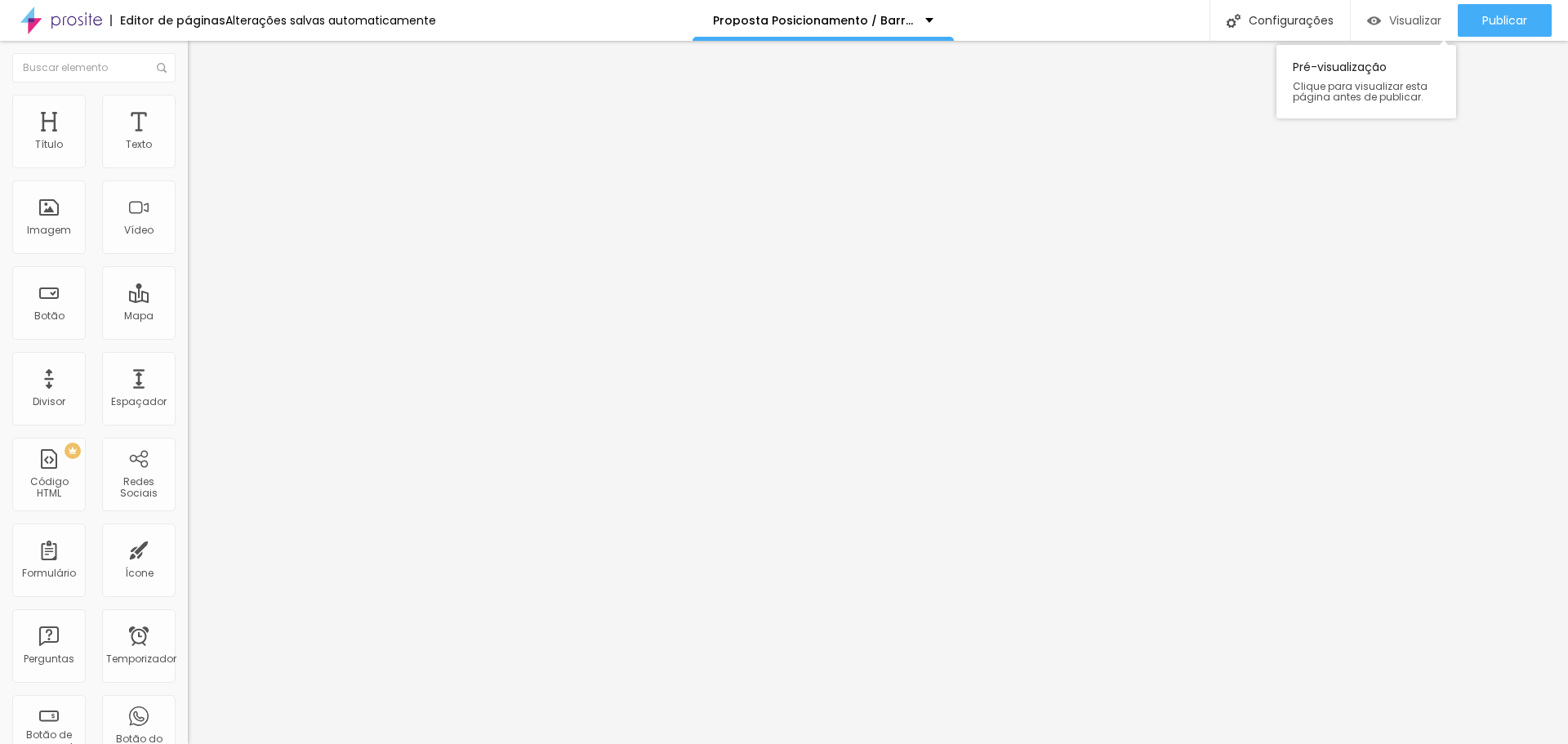
click at [1420, 15] on font "Visualizar" at bounding box center [1415, 21] width 52 height 17
click at [1514, 21] on font "Publicar" at bounding box center [1504, 21] width 45 height 17
click at [1424, 25] on font "Visualizar" at bounding box center [1400, 21] width 52 height 17
drag, startPoint x: 129, startPoint y: 177, endPoint x: 0, endPoint y: 198, distance: 130.7
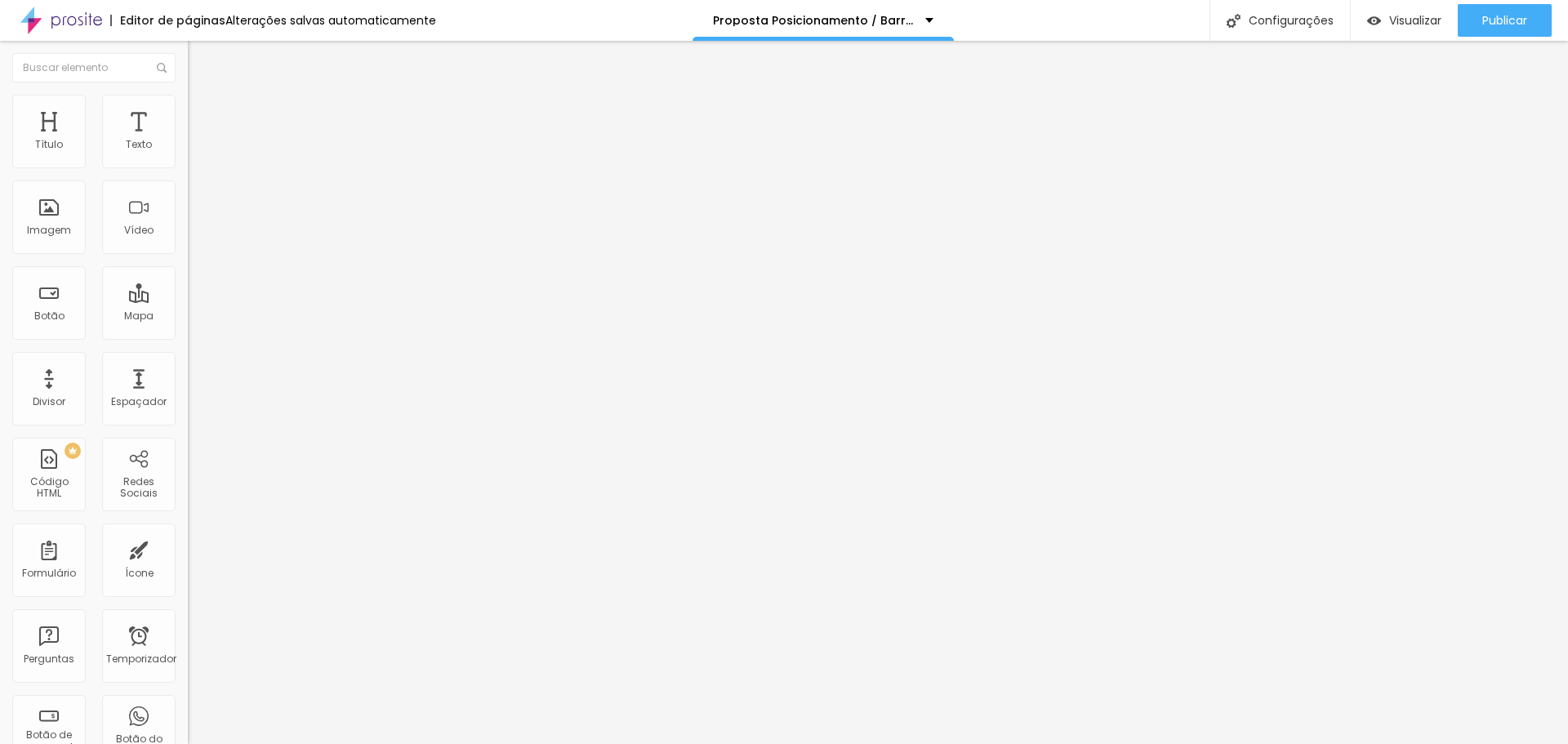
click at [188, 198] on div "Texto CONTRATAR AGORA Alinhamento Tamanho Normal Pequeno Normal Grande Link URL…" at bounding box center [281, 251] width 188 height 247
type input "chame no whatsapp"
click at [1509, 25] on font "Publicar" at bounding box center [1504, 21] width 45 height 17
click at [1413, 18] on font "Visualizar" at bounding box center [1415, 21] width 52 height 17
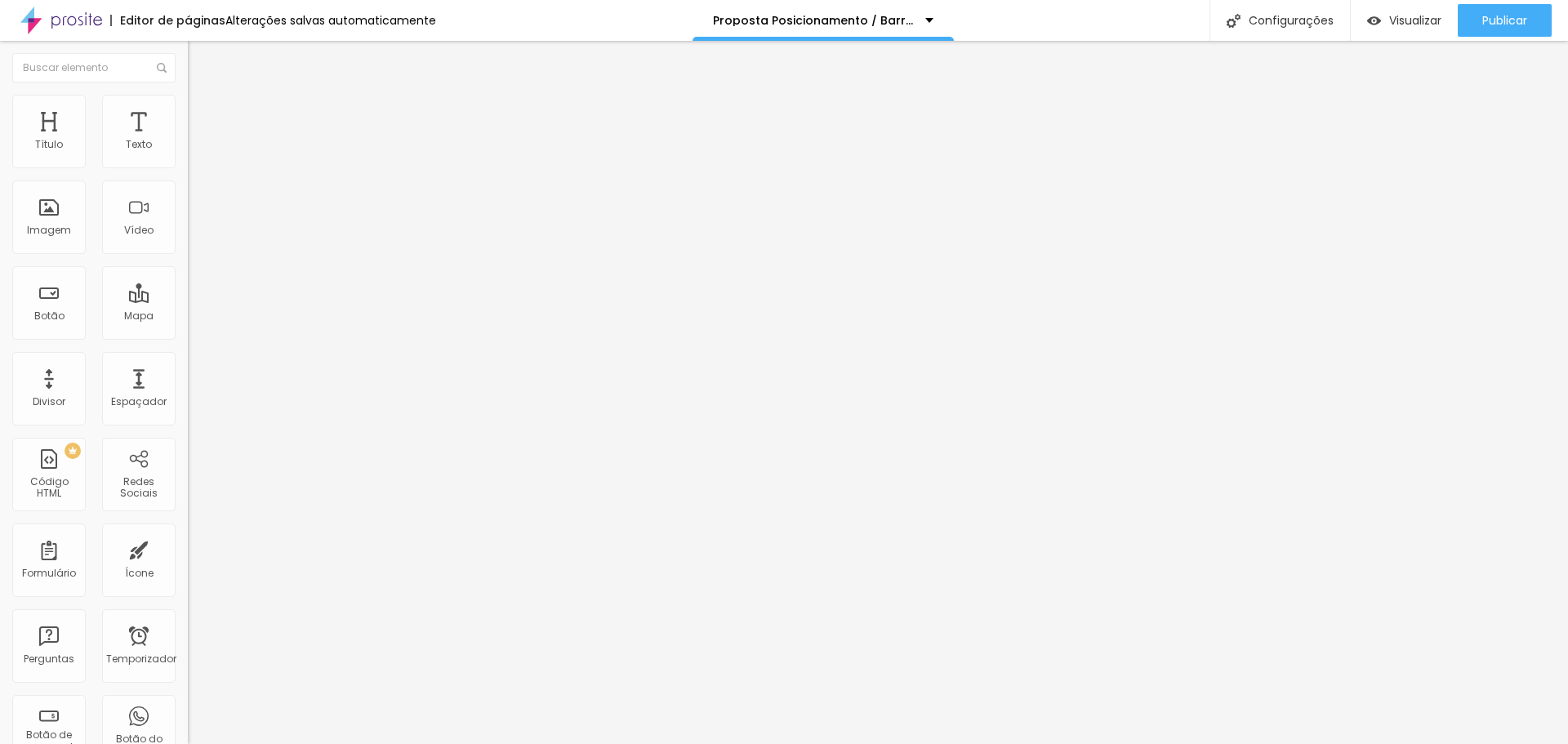
click at [203, 113] on font "Avançado" at bounding box center [229, 105] width 54 height 14
click at [188, 93] on img at bounding box center [195, 86] width 15 height 15
click at [1398, 30] on div "Visualizar" at bounding box center [1404, 20] width 75 height 32
click at [198, 141] on font "Trocar imagem" at bounding box center [238, 133] width 79 height 14
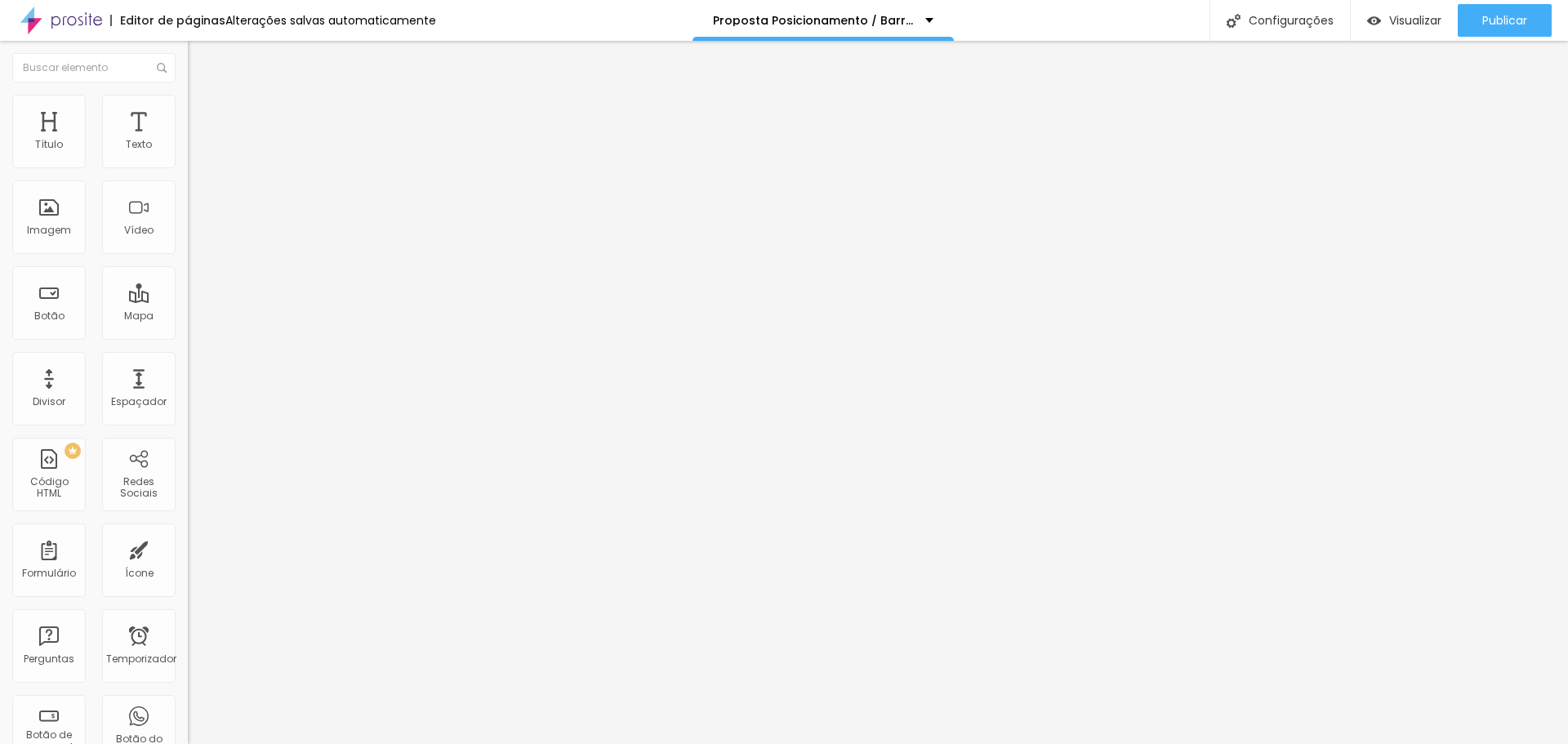
click at [198, 141] on font "Trocar imagem" at bounding box center [238, 133] width 79 height 14
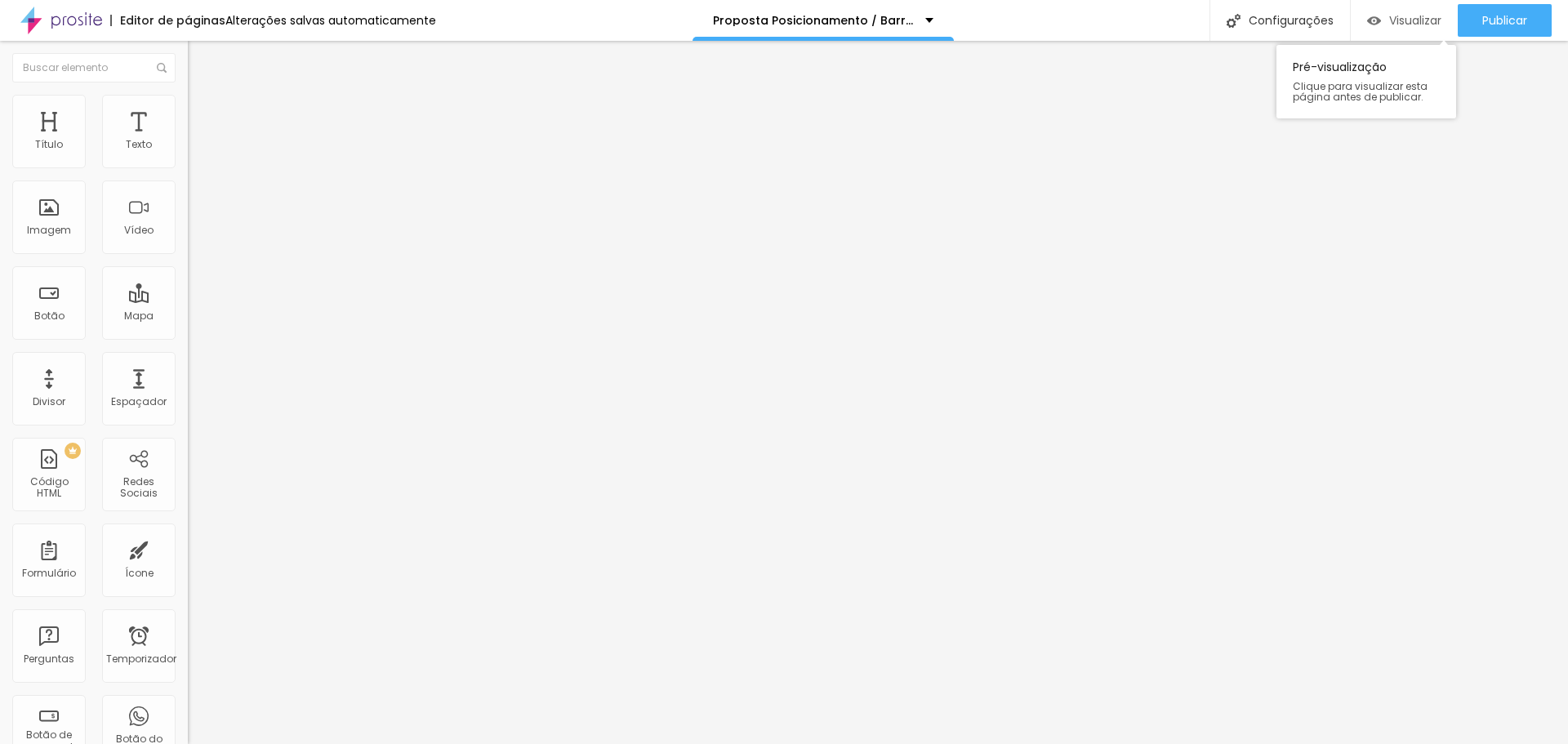
click at [1407, 22] on font "Visualizar" at bounding box center [1415, 21] width 52 height 17
click at [1406, 22] on font "Visualizar" at bounding box center [1415, 21] width 52 height 17
